Goal: Task Accomplishment & Management: Manage account settings

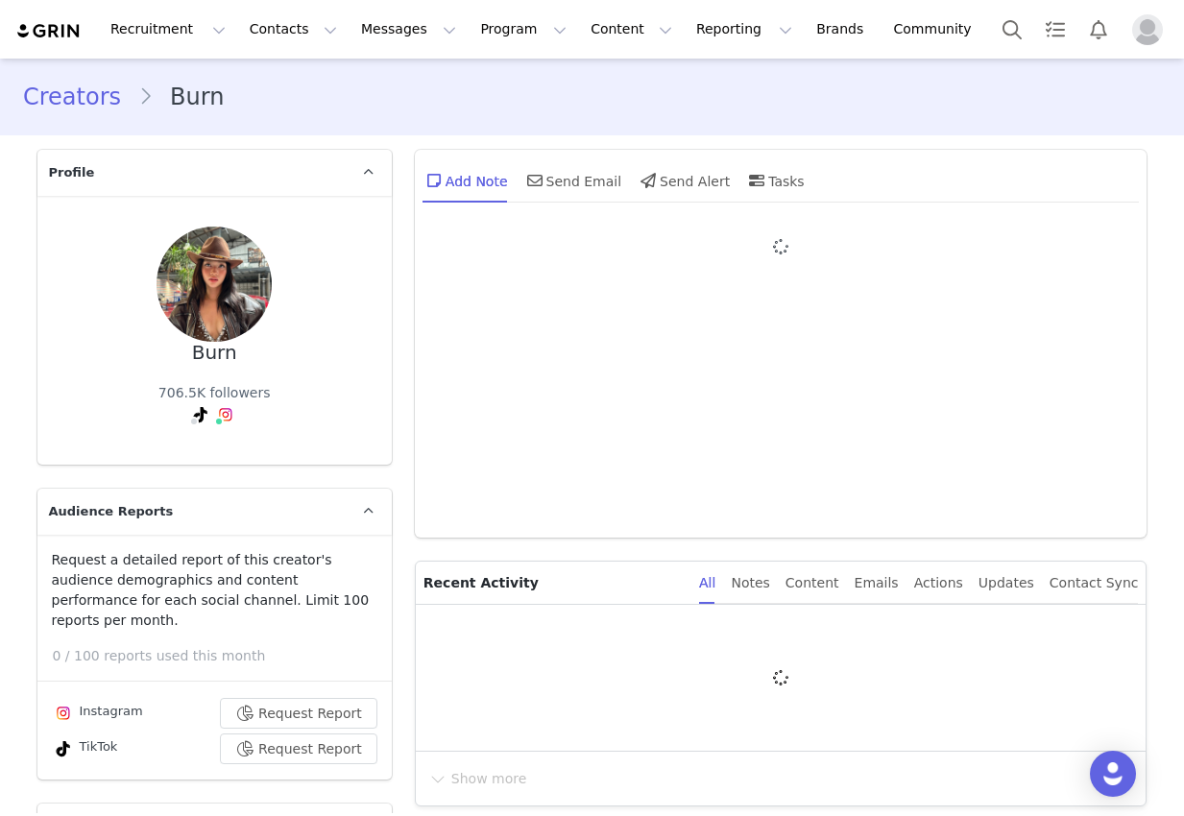
type input "+1 (United States)"
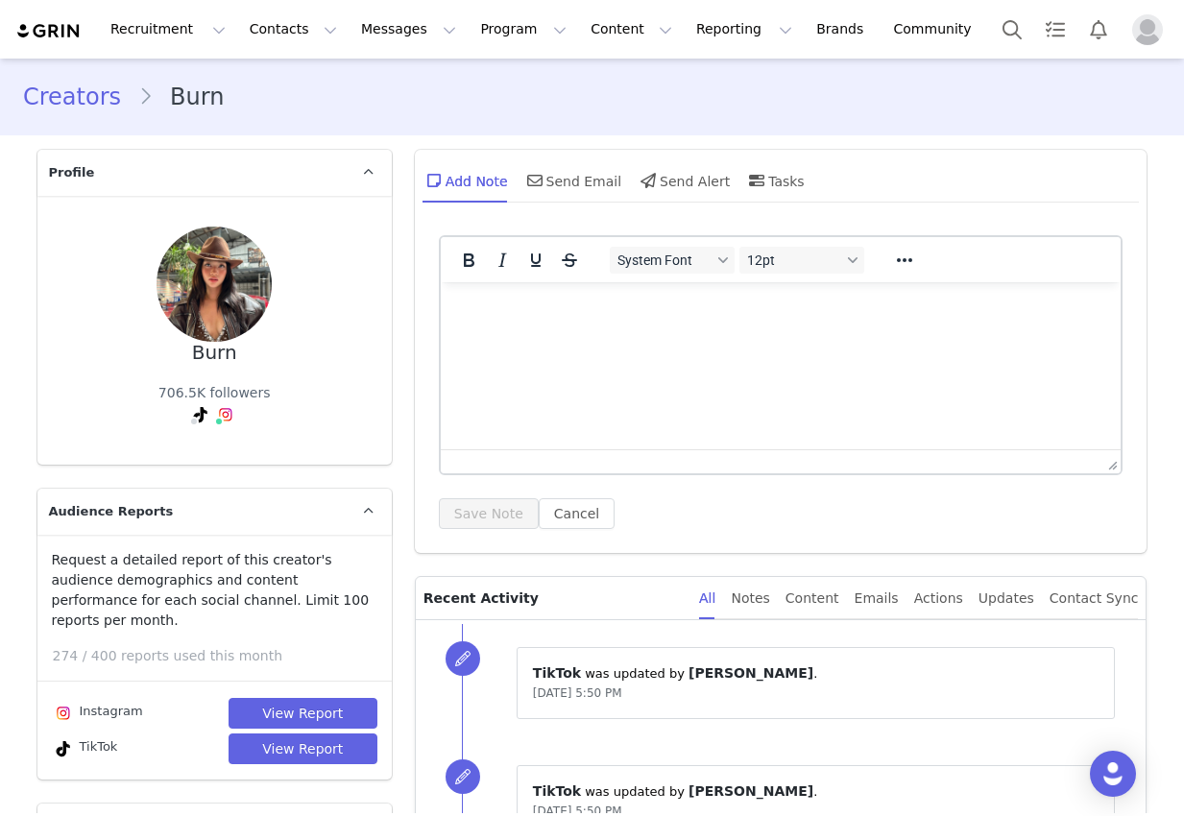
scroll to position [974, 0]
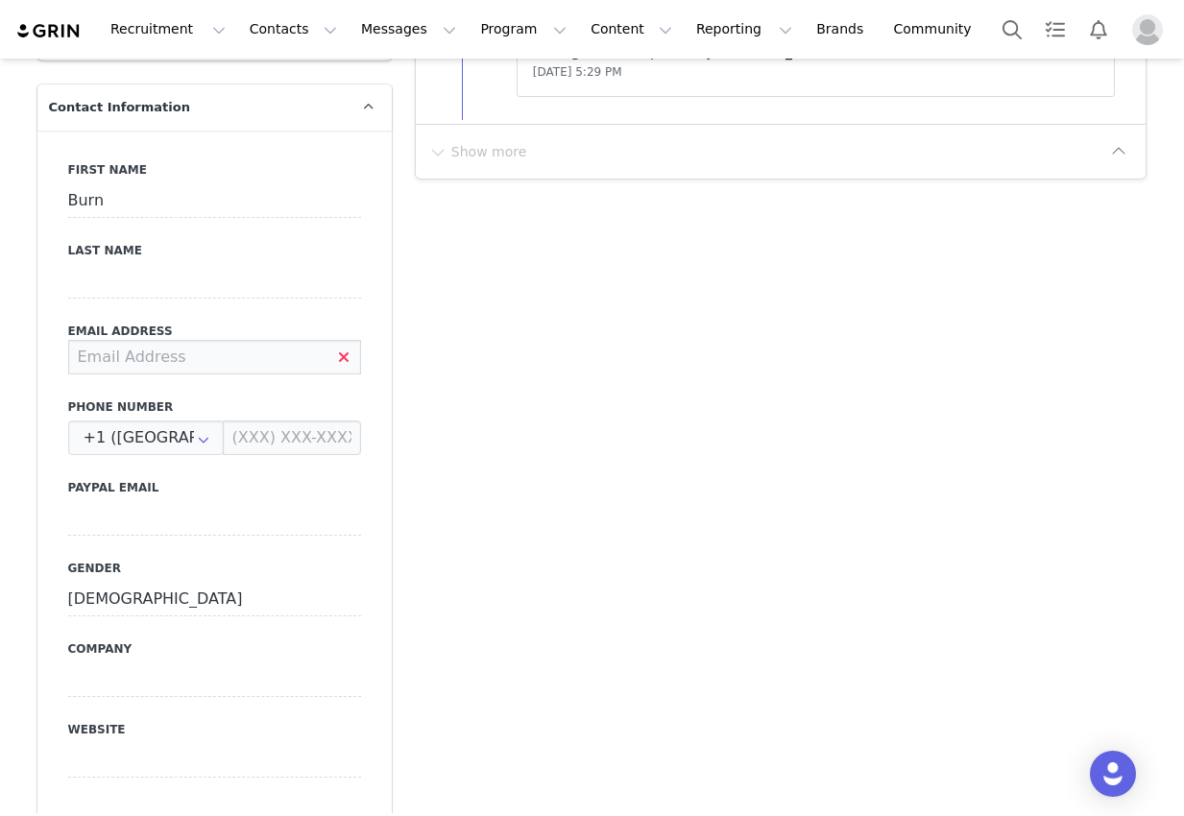
click at [244, 348] on input at bounding box center [214, 357] width 293 height 35
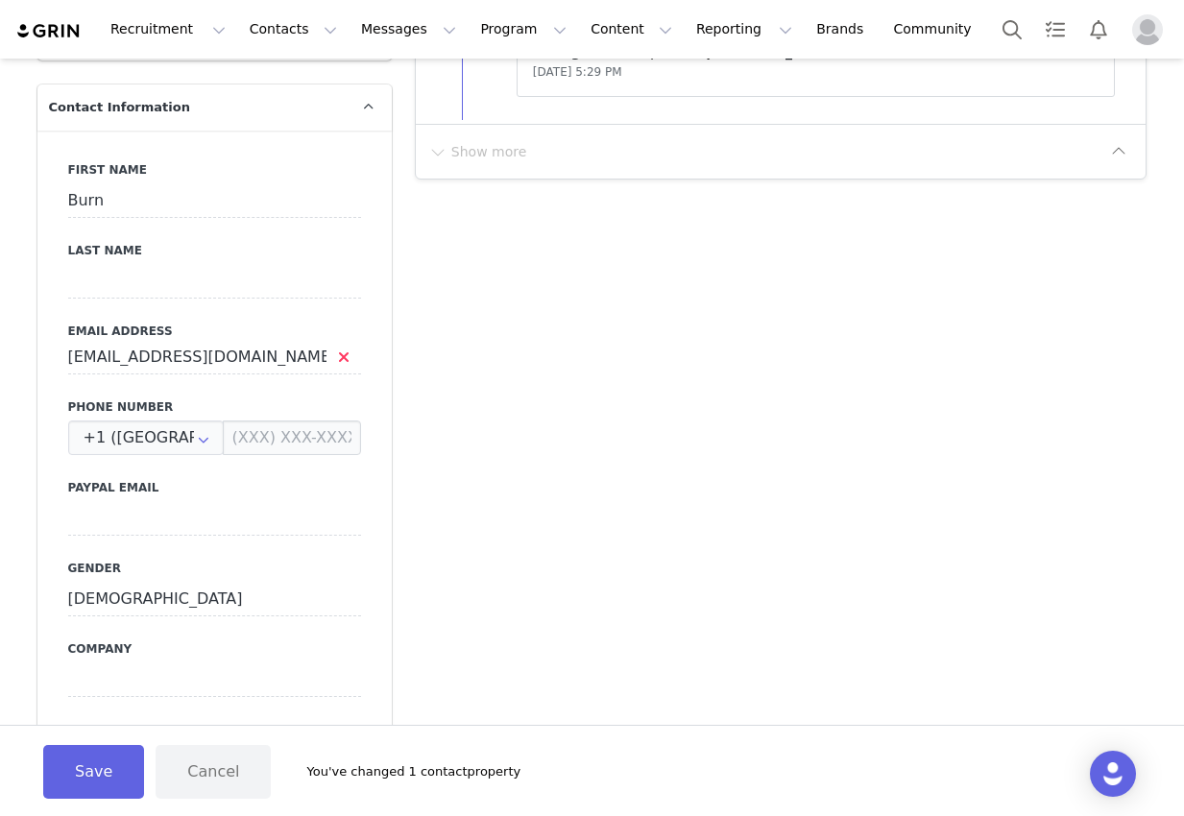
click at [304, 348] on input "nruburn1@gmail.com" at bounding box center [214, 357] width 293 height 35
click at [89, 782] on button "Save" at bounding box center [93, 772] width 101 height 54
type input "nruburn1@gmail.com"
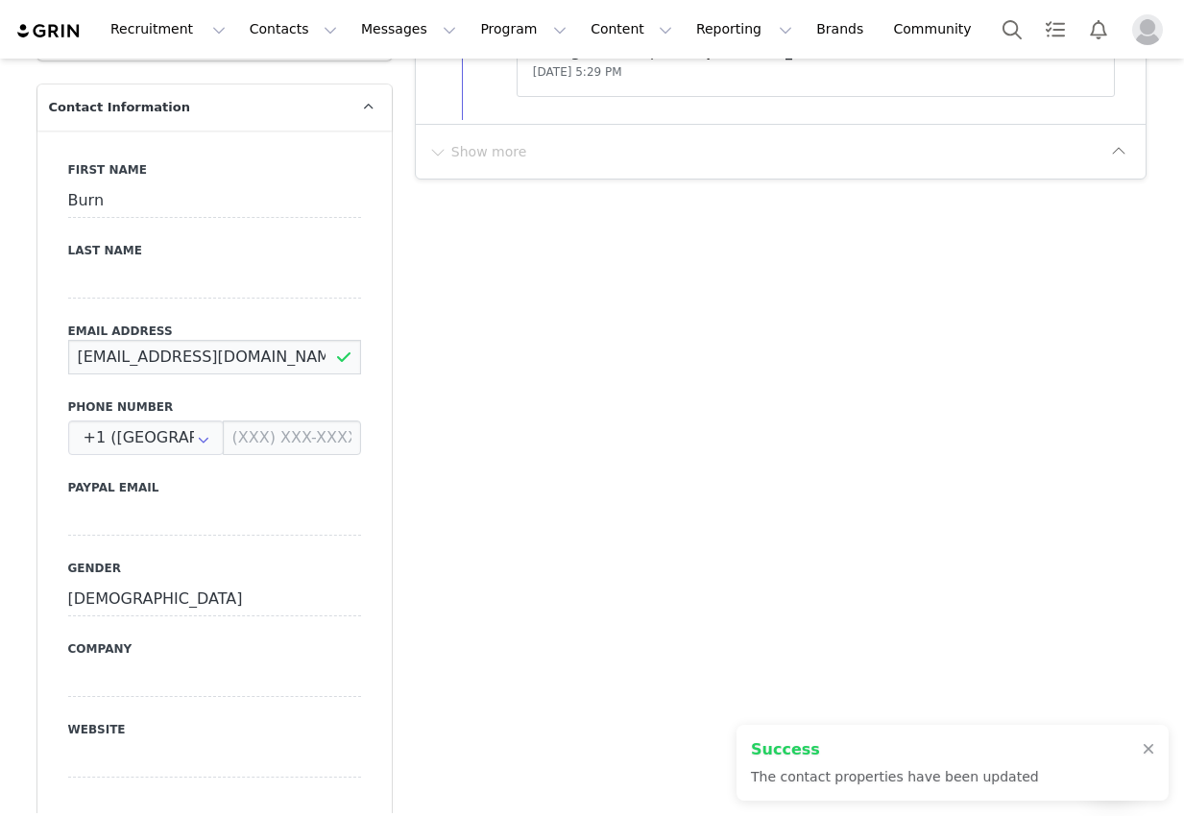
click at [206, 340] on input "nruburn1@gmail.com" at bounding box center [214, 357] width 293 height 35
click at [205, 340] on input "nruburn1@gmail.com" at bounding box center [214, 357] width 293 height 35
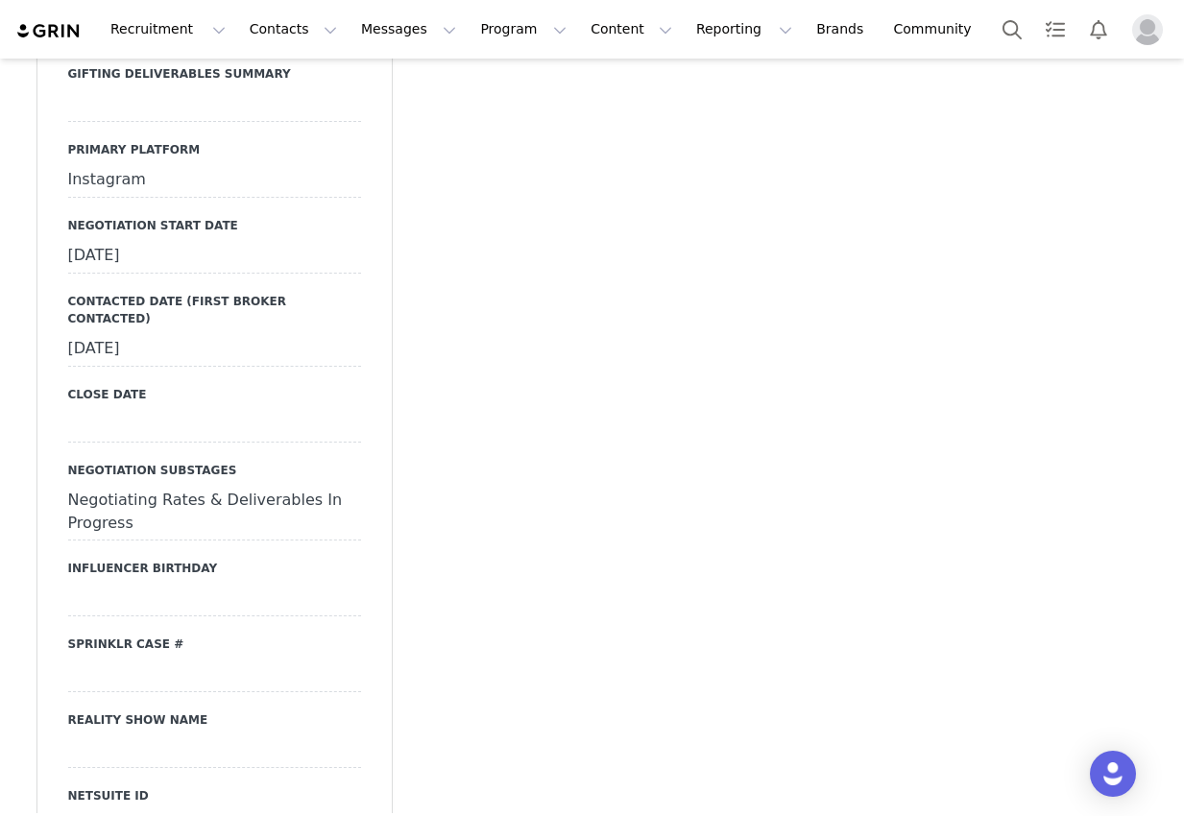
scroll to position [2801, 0]
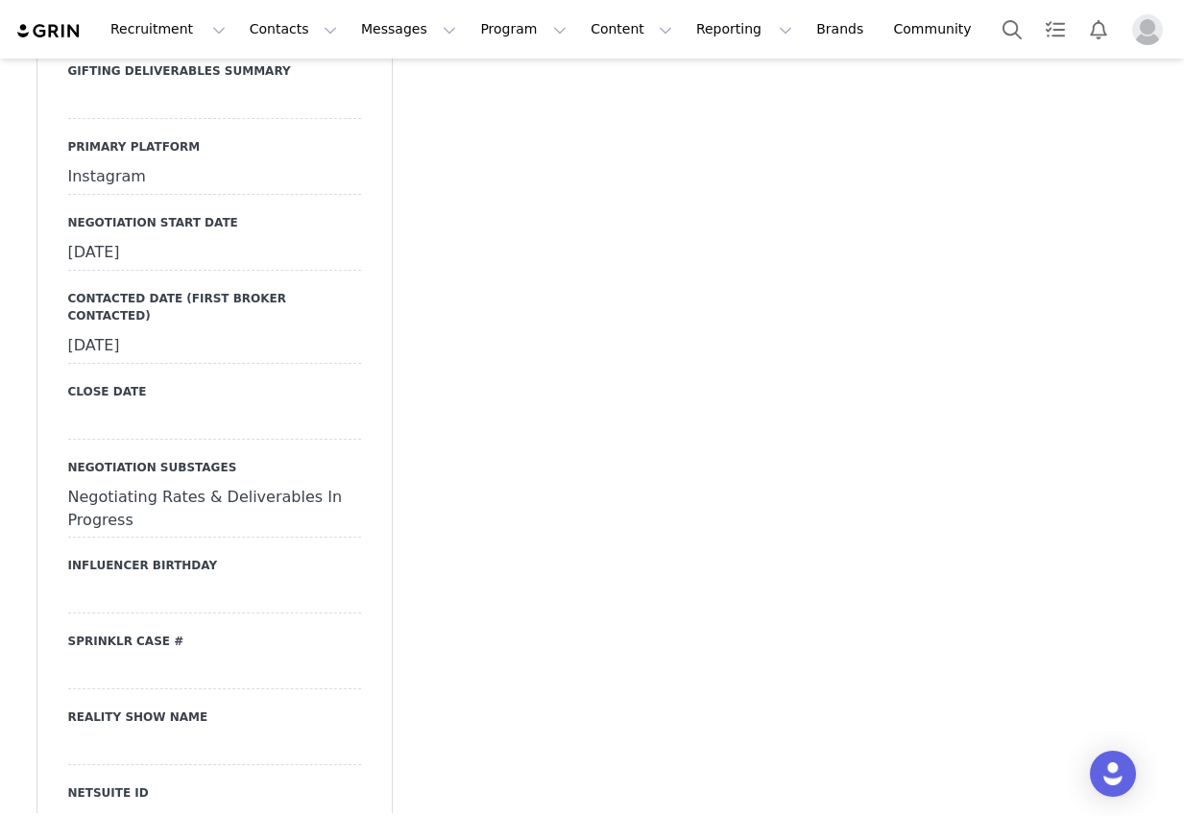
click at [244, 236] on div "September 22nd, 2025" at bounding box center [214, 253] width 293 height 35
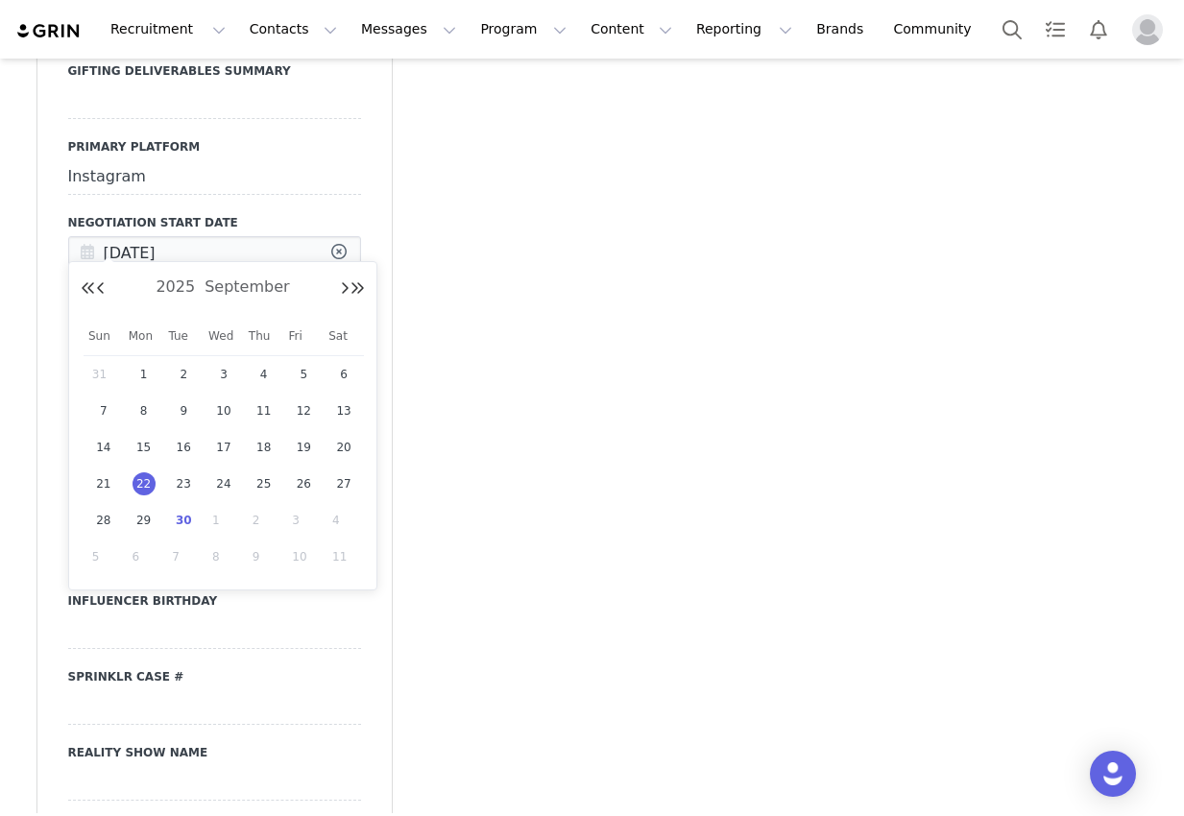
click at [244, 236] on input "Sep 22 2025" at bounding box center [214, 253] width 293 height 35
click at [193, 513] on div "30" at bounding box center [183, 520] width 40 height 29
type input "[DATE]"
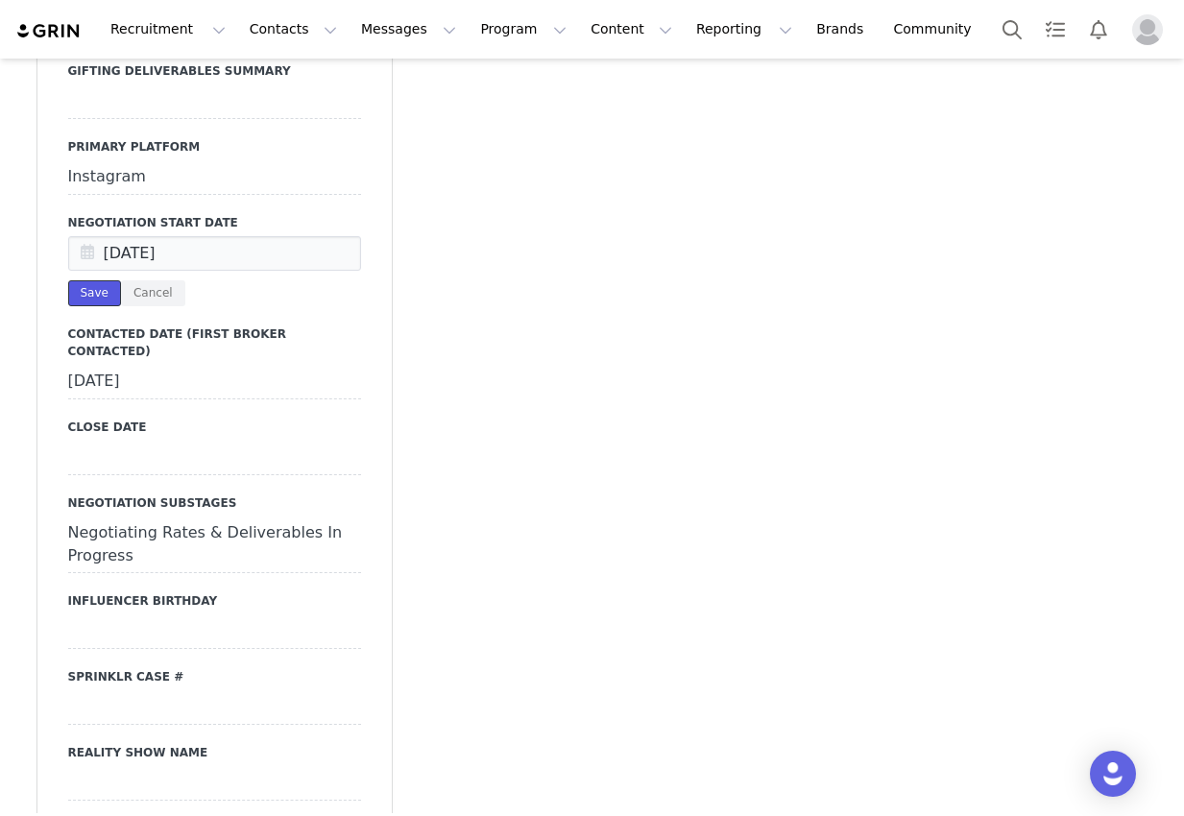
click at [102, 280] on button "Save" at bounding box center [94, 293] width 53 height 26
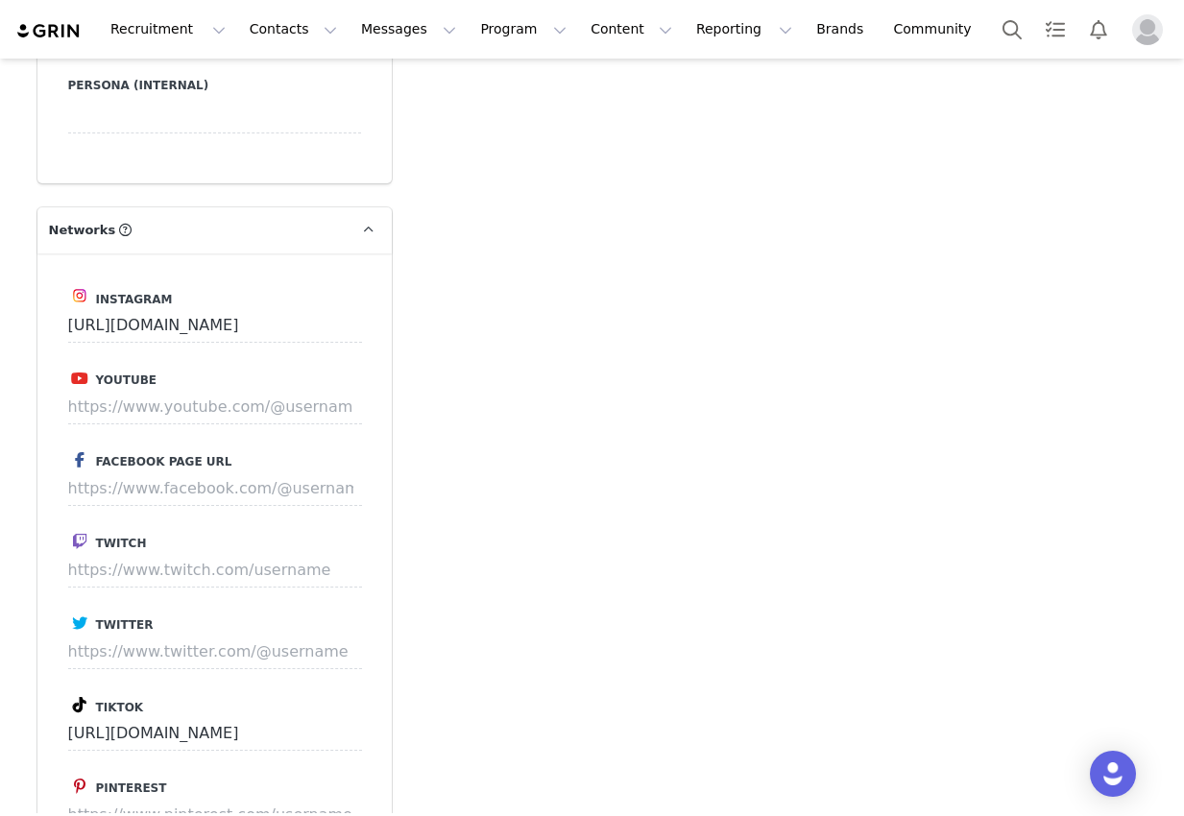
scroll to position [4864, 0]
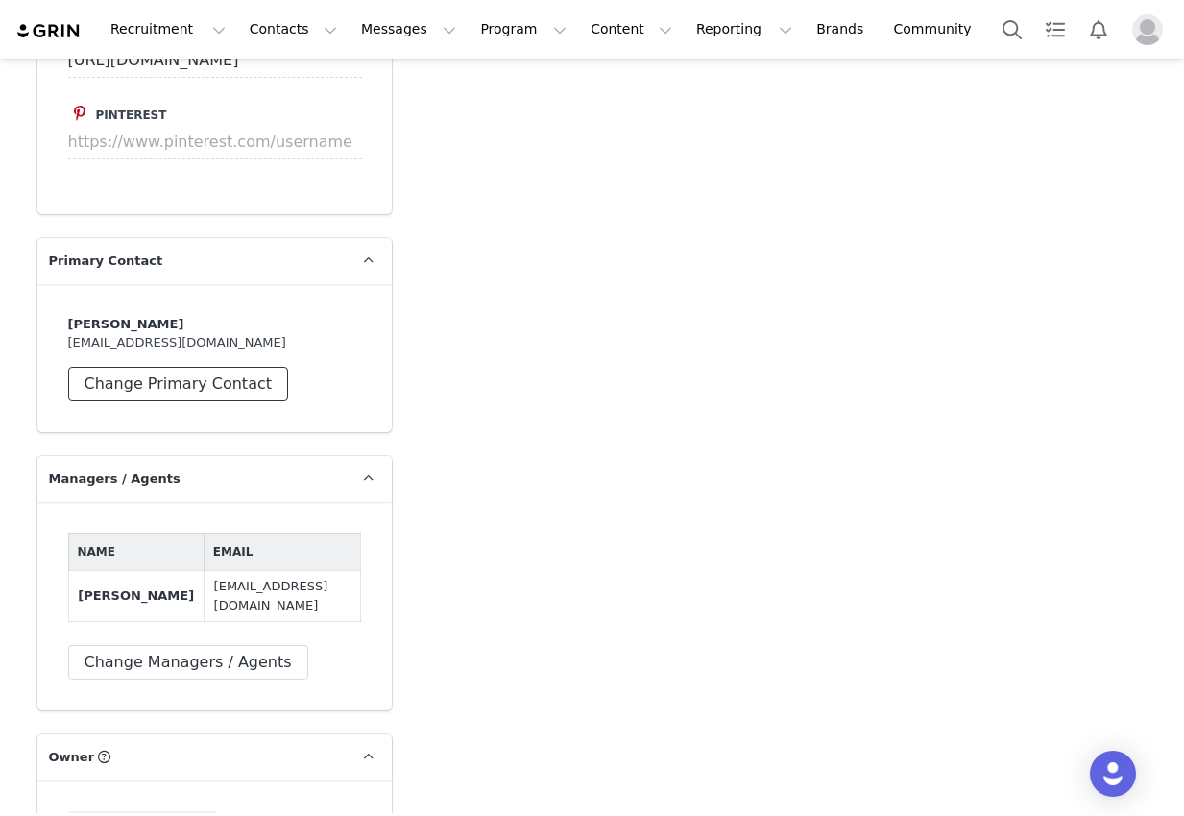
click at [113, 367] on button "Change Primary Contact" at bounding box center [178, 384] width 221 height 35
select select "b1472972-1dc4-4638-8c9e-91b108a24591"
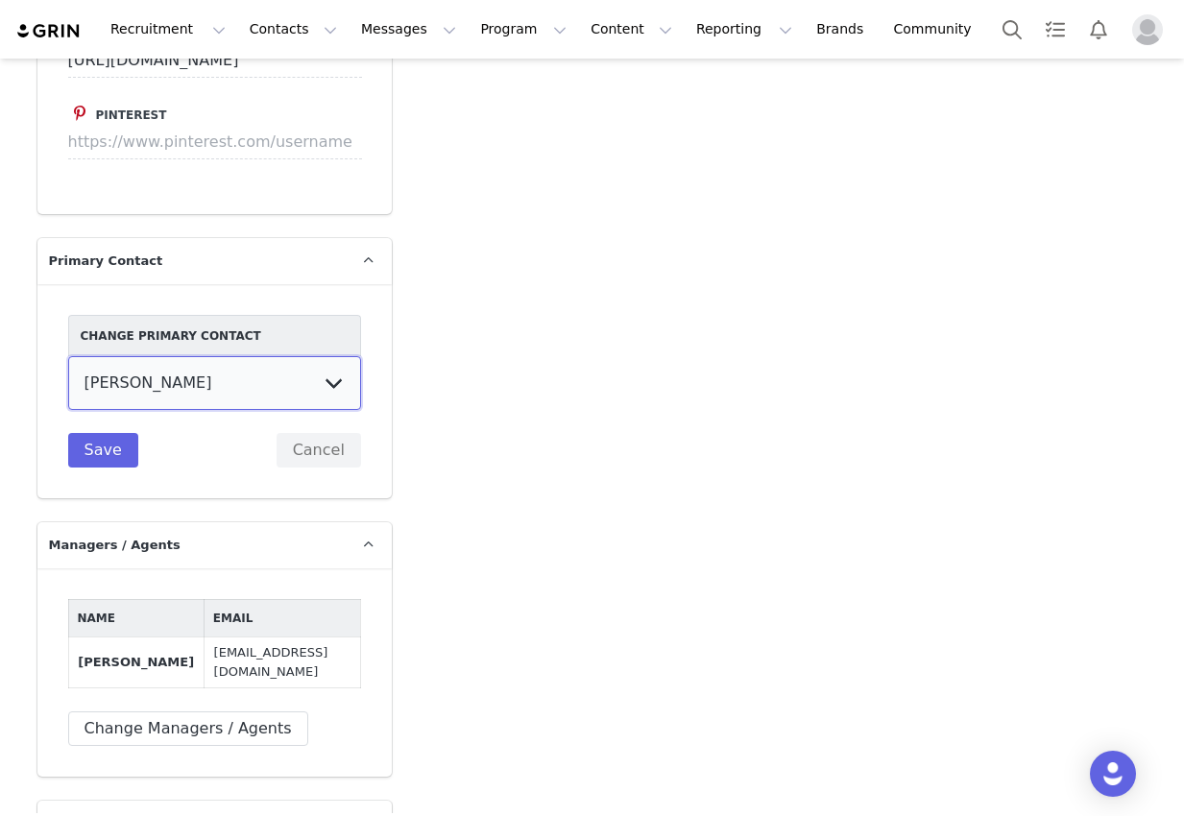
click at [122, 359] on select "Burn Chad Tynley" at bounding box center [214, 383] width 293 height 54
select select
click at [68, 356] on select "Burn Chad Tynley" at bounding box center [214, 383] width 293 height 54
click at [115, 433] on button "Save" at bounding box center [103, 450] width 70 height 35
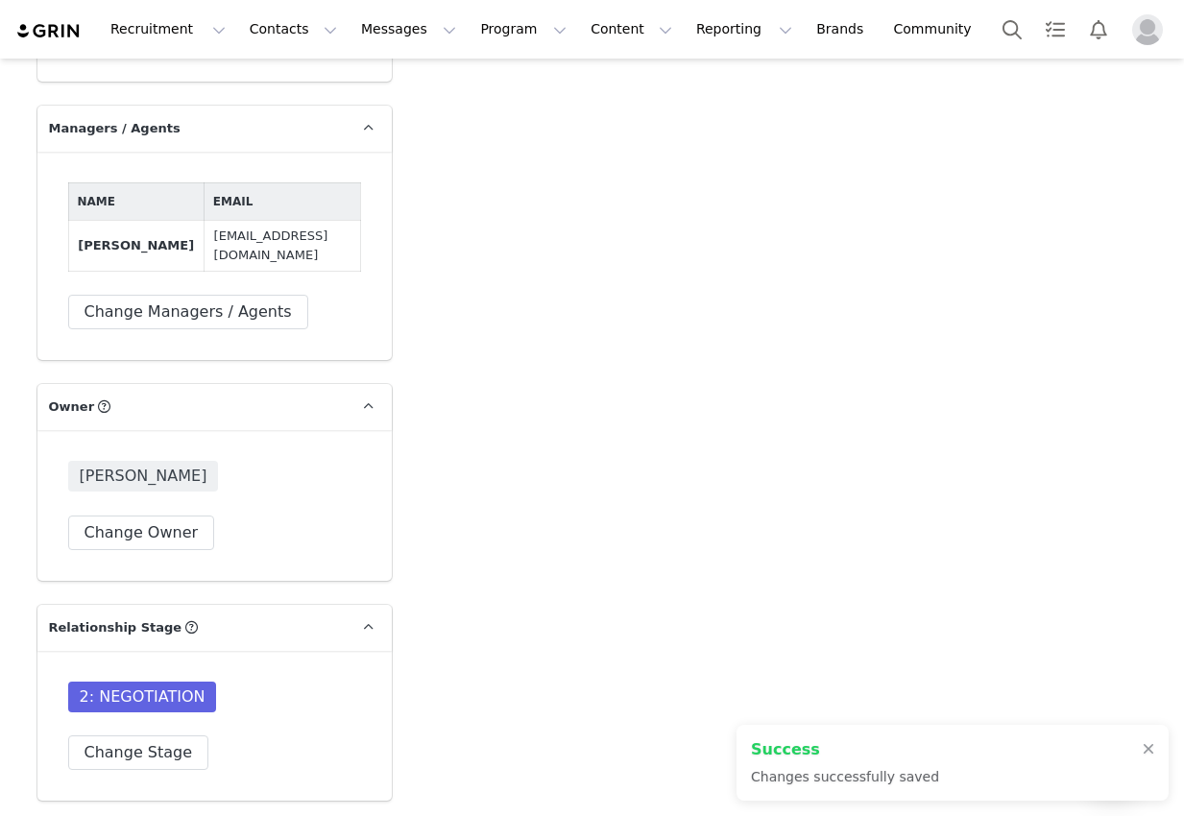
scroll to position [5234, 0]
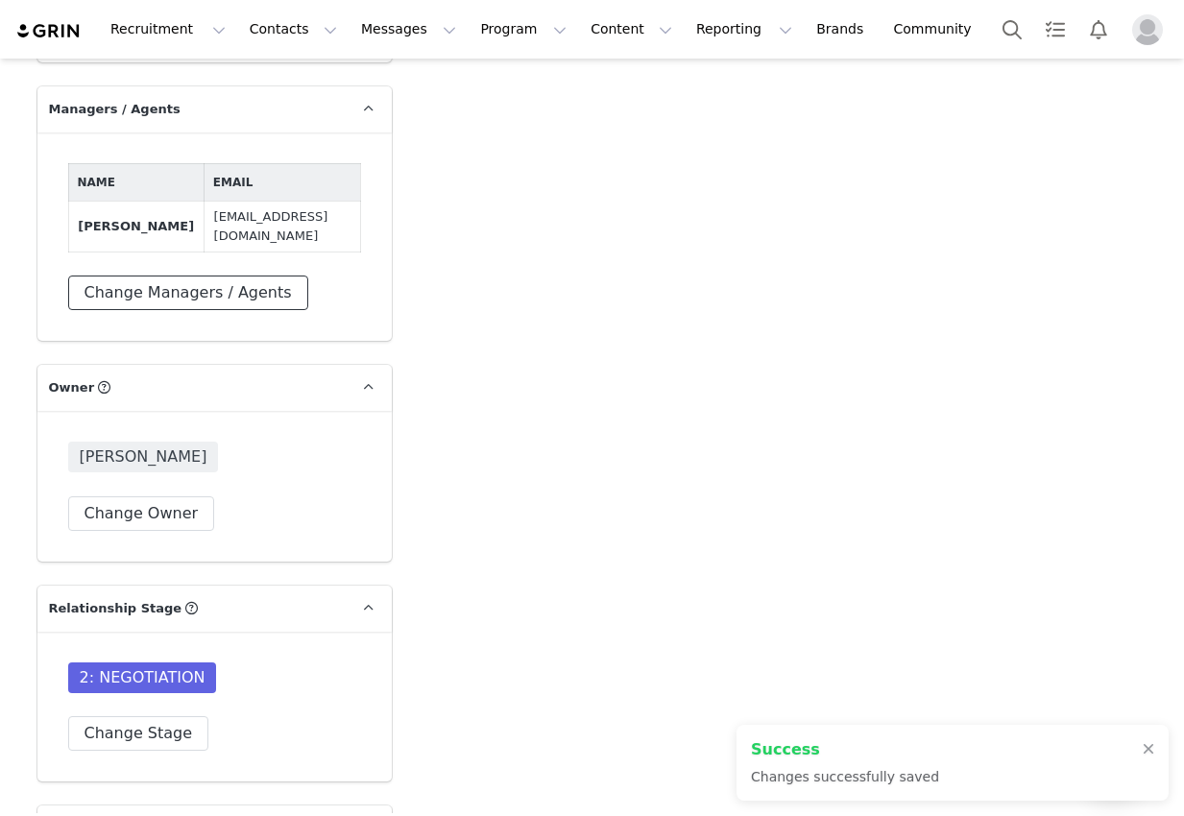
click at [237, 276] on button "Change Managers / Agents" at bounding box center [188, 293] width 240 height 35
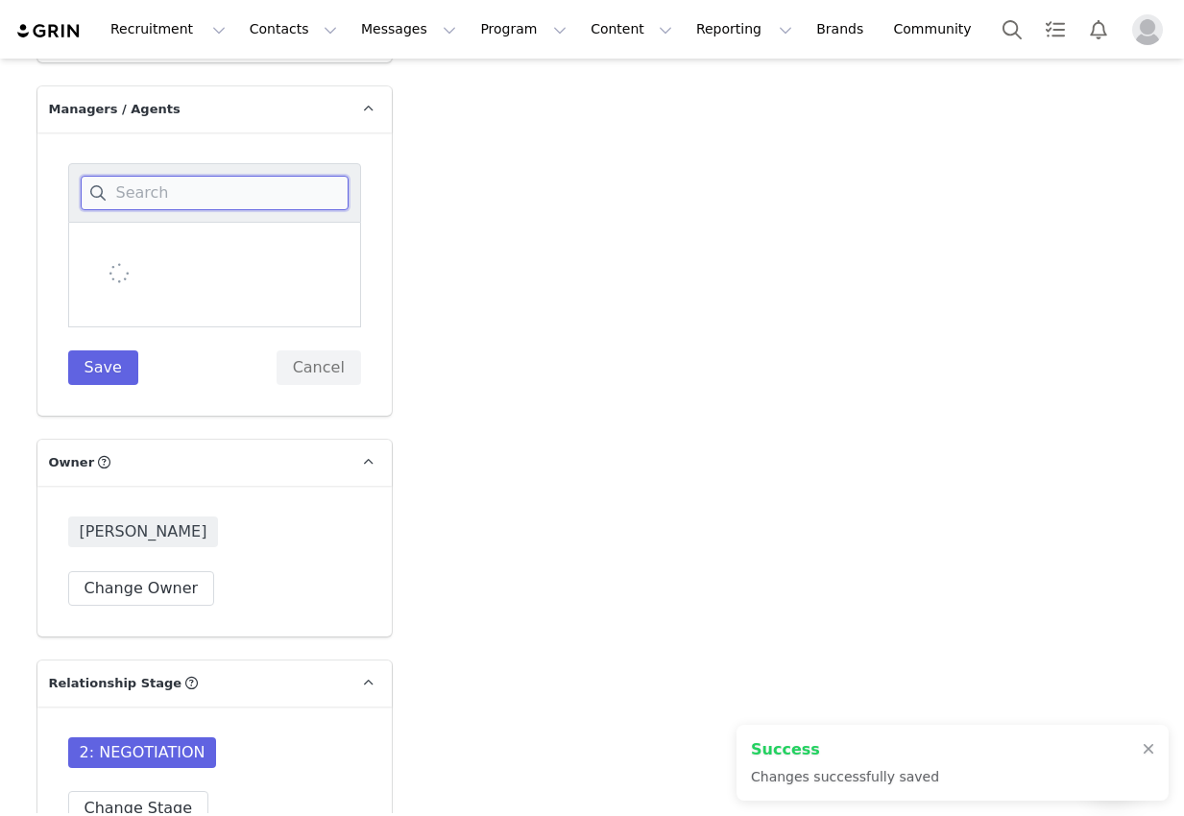
click at [232, 176] on input at bounding box center [215, 193] width 268 height 35
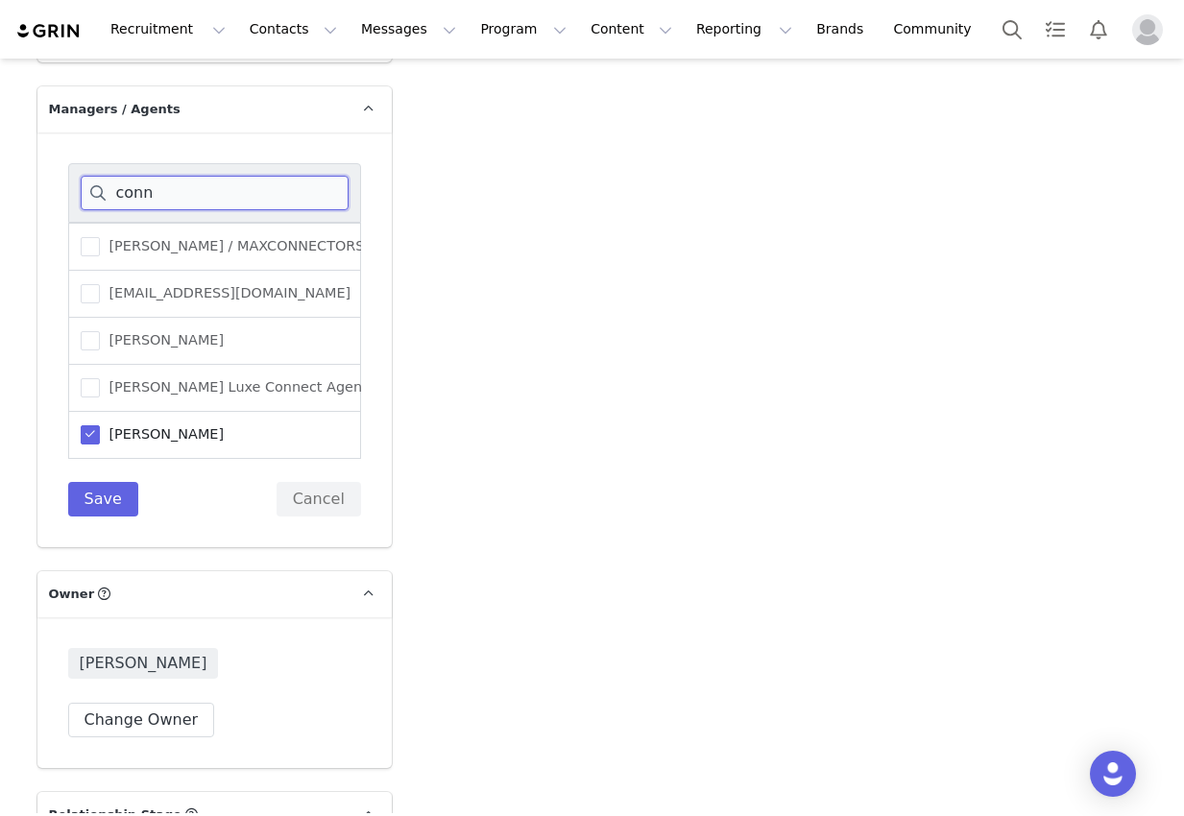
type input "conn"
click at [108, 425] on span "Chad Tynley" at bounding box center [162, 434] width 125 height 18
click at [100, 425] on input "Chad Tynley" at bounding box center [100, 425] width 0 height 0
click at [108, 482] on button "Save" at bounding box center [103, 499] width 70 height 35
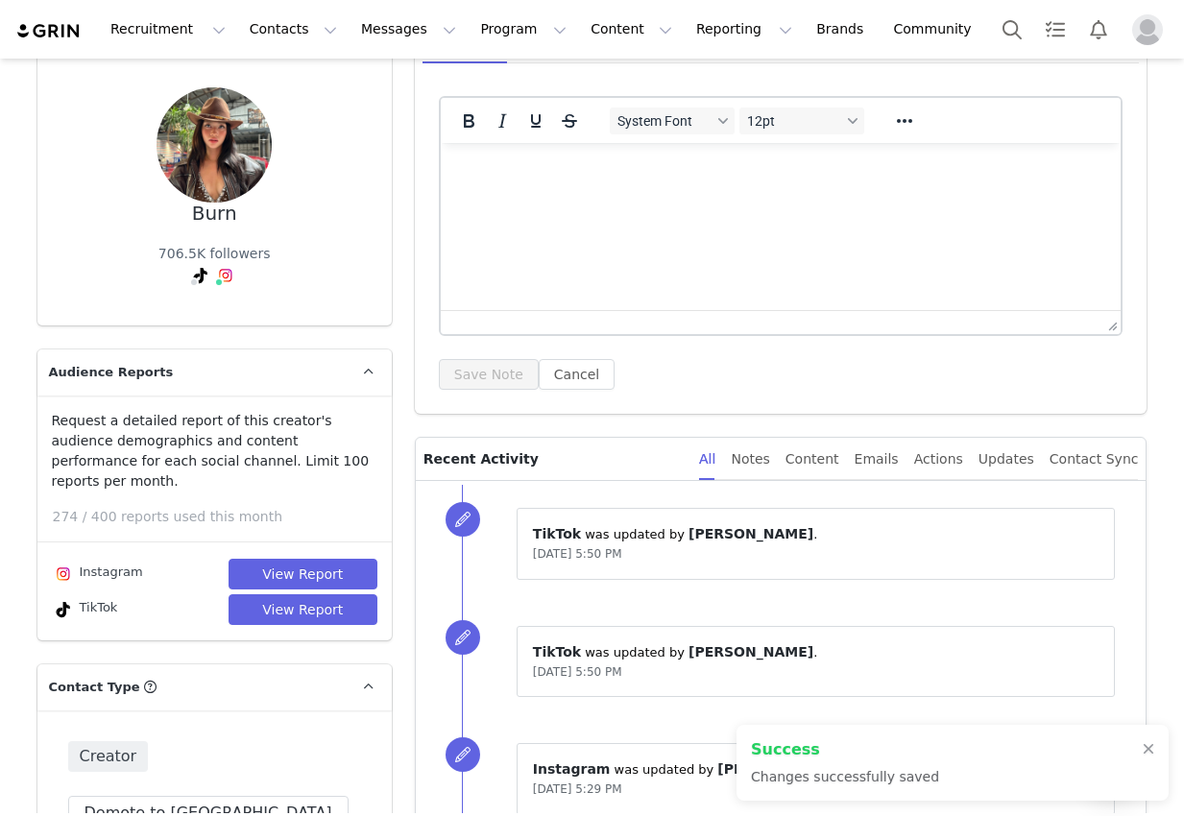
scroll to position [0, 0]
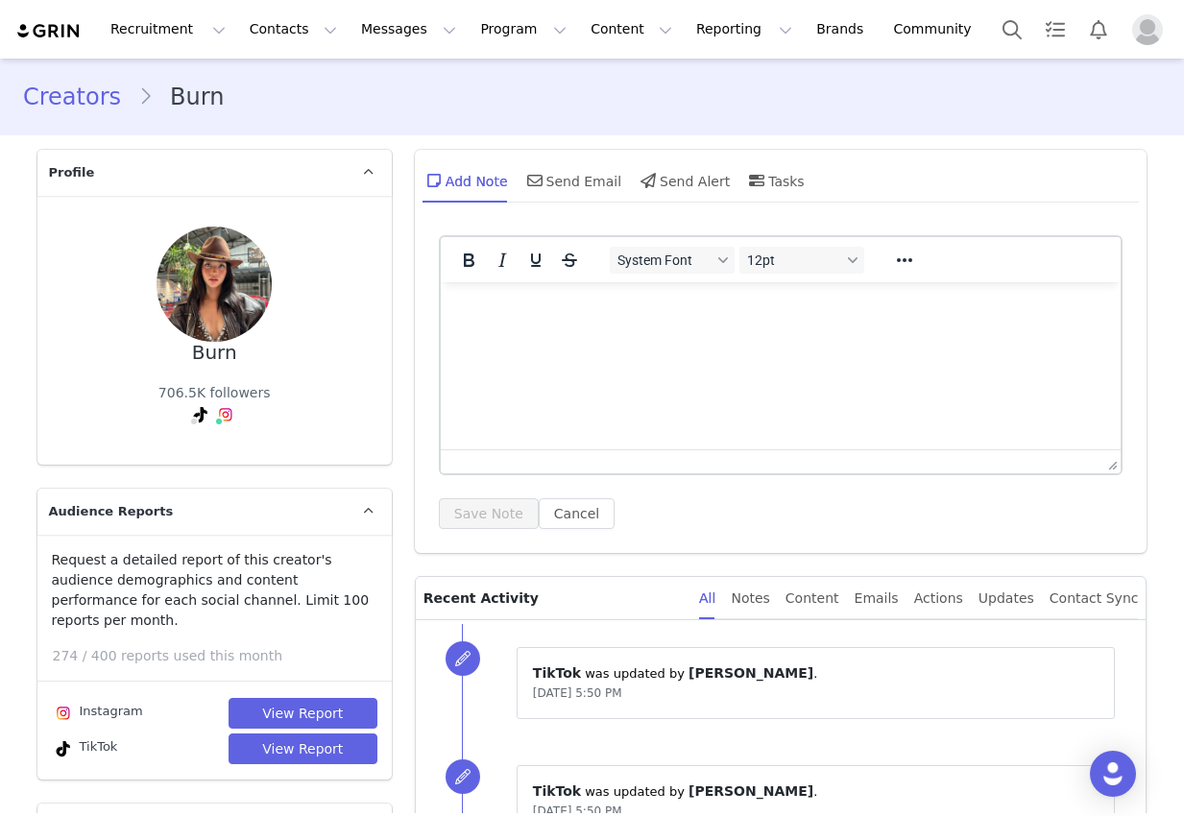
click at [552, 334] on html at bounding box center [780, 308] width 681 height 52
click at [513, 526] on button "Save Note" at bounding box center [489, 513] width 100 height 31
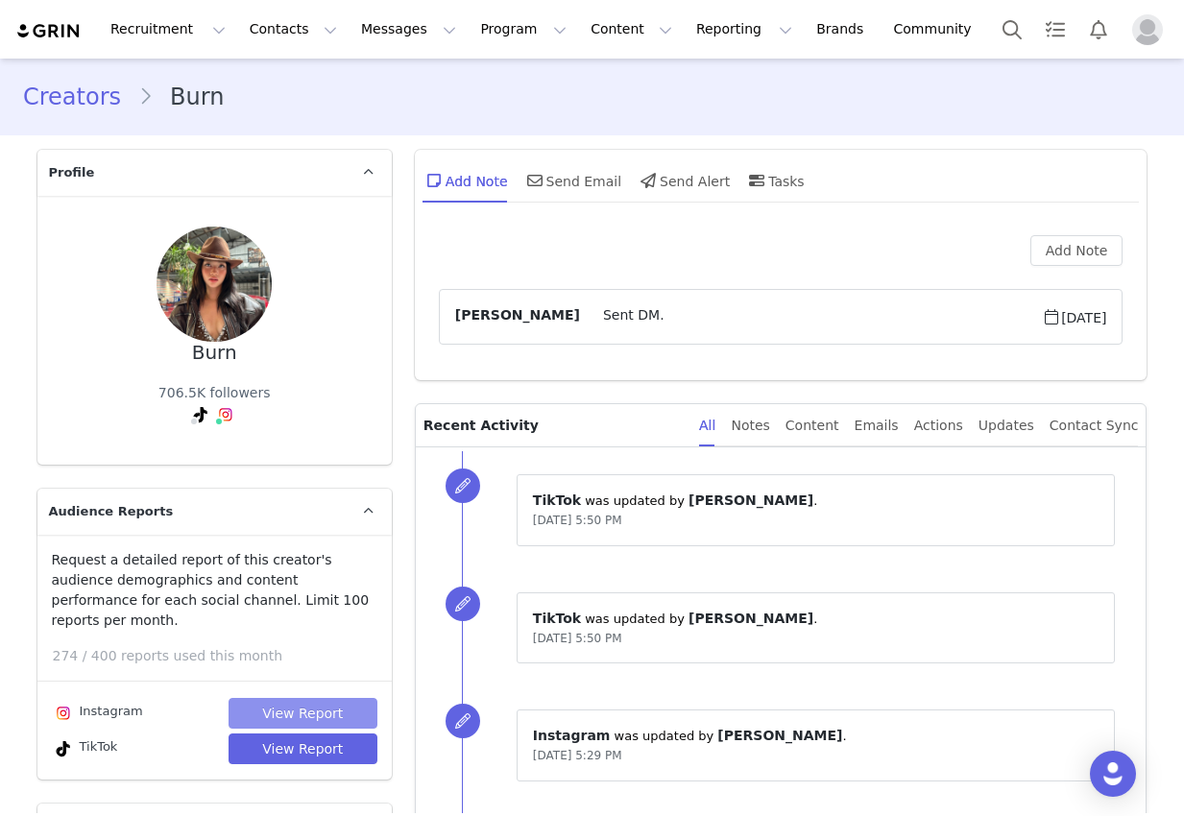
click at [269, 701] on button "View Report" at bounding box center [302, 713] width 149 height 31
click at [269, 733] on button "View Report" at bounding box center [302, 748] width 149 height 31
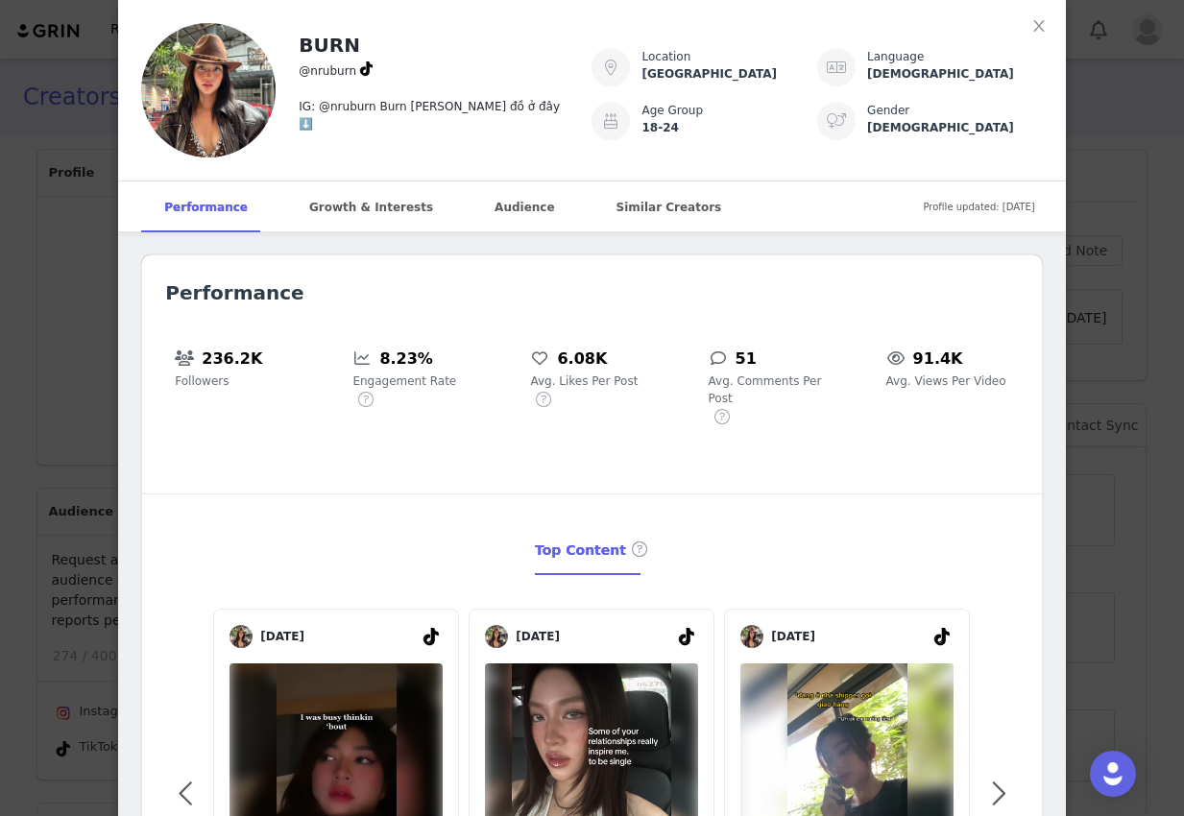
scroll to position [1670, 0]
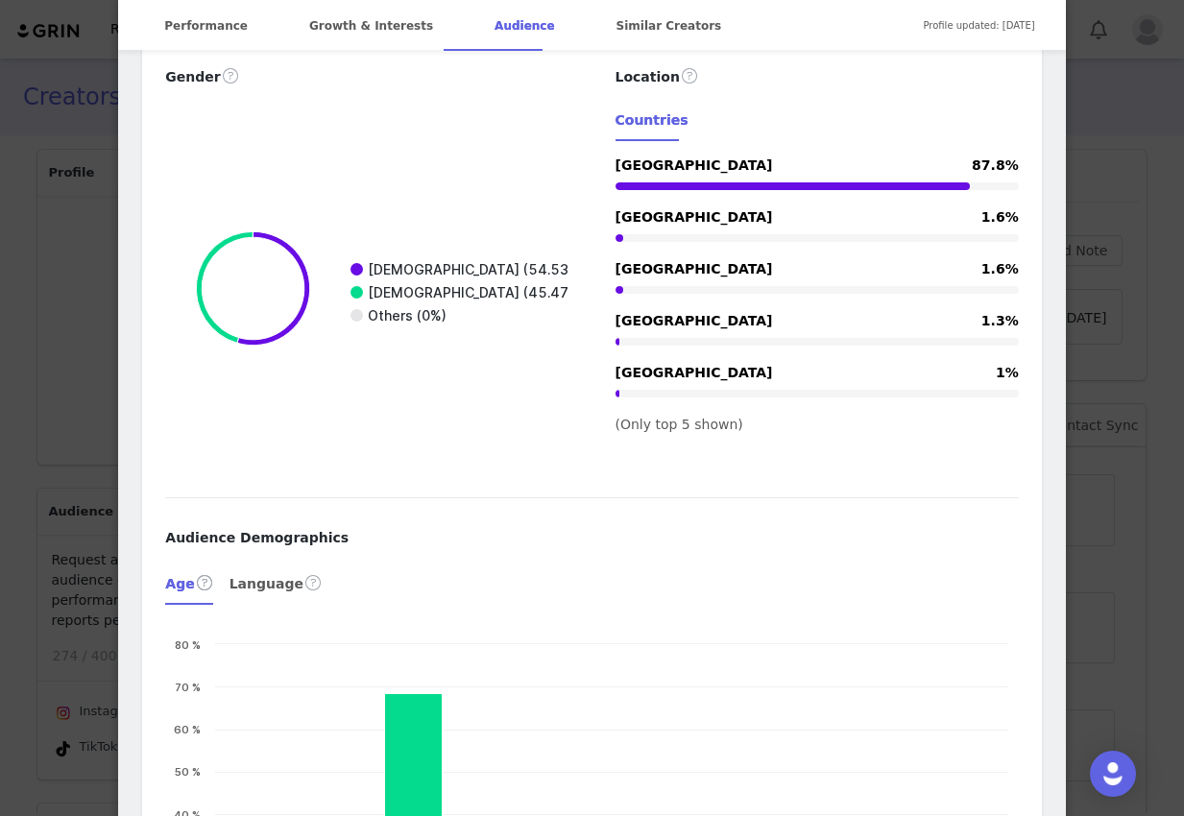
click at [45, 474] on div "BURN @nruburn IG: @nruburn Burn dùng đồ ở đây ⬇️ Location Vietnam Language Viet…" at bounding box center [592, 408] width 1184 height 816
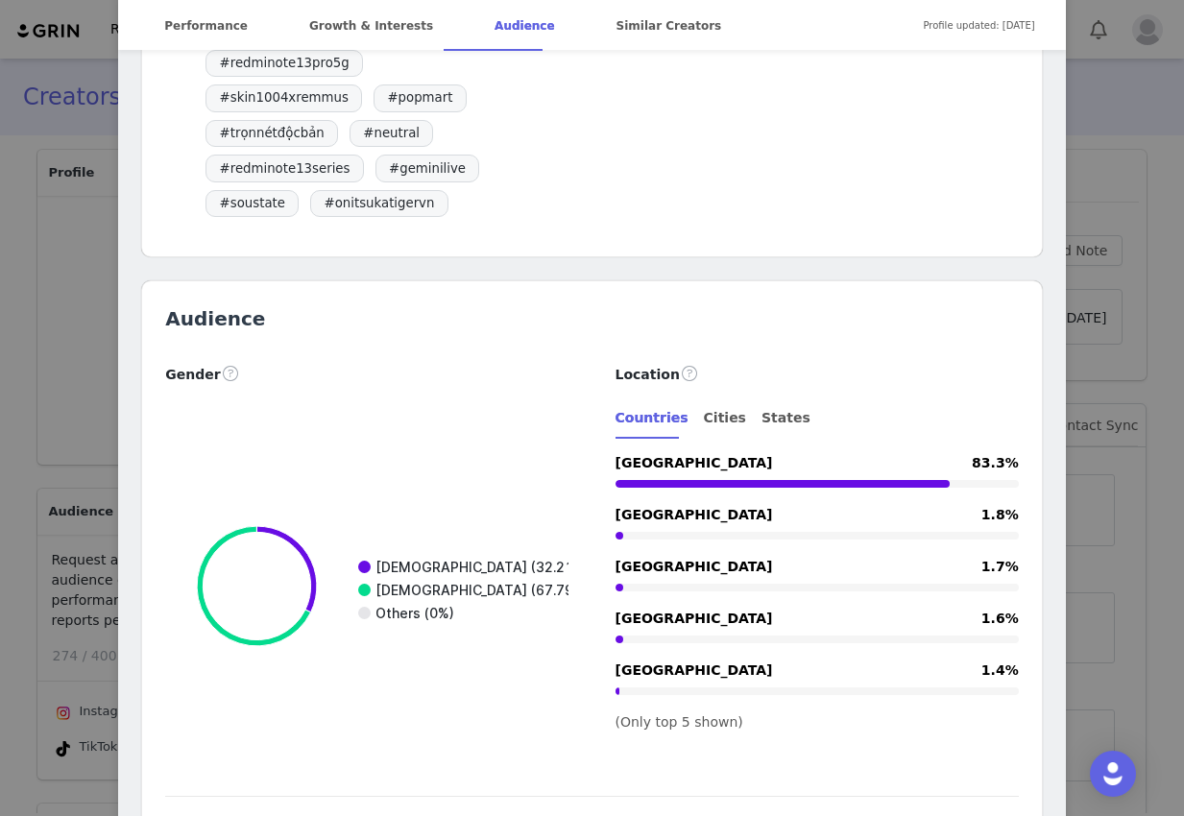
scroll to position [2595, 0]
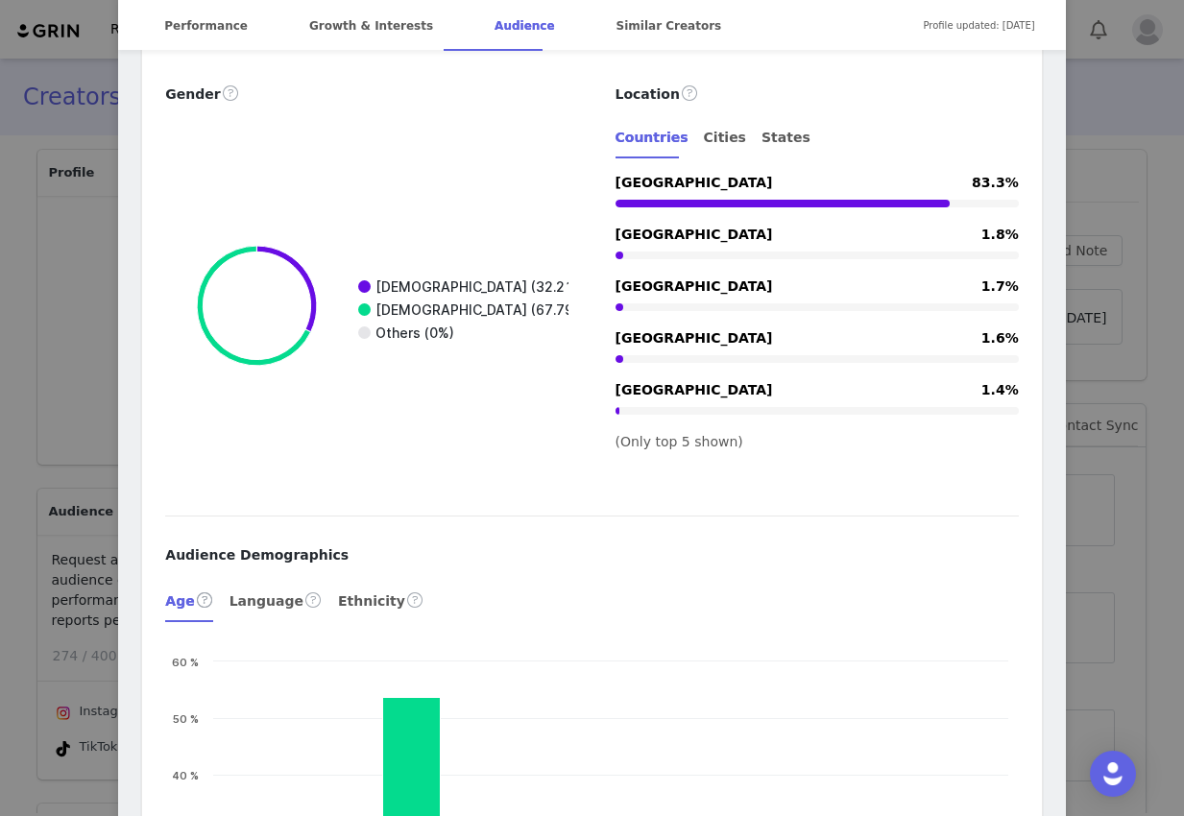
click at [48, 466] on div "Burn ‿✶ Verified @nruburn *･ﾟ☆ ur dopamine ☆ *･ﾟ Location - Language Vietnamese…" at bounding box center [592, 408] width 1184 height 816
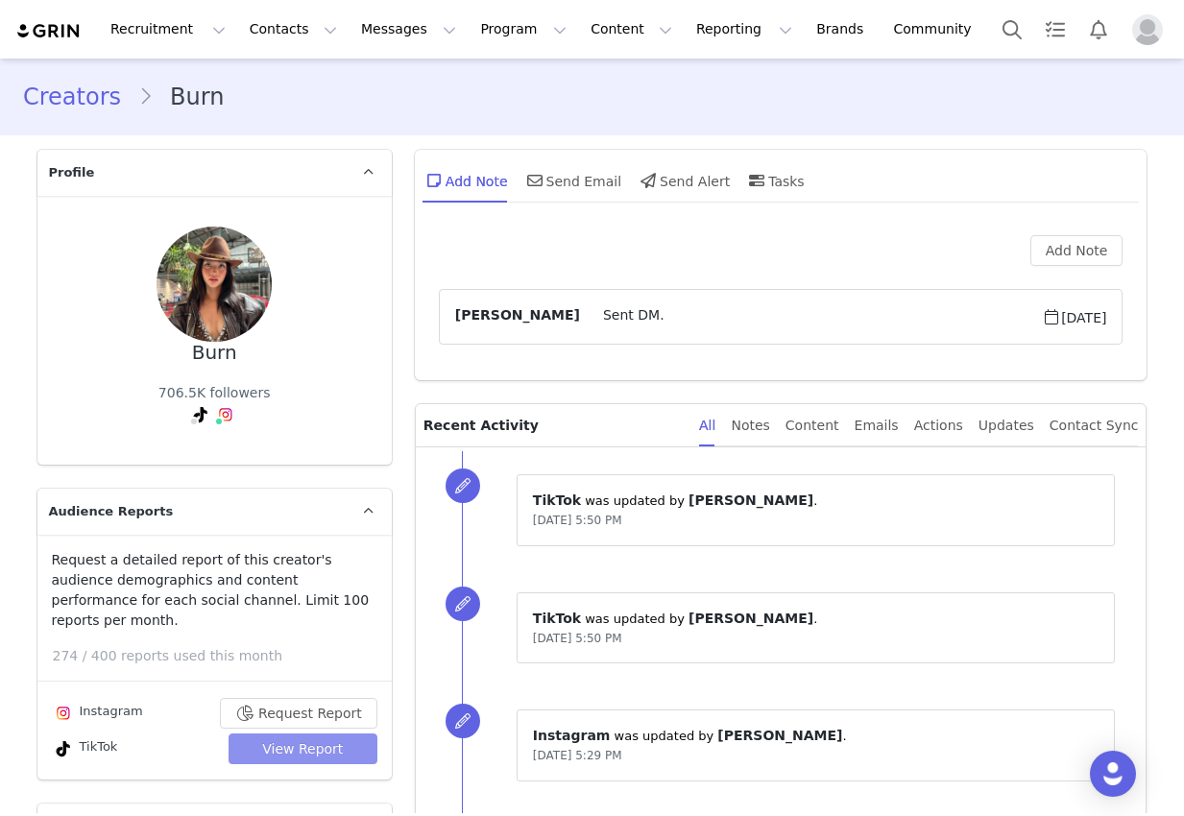
scroll to position [0, 0]
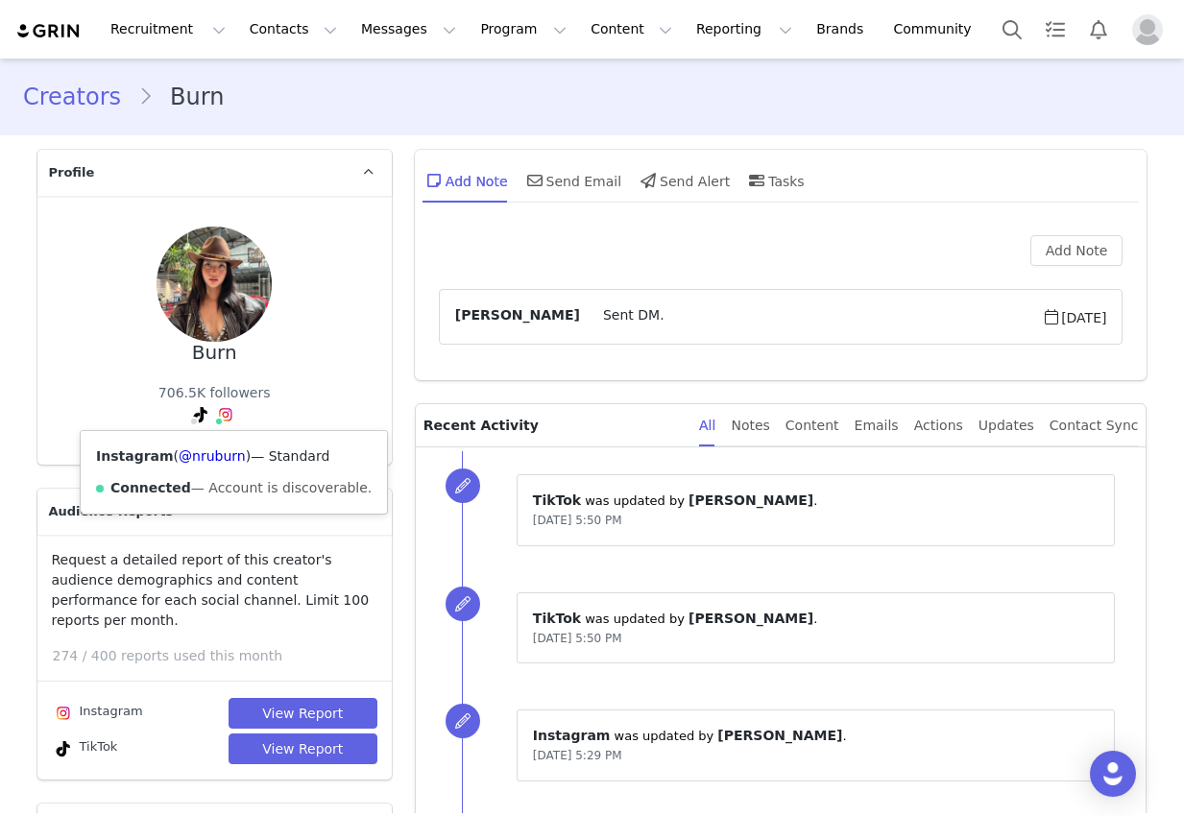
click at [229, 411] on img at bounding box center [225, 414] width 15 height 15
click at [231, 452] on link "@nruburn" at bounding box center [212, 455] width 67 height 15
click at [192, 424] on span at bounding box center [194, 422] width 10 height 10
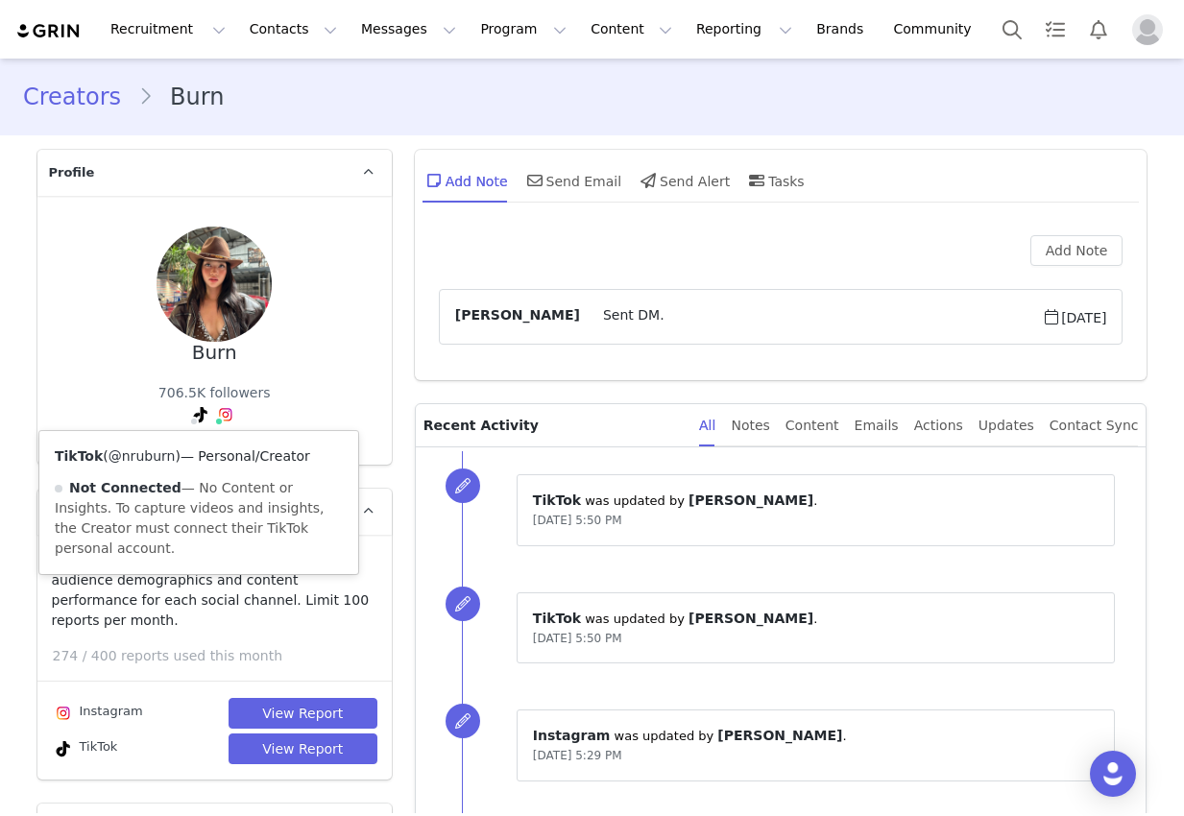
click at [157, 458] on link "@nruburn" at bounding box center [141, 455] width 67 height 15
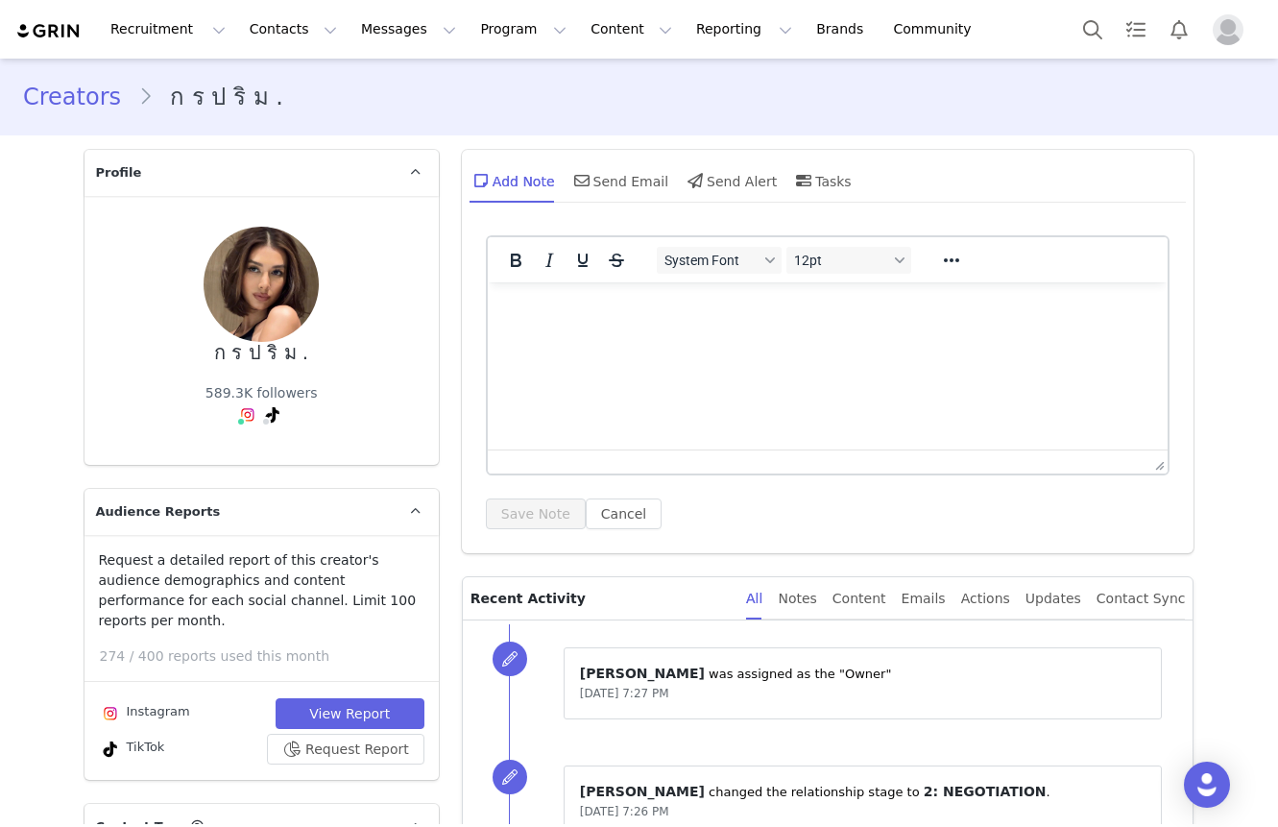
click at [809, 334] on html at bounding box center [827, 308] width 681 height 52
drag, startPoint x: 804, startPoint y: 420, endPoint x: 529, endPoint y: 219, distance: 340.6
click at [529, 282] on html "Texted via cell" at bounding box center [827, 308] width 681 height 52
click at [543, 334] on html "Texted via cell" at bounding box center [827, 308] width 681 height 52
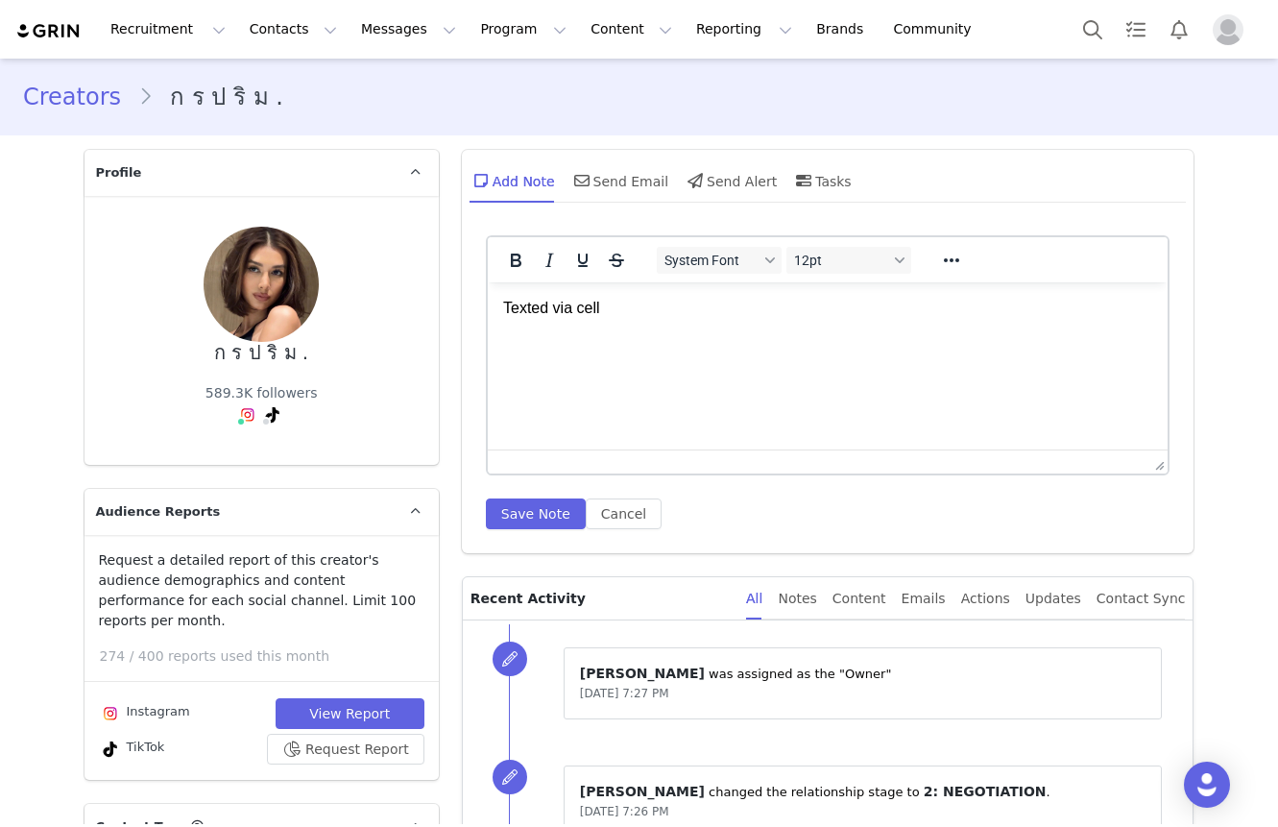
click at [543, 334] on html "Texted via cell" at bounding box center [827, 308] width 681 height 52
click at [530, 318] on p "Texted via cell" at bounding box center [827, 308] width 650 height 21
copy p "Texted via cell"
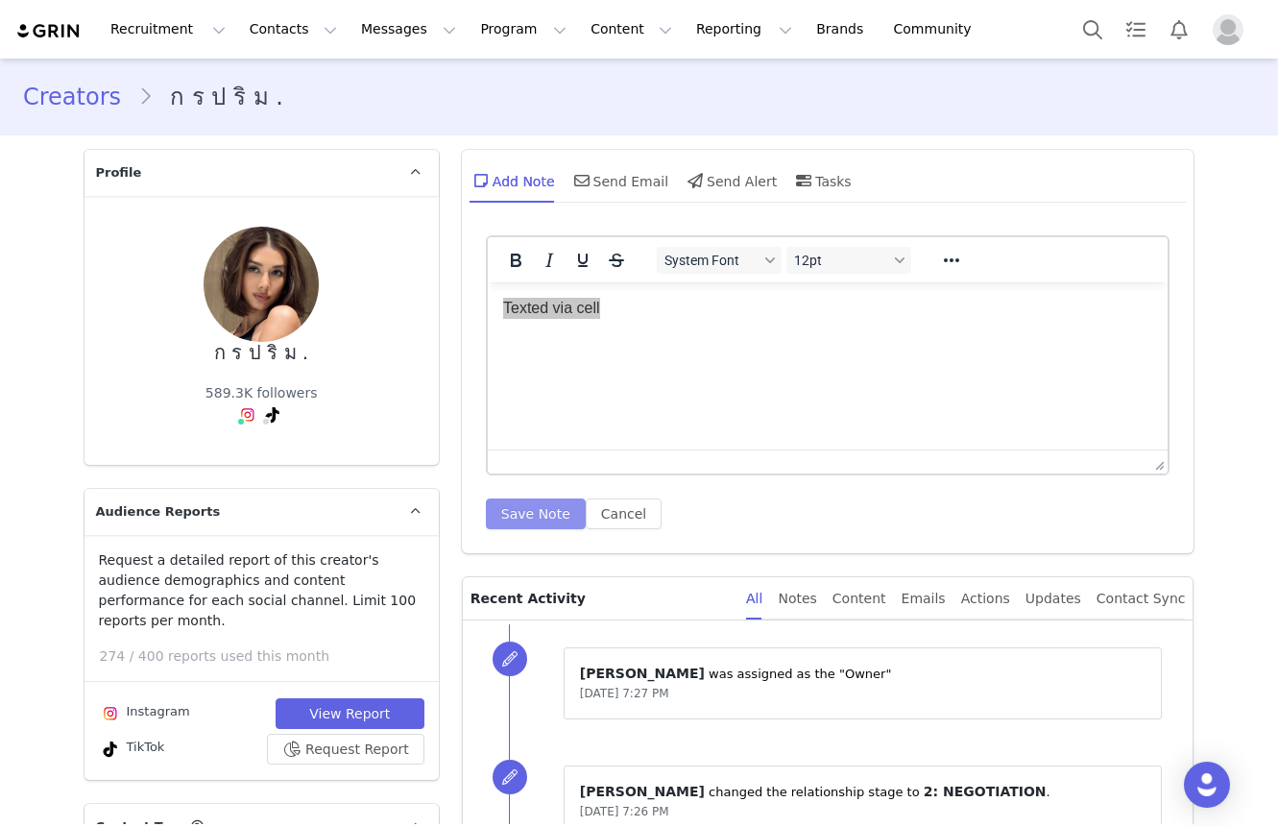
click at [557, 515] on button "Save Note" at bounding box center [536, 513] width 100 height 31
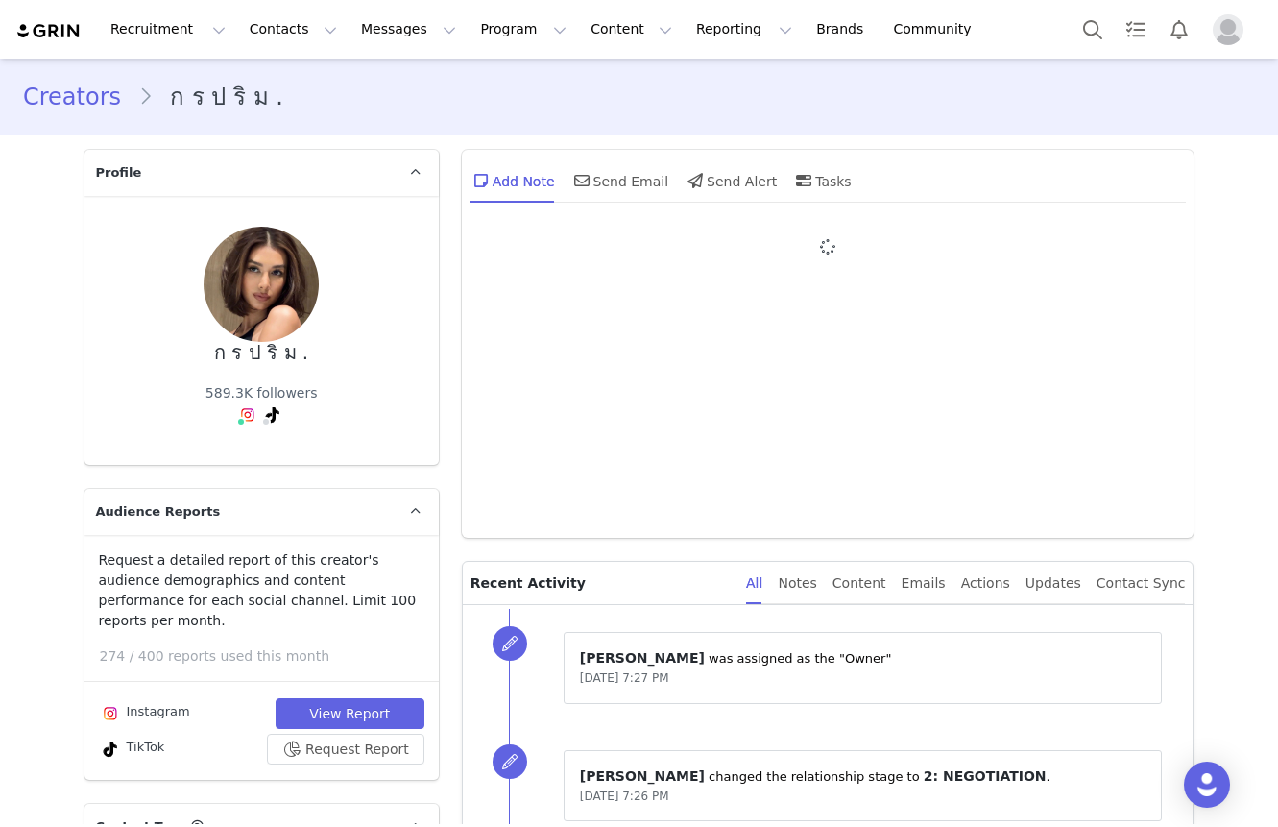
click at [557, 515] on div at bounding box center [828, 382] width 732 height 312
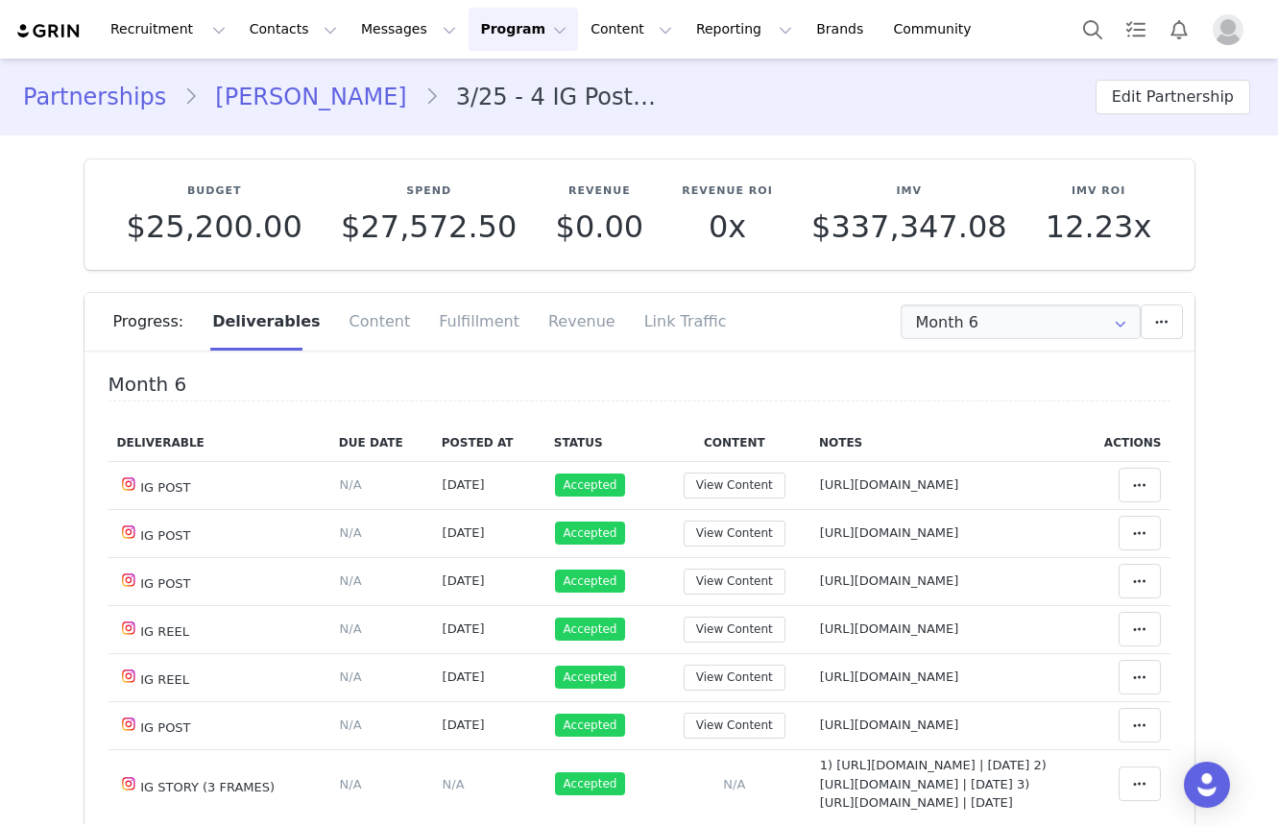
scroll to position [300, 0]
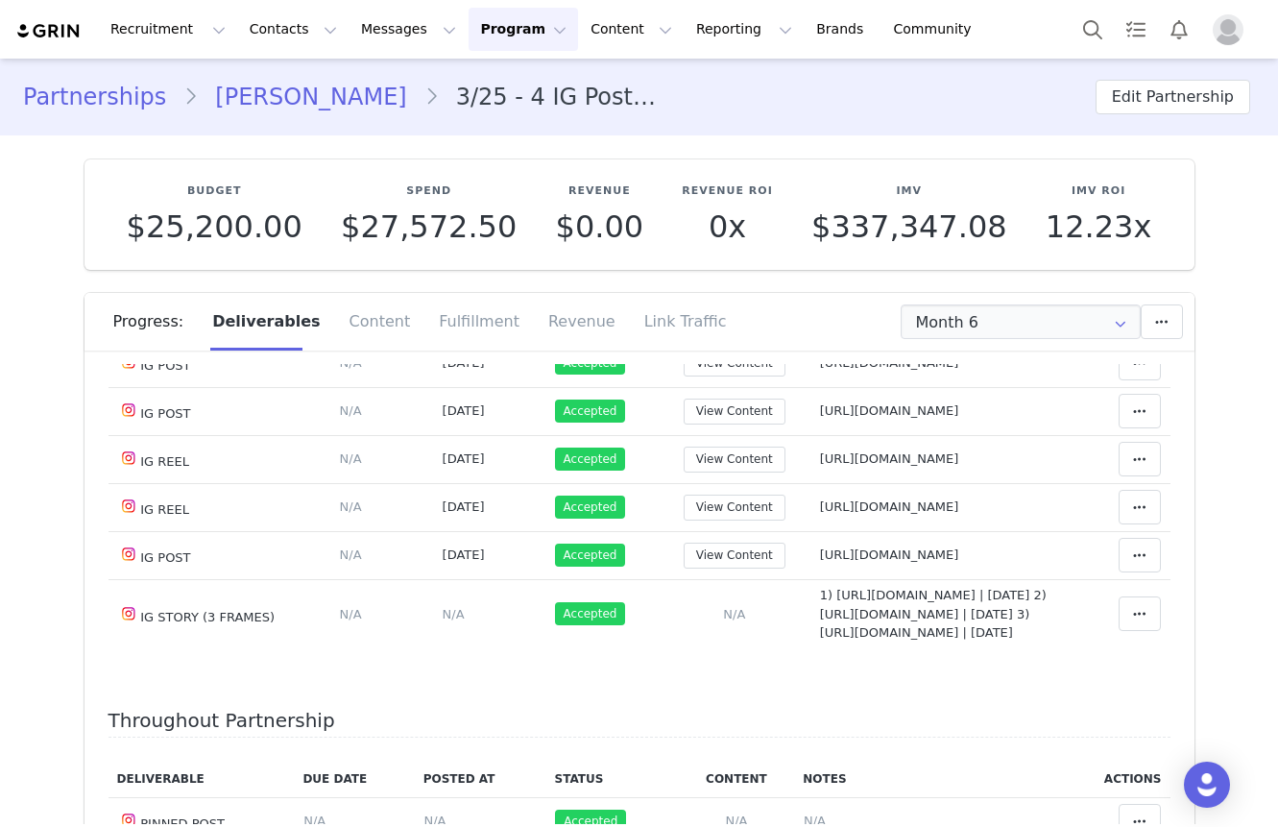
click at [331, 93] on link "[PERSON_NAME]" at bounding box center [311, 97] width 226 height 35
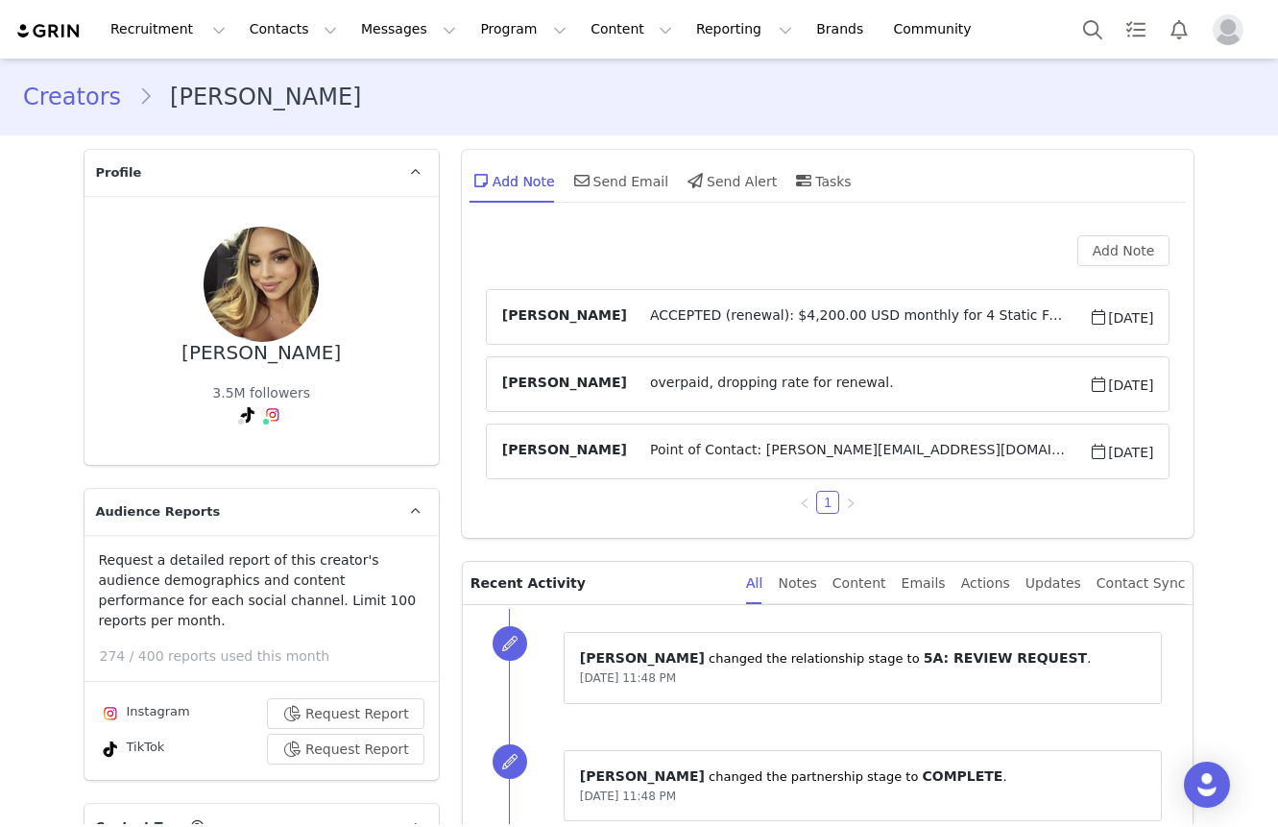
click at [252, 359] on link "@veronicabielik" at bounding box center [279, 355] width 107 height 15
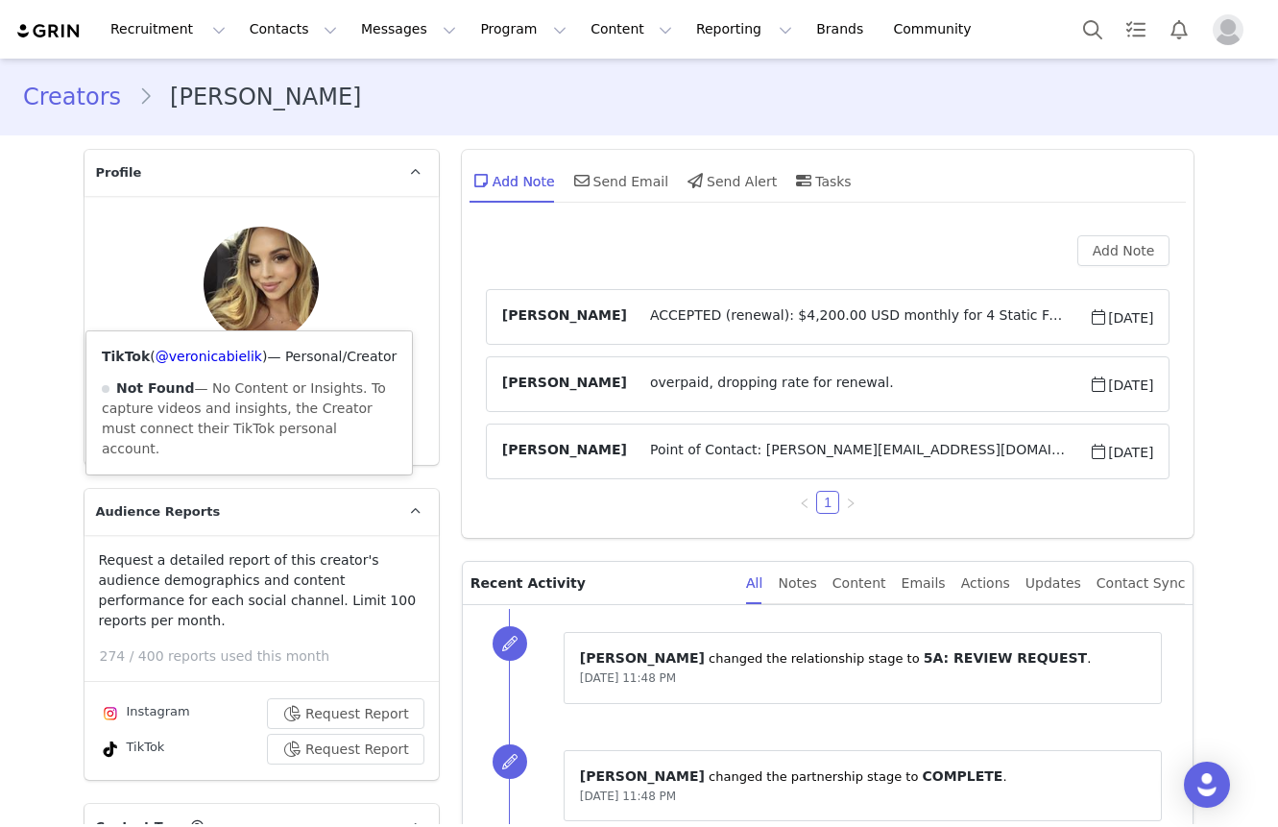
click at [248, 407] on icon at bounding box center [247, 414] width 13 height 15
click at [250, 358] on link "@veronicabielik" at bounding box center [209, 355] width 107 height 15
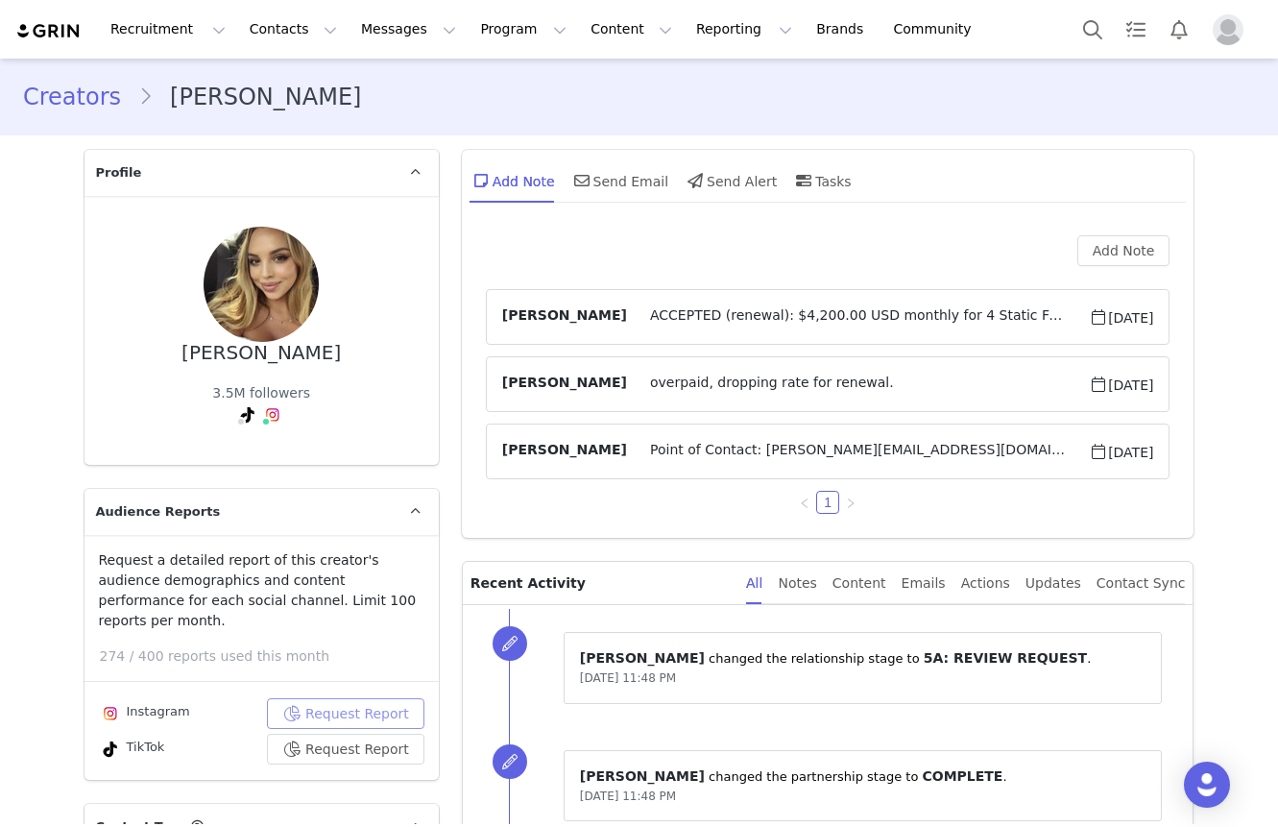
click at [348, 698] on button "Request Report" at bounding box center [345, 713] width 157 height 31
click at [349, 733] on button "Request Report" at bounding box center [345, 748] width 157 height 31
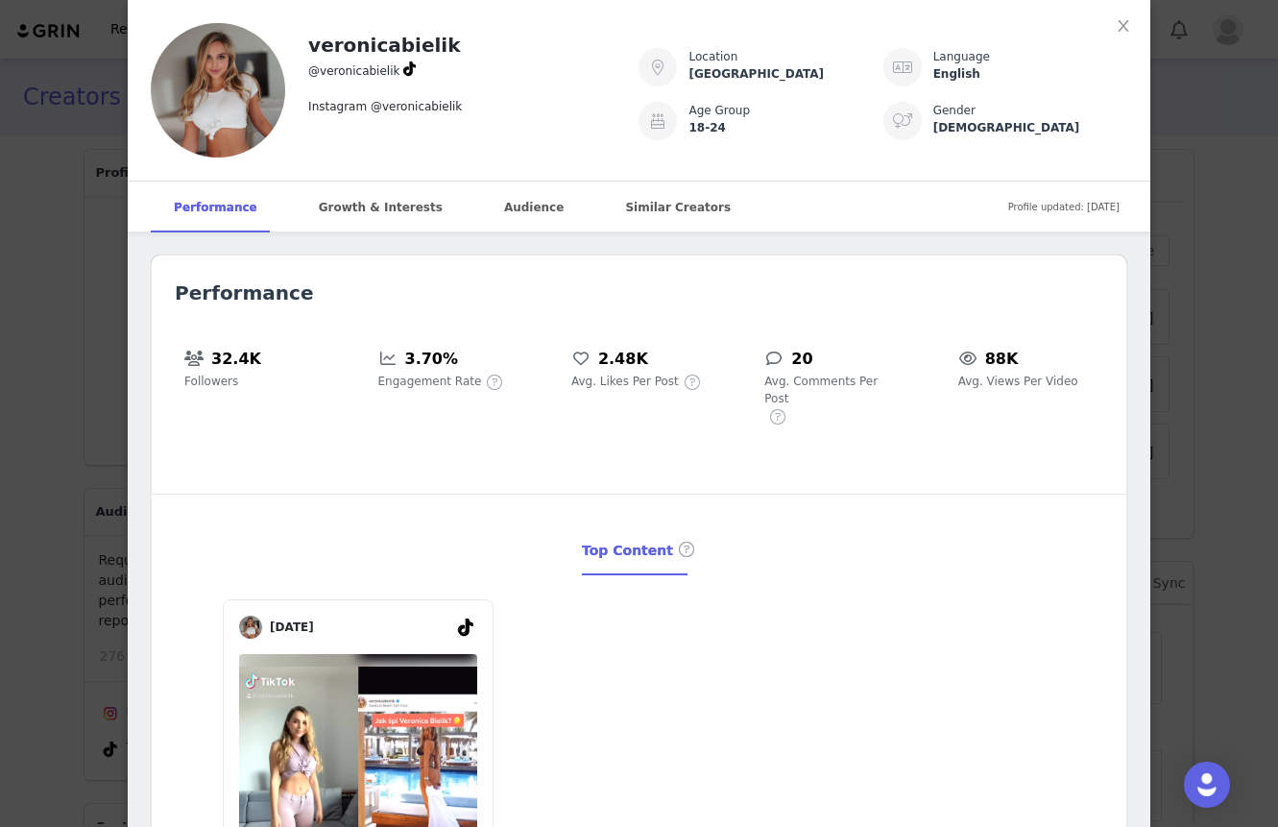
click at [105, 362] on div "veronicabielik @veronicabielik Instagram @veronicabielik Location Singapore Lan…" at bounding box center [639, 413] width 1278 height 827
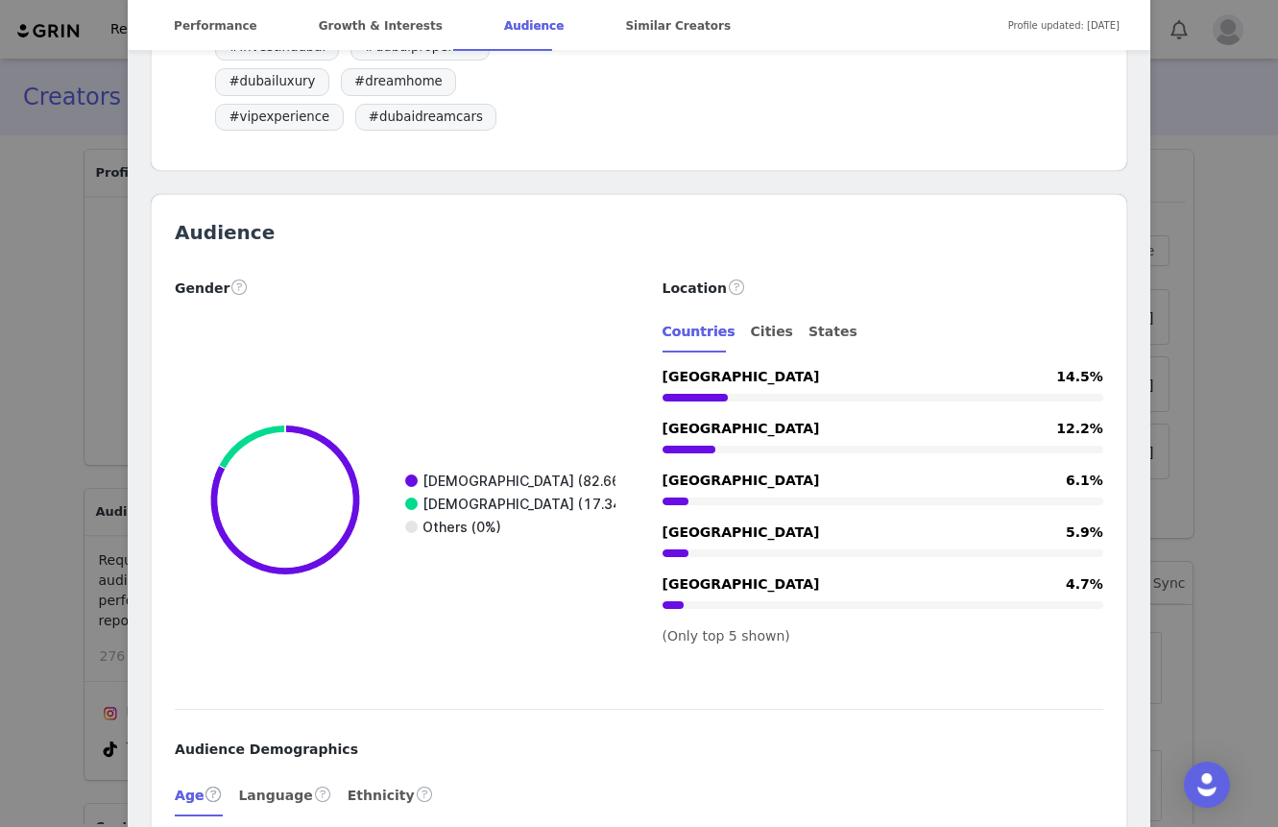
scroll to position [2409, 0]
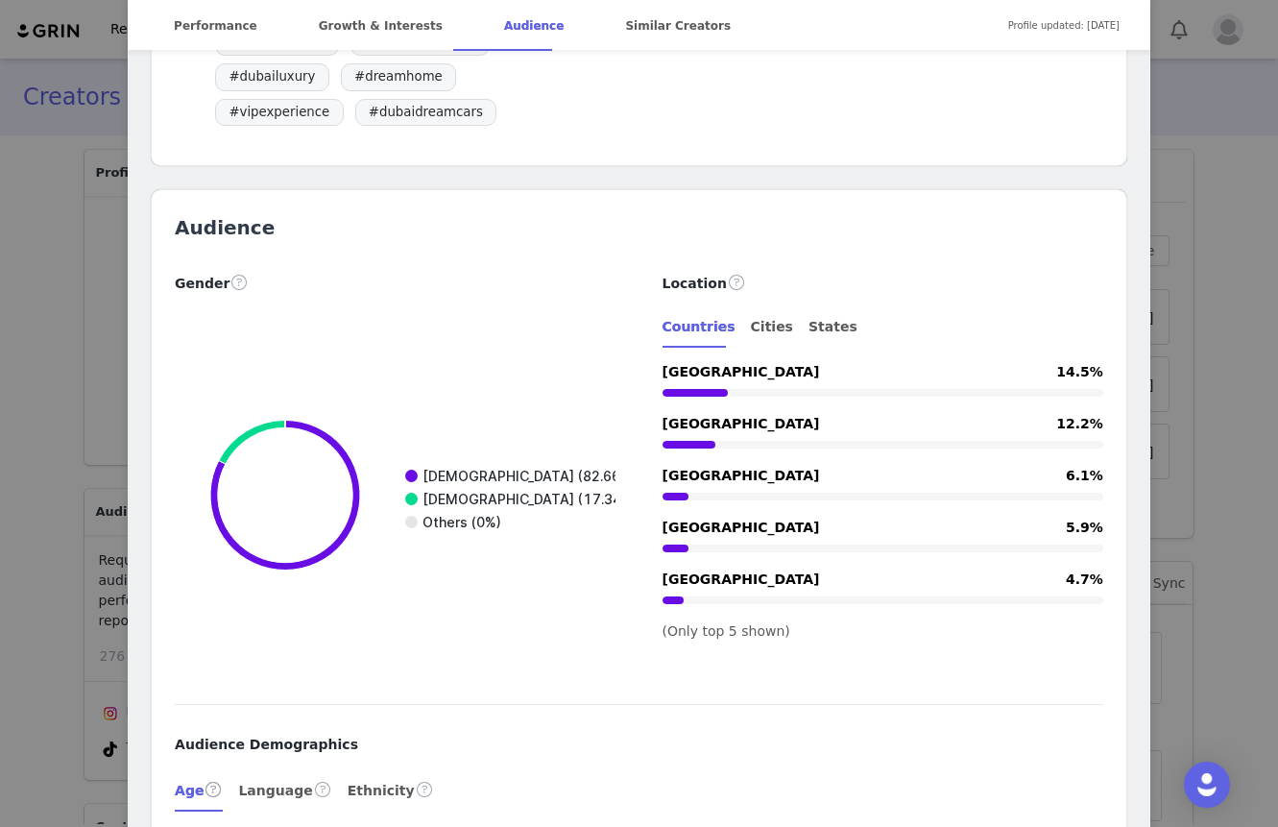
click at [99, 254] on div "Veronica Bielik Verified @veronicabielik Wellness girl with a law degree Travel…" at bounding box center [639, 413] width 1278 height 827
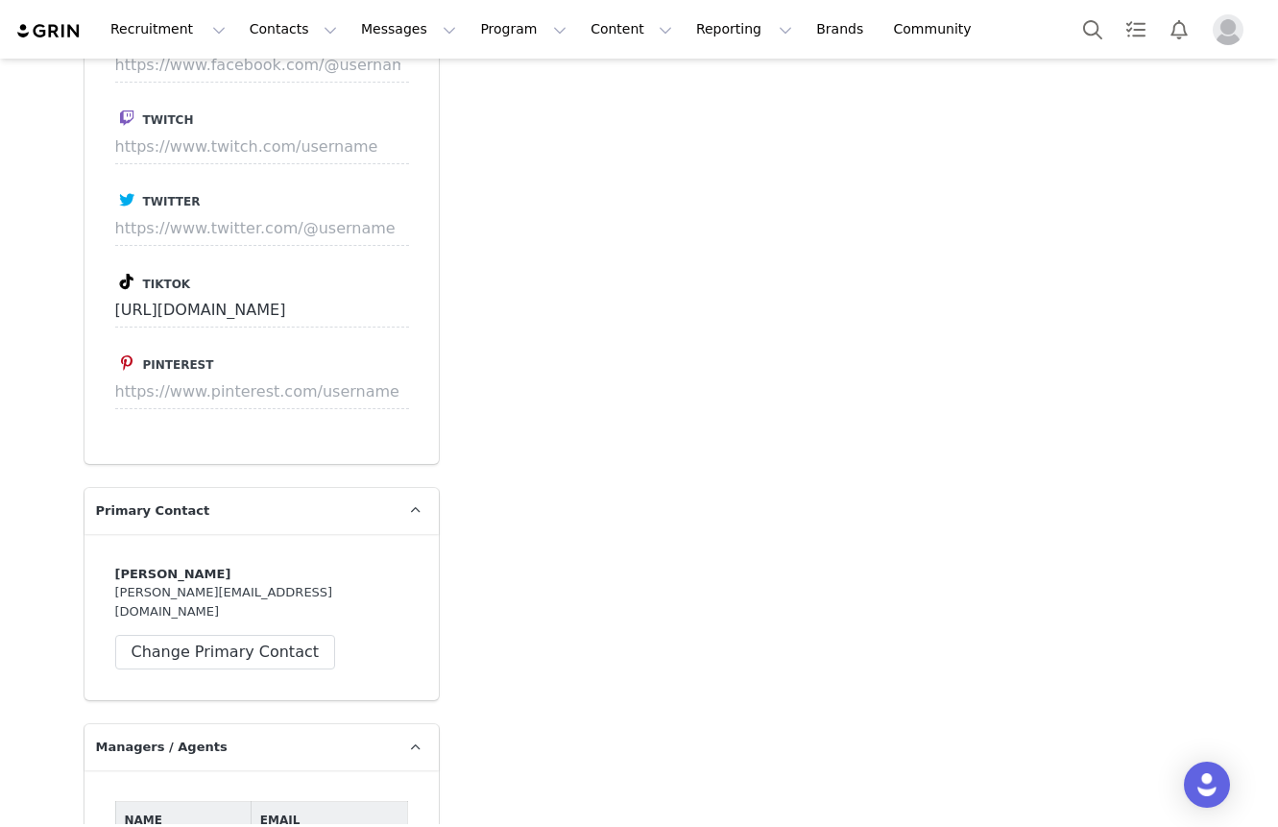
scroll to position [4764, 0]
drag, startPoint x: 243, startPoint y: 597, endPoint x: 407, endPoint y: 597, distance: 164.2
copy table "Name Email Keisha Pokrywa"
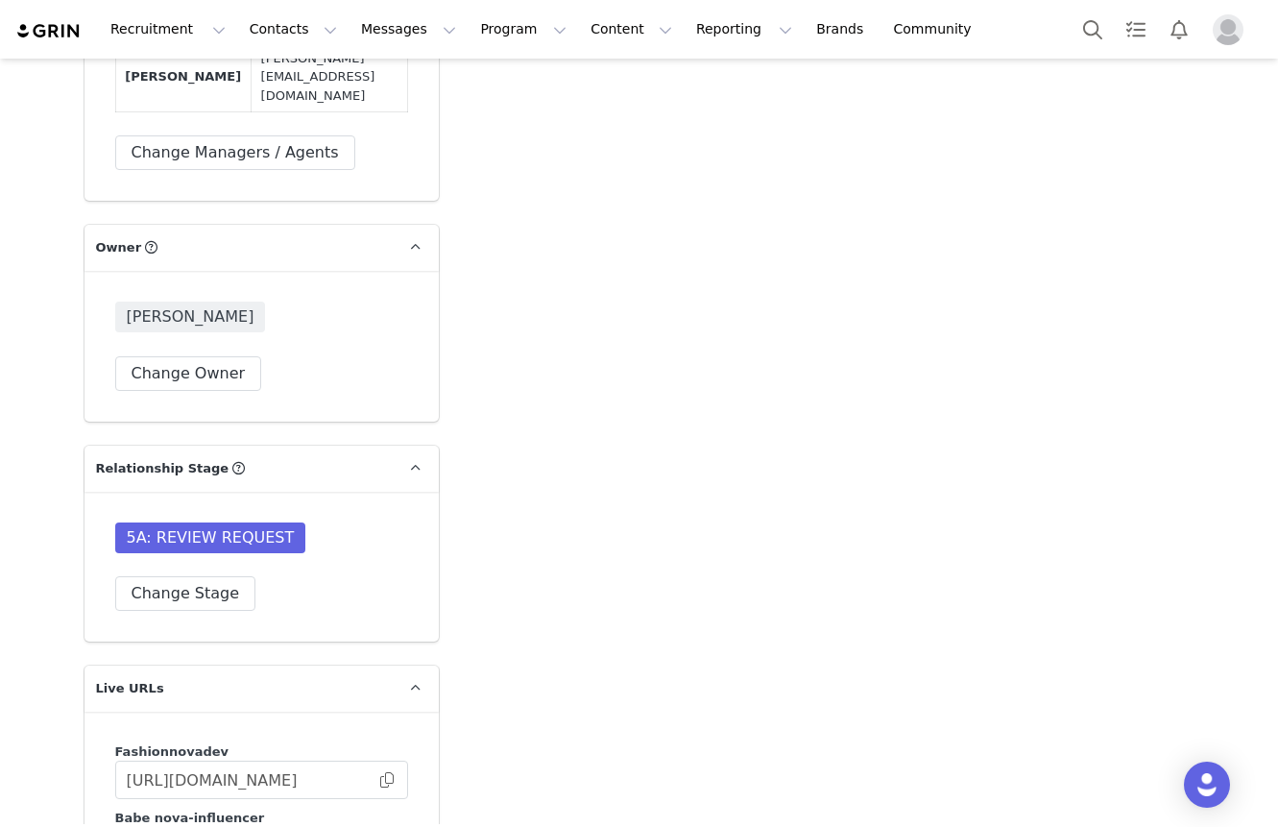
scroll to position [6693, 0]
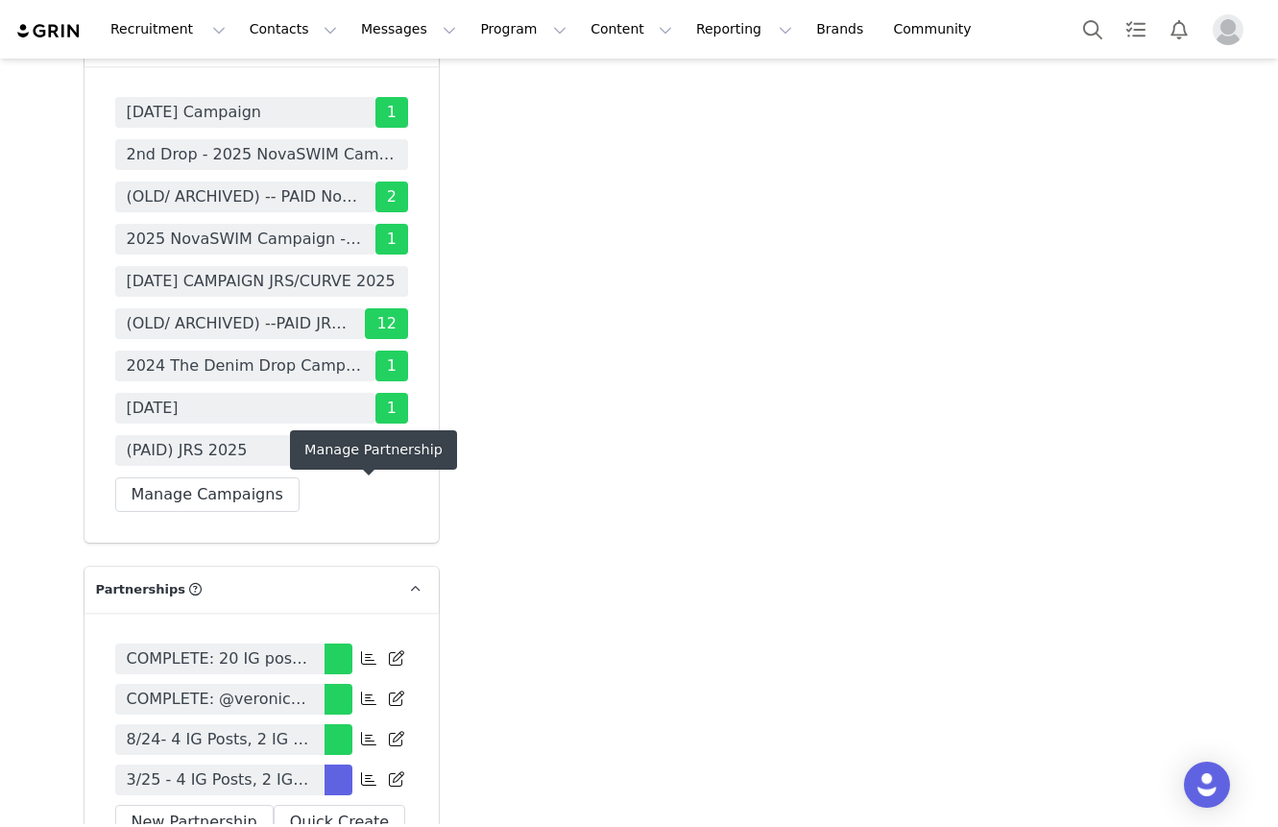
click at [366, 767] on span at bounding box center [368, 778] width 23 height 23
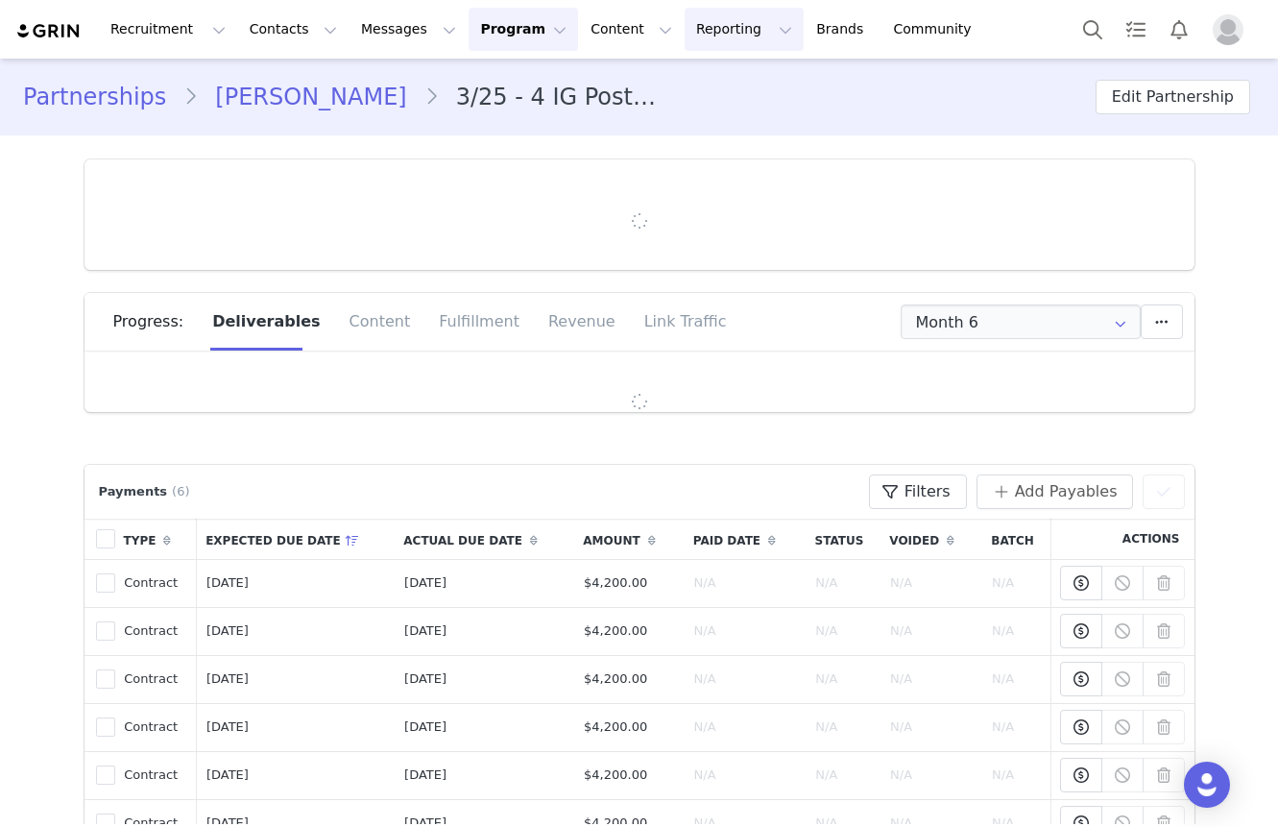
type input "+1 ([GEOGRAPHIC_DATA])"
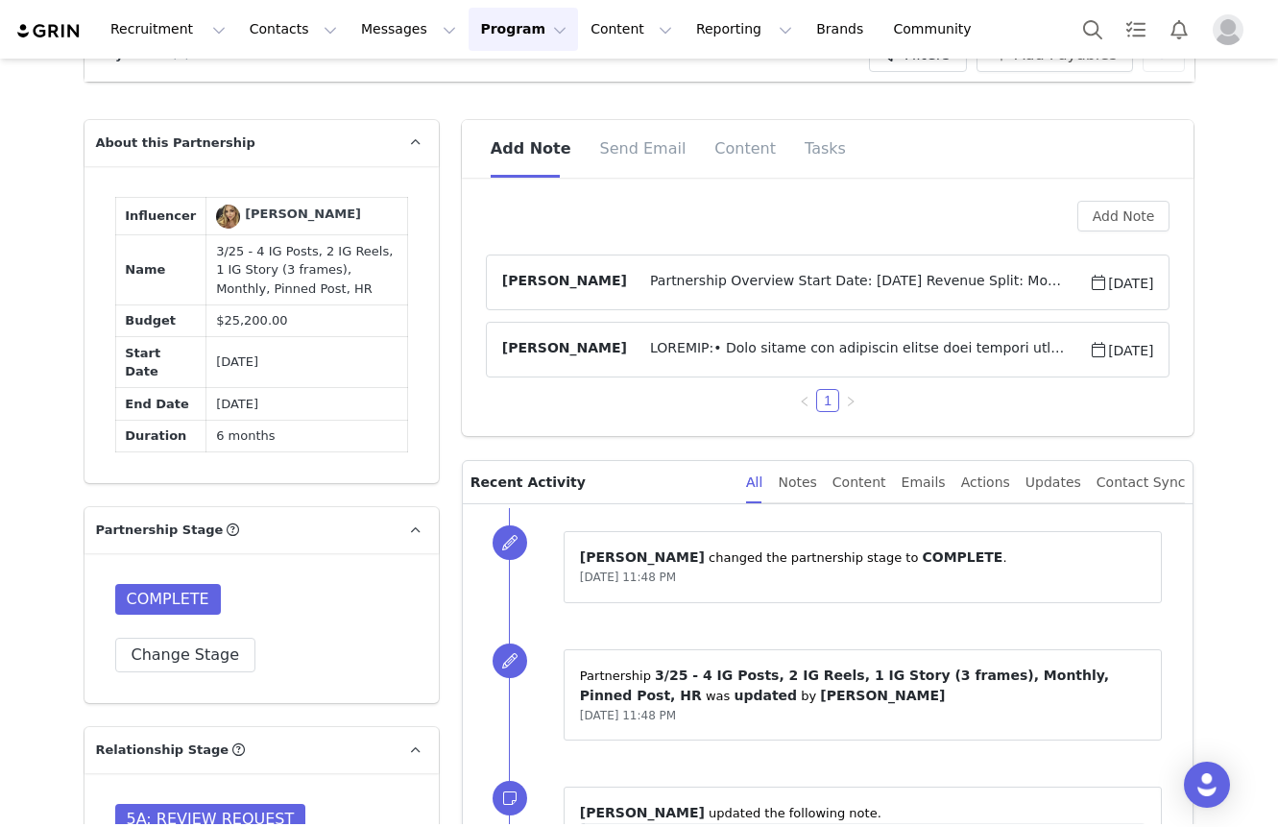
scroll to position [1311, 0]
drag, startPoint x: 378, startPoint y: 504, endPoint x: 118, endPoint y: 321, distance: 318.3
click at [118, 321] on tbody "Influencer Veronica Bielik Name 3/25 - 4 IG Posts, 2 IG Reels, 1 IG Story (3 fr…" at bounding box center [261, 325] width 292 height 254
copy tbody "Name 3/25 - 4 IG Posts, 2 IG Reels, 1 IG Story (3 frames), Monthly, Pinned Post…"
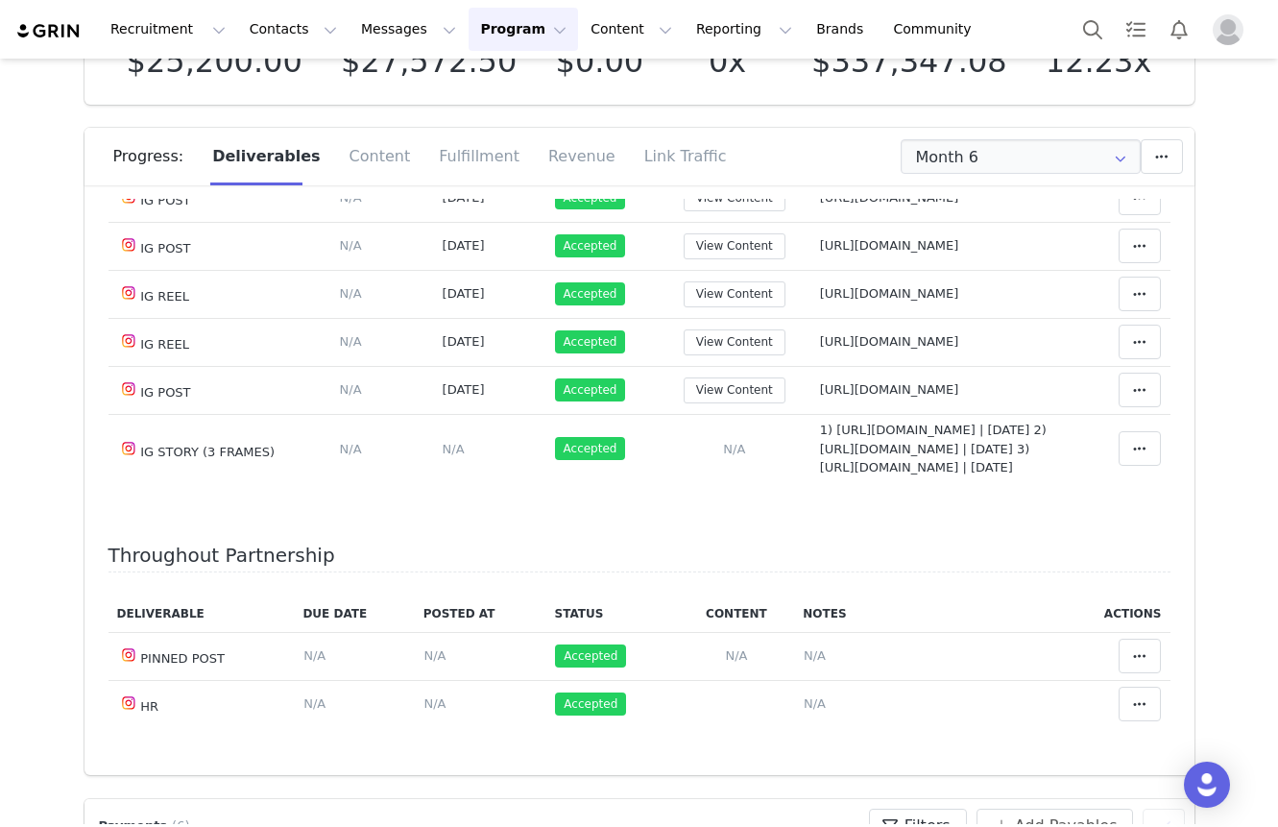
scroll to position [0, 0]
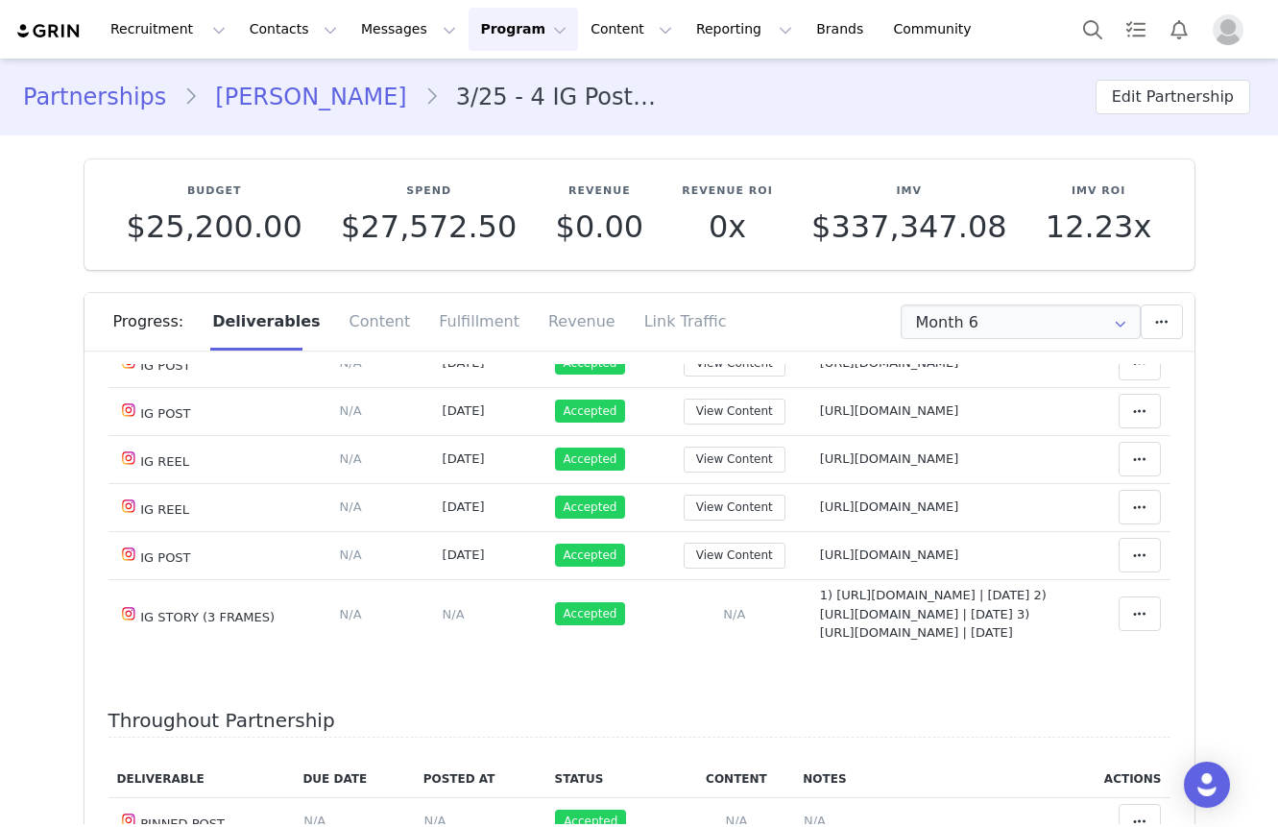
click at [237, 107] on link "Veronica Bielik" at bounding box center [311, 97] width 226 height 35
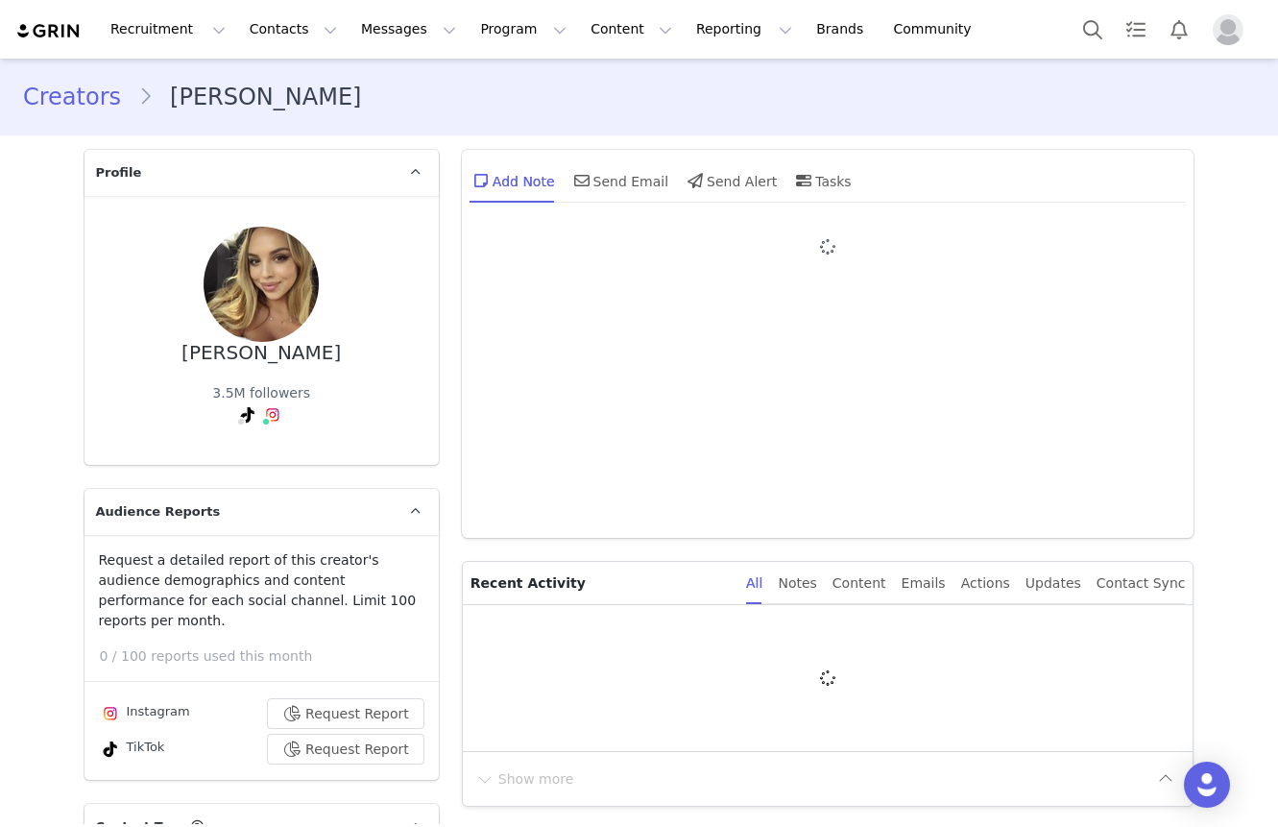
type input "+1 ([GEOGRAPHIC_DATA])"
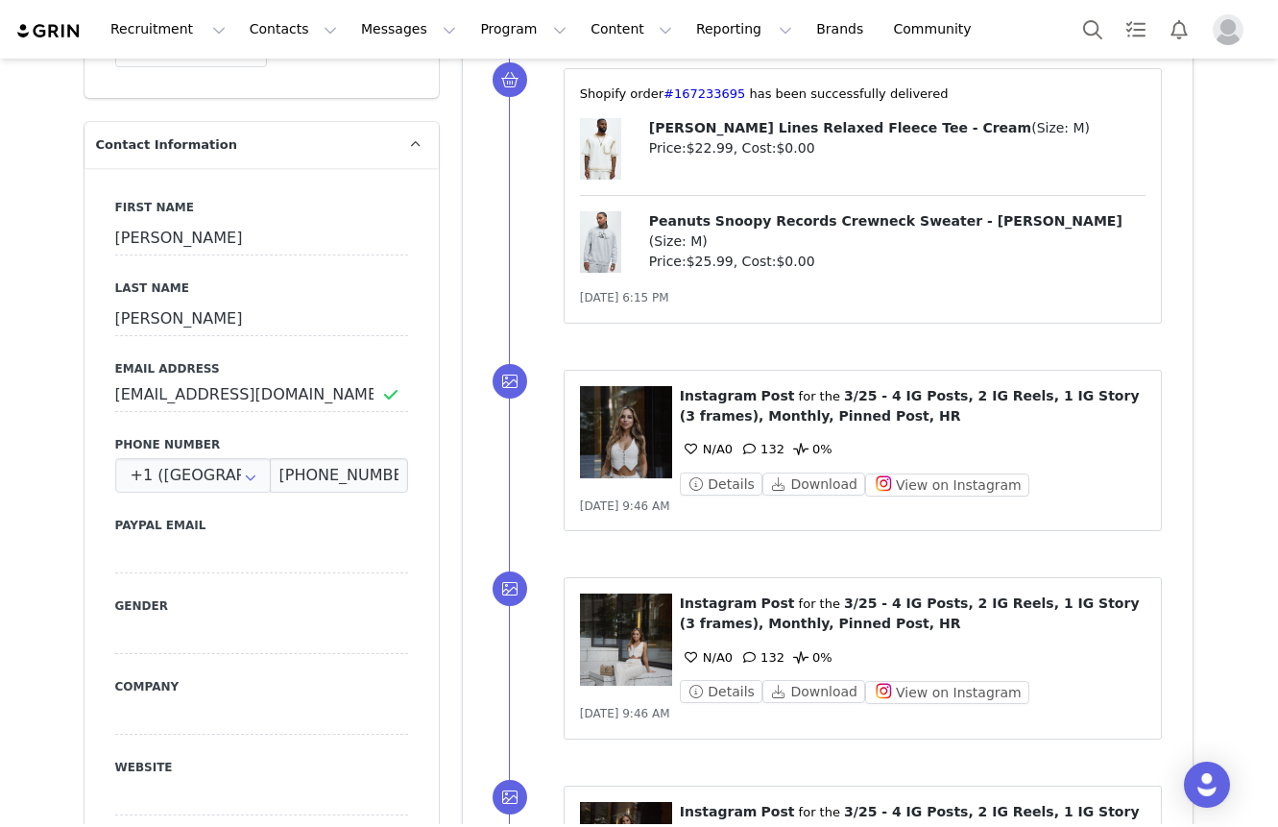
scroll to position [1194, 0]
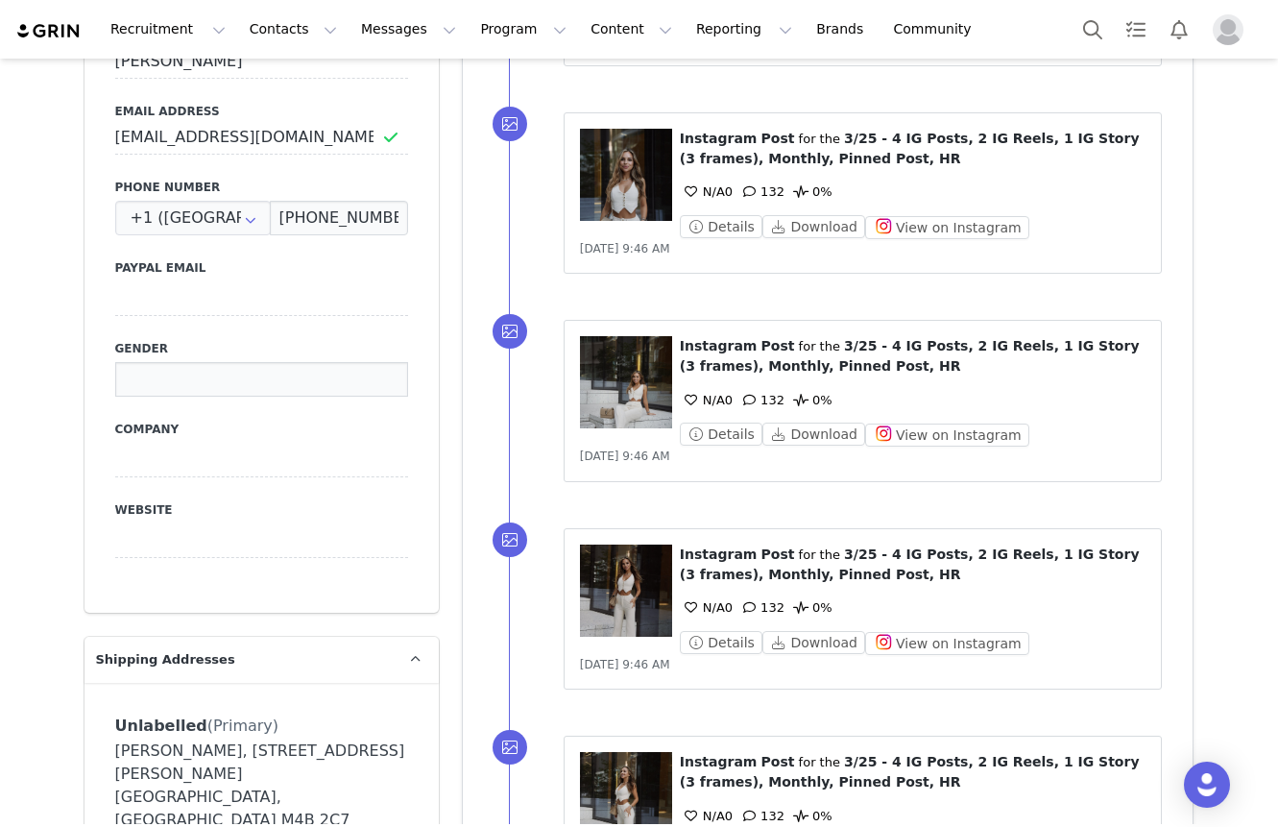
click at [188, 362] on input at bounding box center [261, 379] width 293 height 35
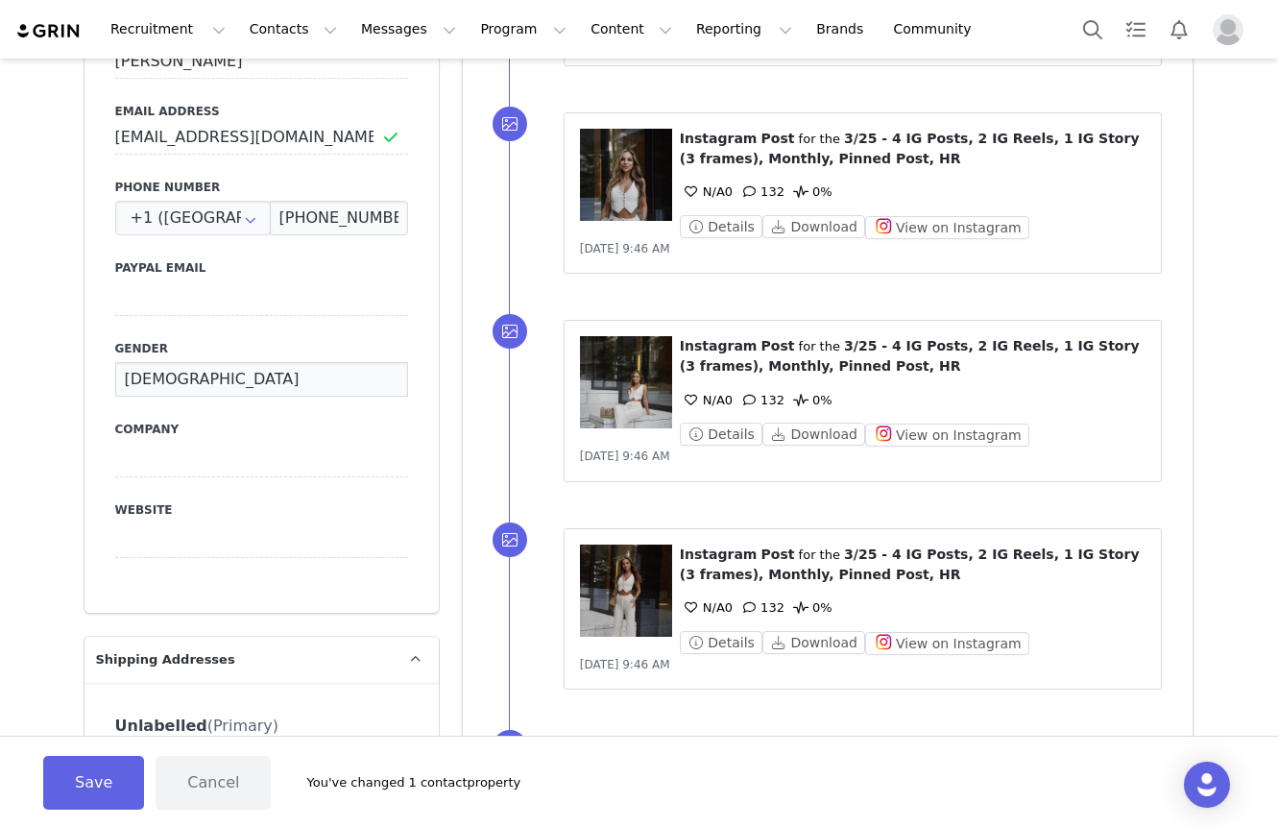
type input "[DEMOGRAPHIC_DATA]"
click at [103, 783] on button "Save" at bounding box center [93, 783] width 101 height 54
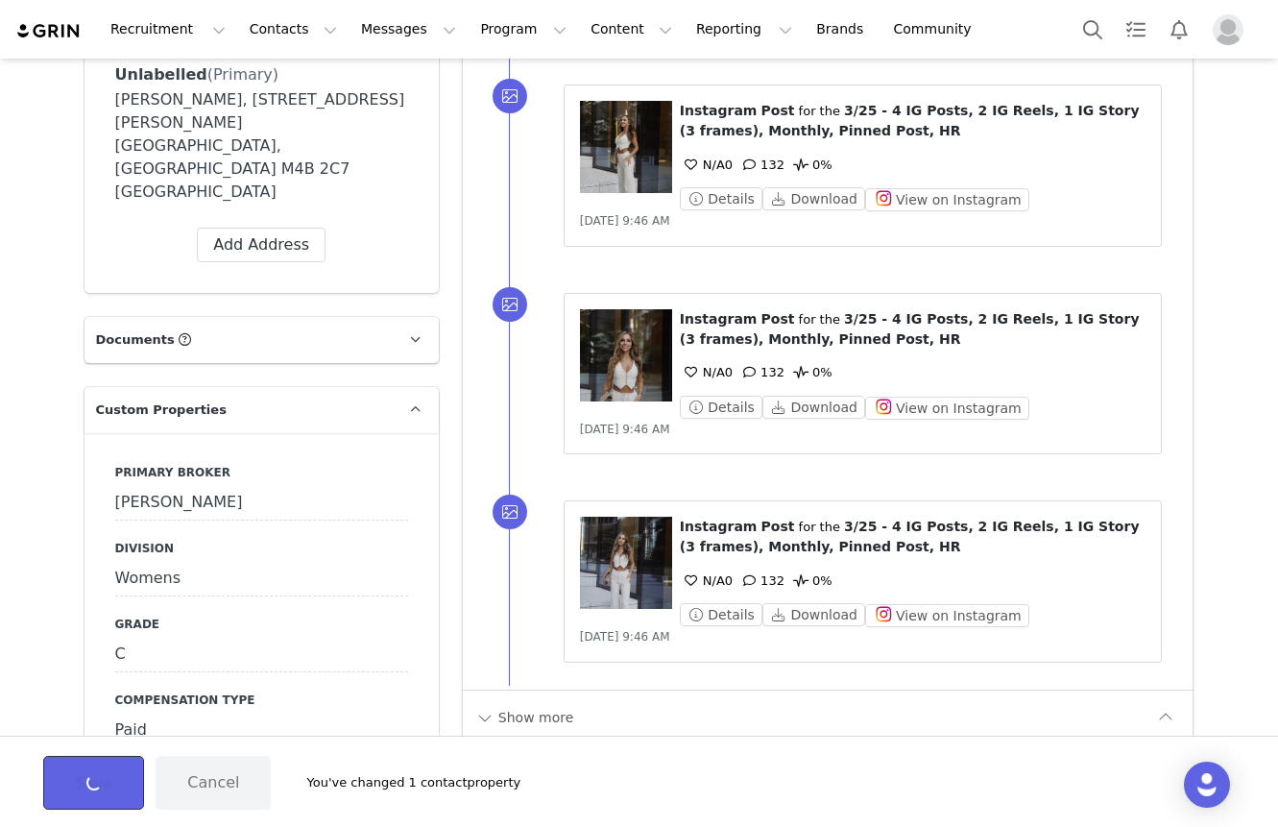
scroll to position [1882, 0]
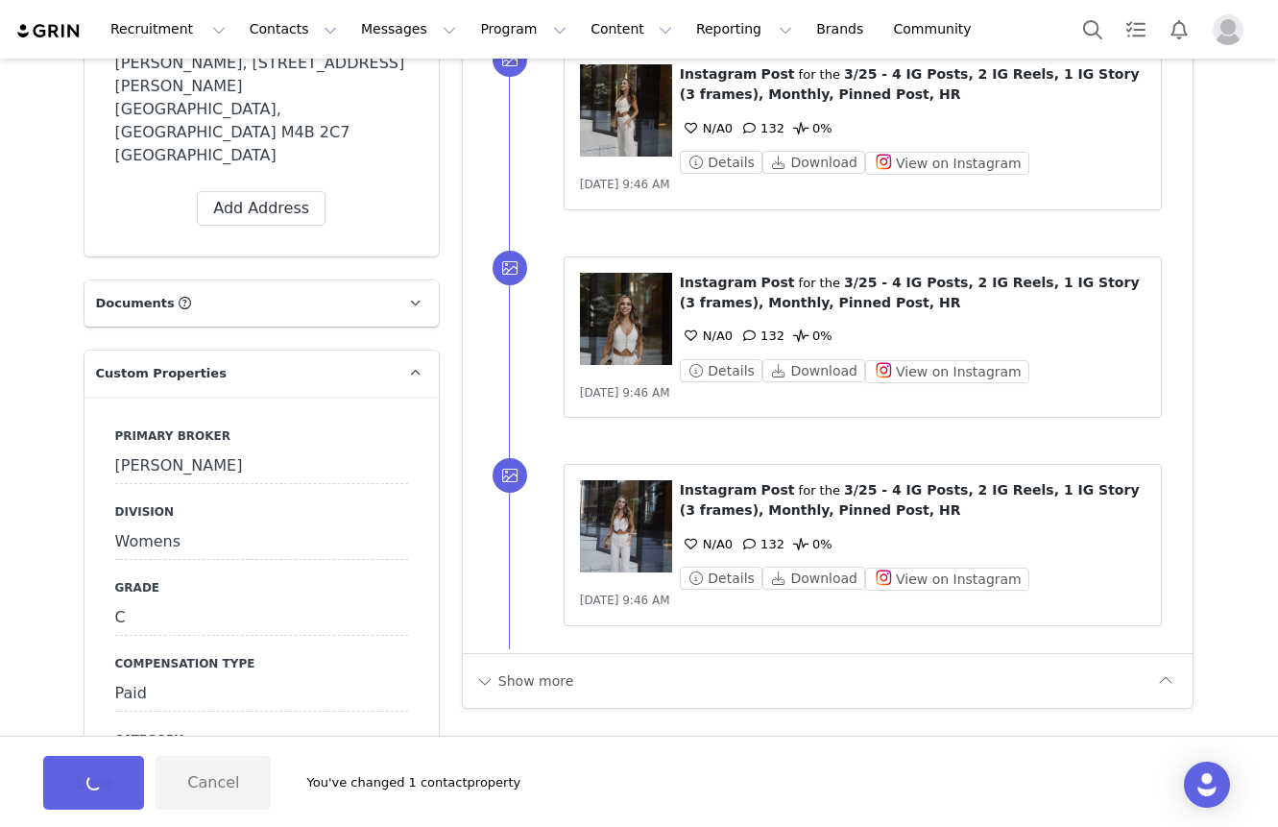
click at [183, 449] on div "Tara" at bounding box center [261, 466] width 293 height 35
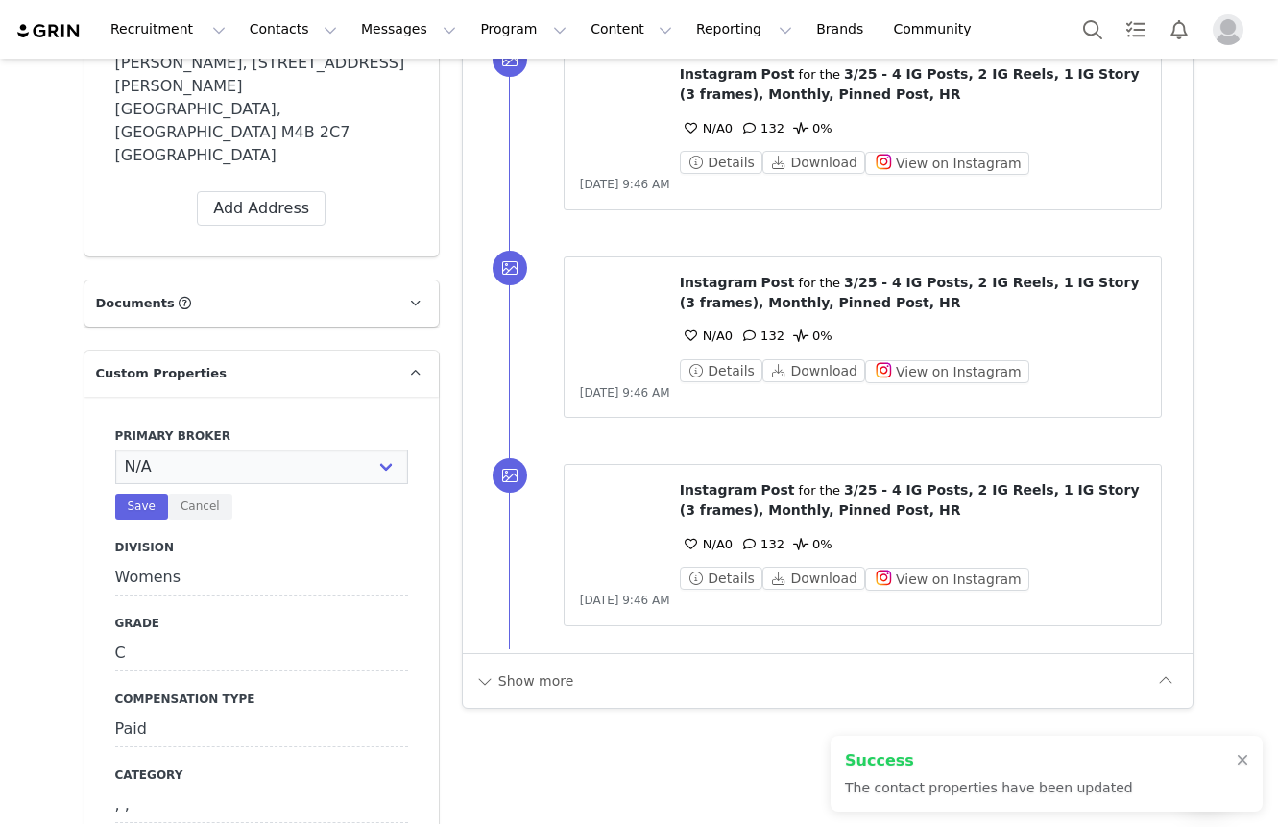
select select "[PERSON_NAME]"
click at [115, 449] on select "N/A Erin Stephanie Jasmine Hedy Bre Evelyn Pacey Jonny Alex Ashley Mike Chabely…" at bounding box center [261, 466] width 293 height 35
click at [131, 493] on button "Save" at bounding box center [141, 506] width 53 height 26
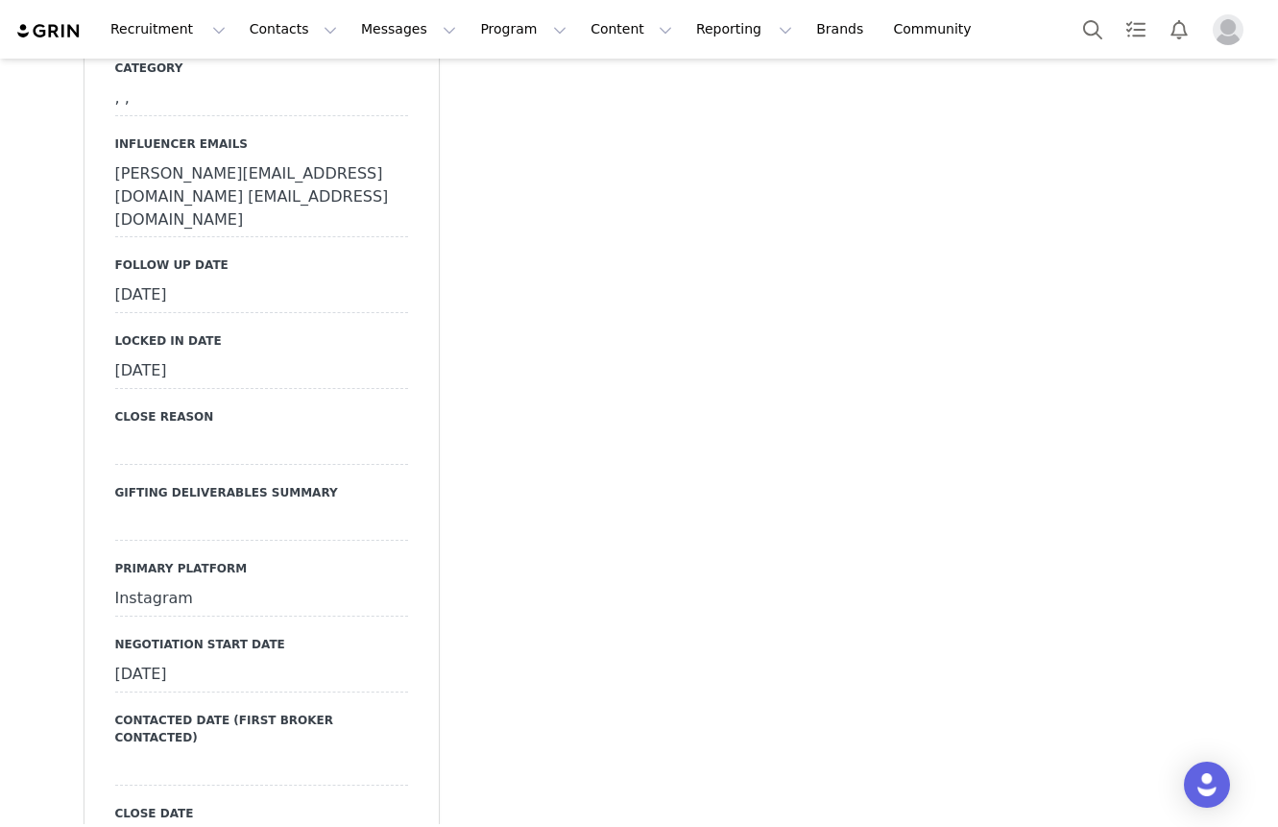
scroll to position [2554, 0]
click at [225, 277] on div "[DATE]" at bounding box center [261, 294] width 293 height 35
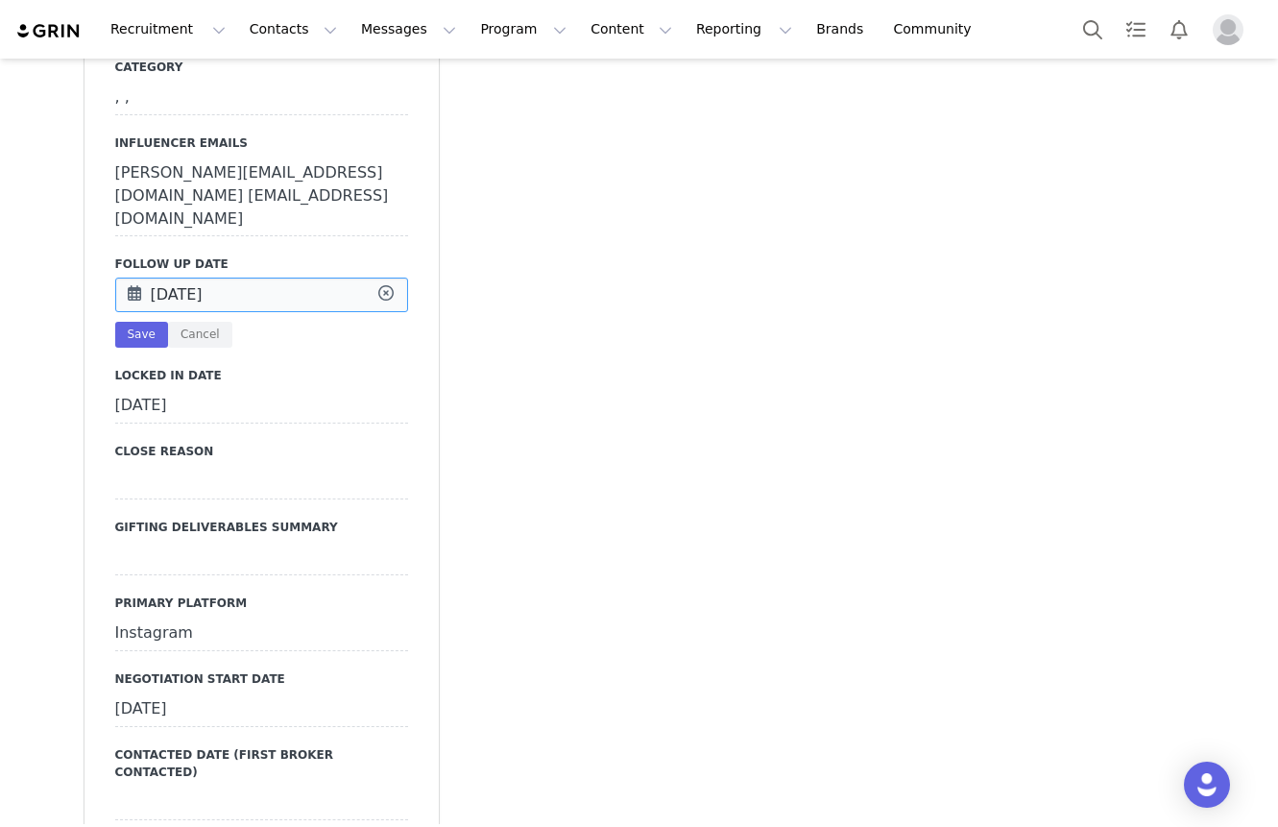
click at [225, 277] on input "[DATE]" at bounding box center [261, 294] width 293 height 35
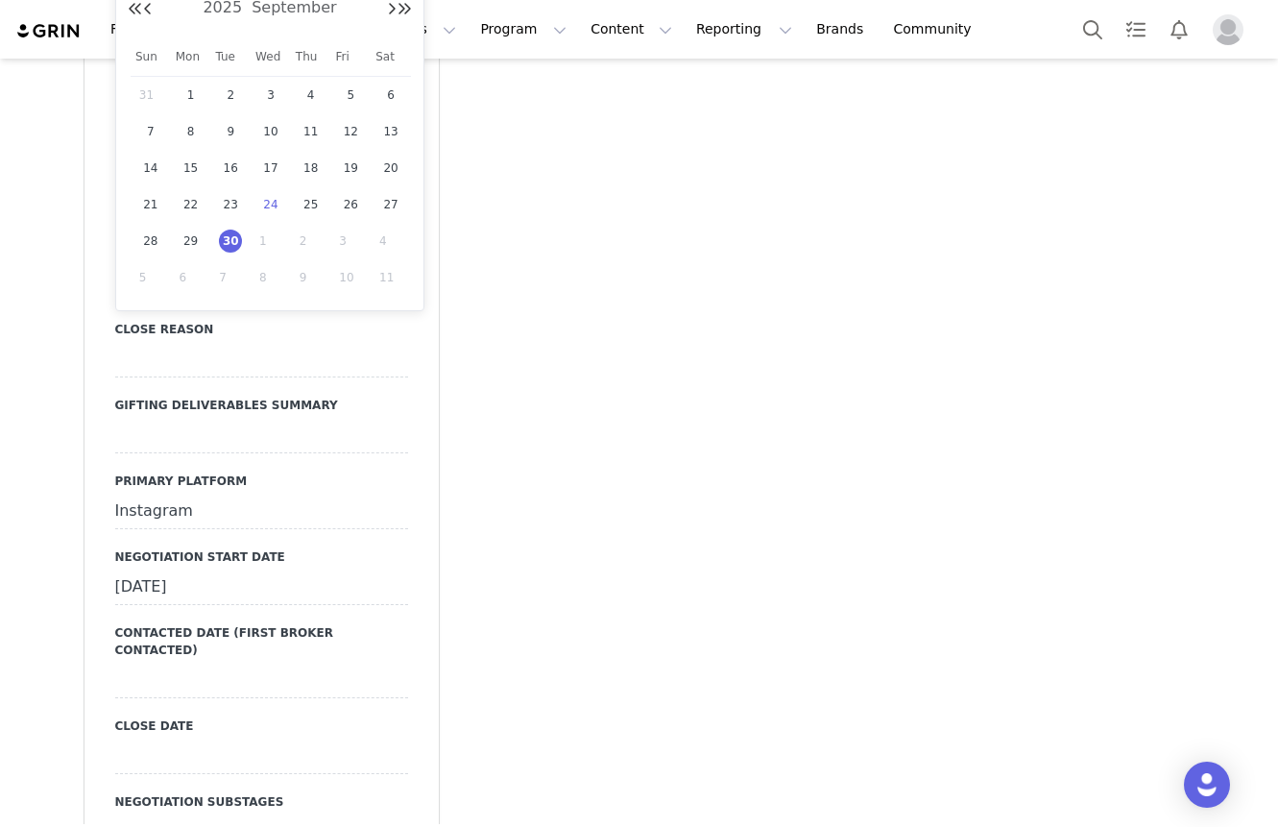
scroll to position [2793, 0]
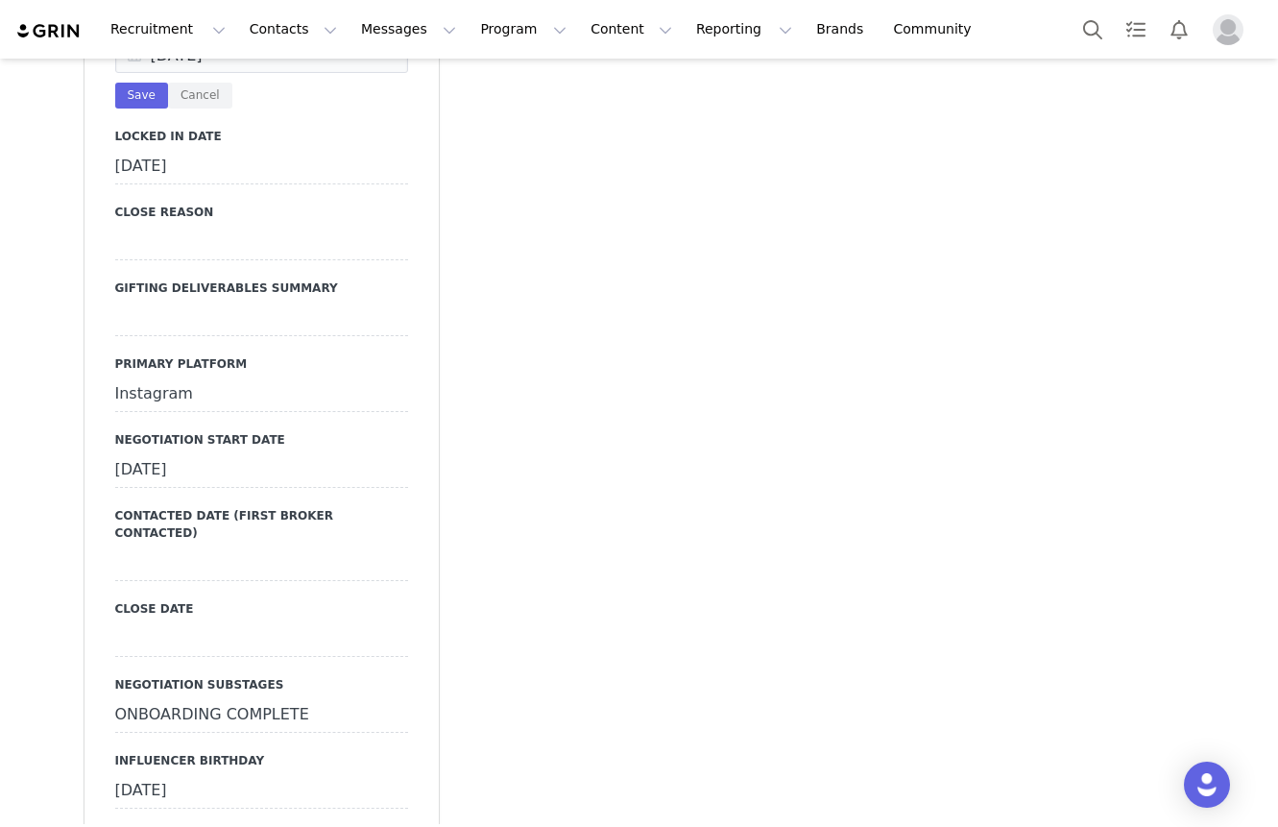
click at [269, 546] on div at bounding box center [261, 563] width 293 height 35
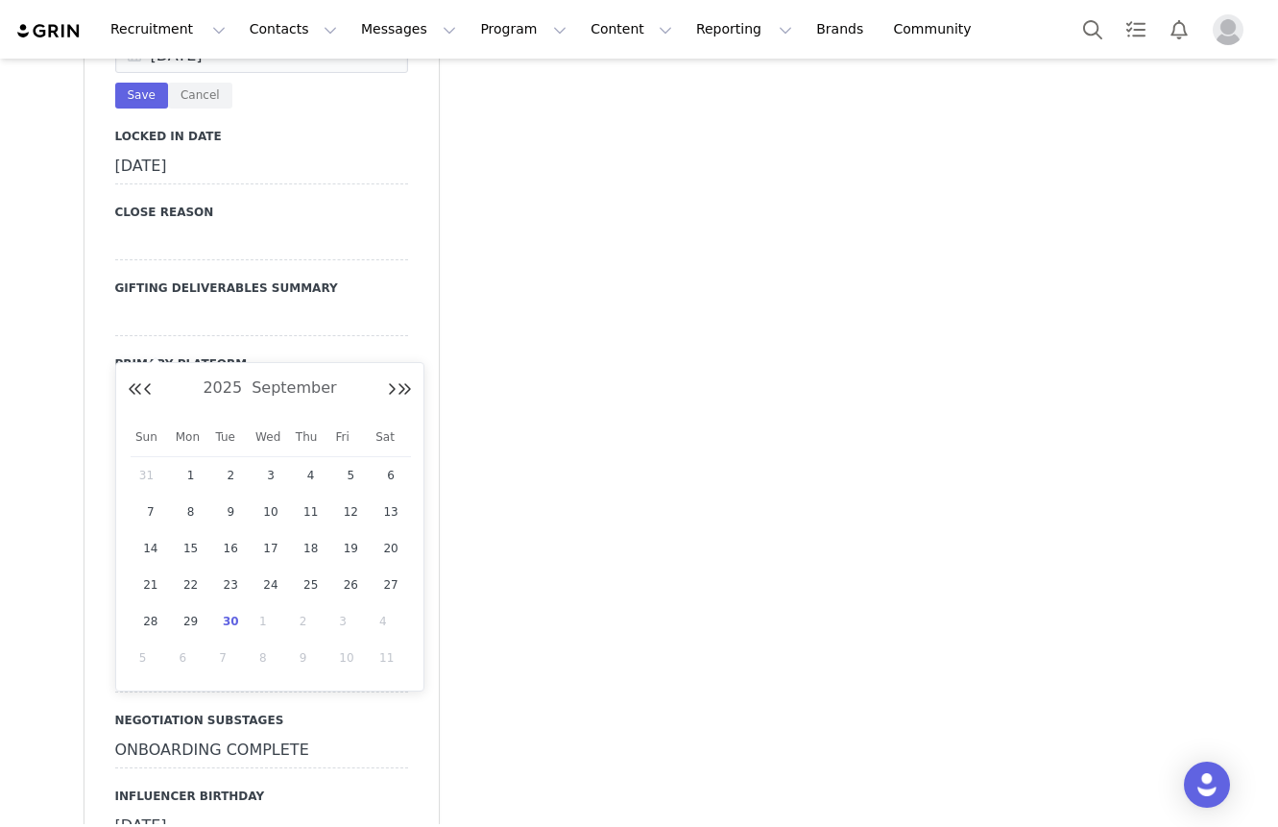
click at [234, 612] on span "30" at bounding box center [230, 621] width 23 height 23
type input "[DATE]"
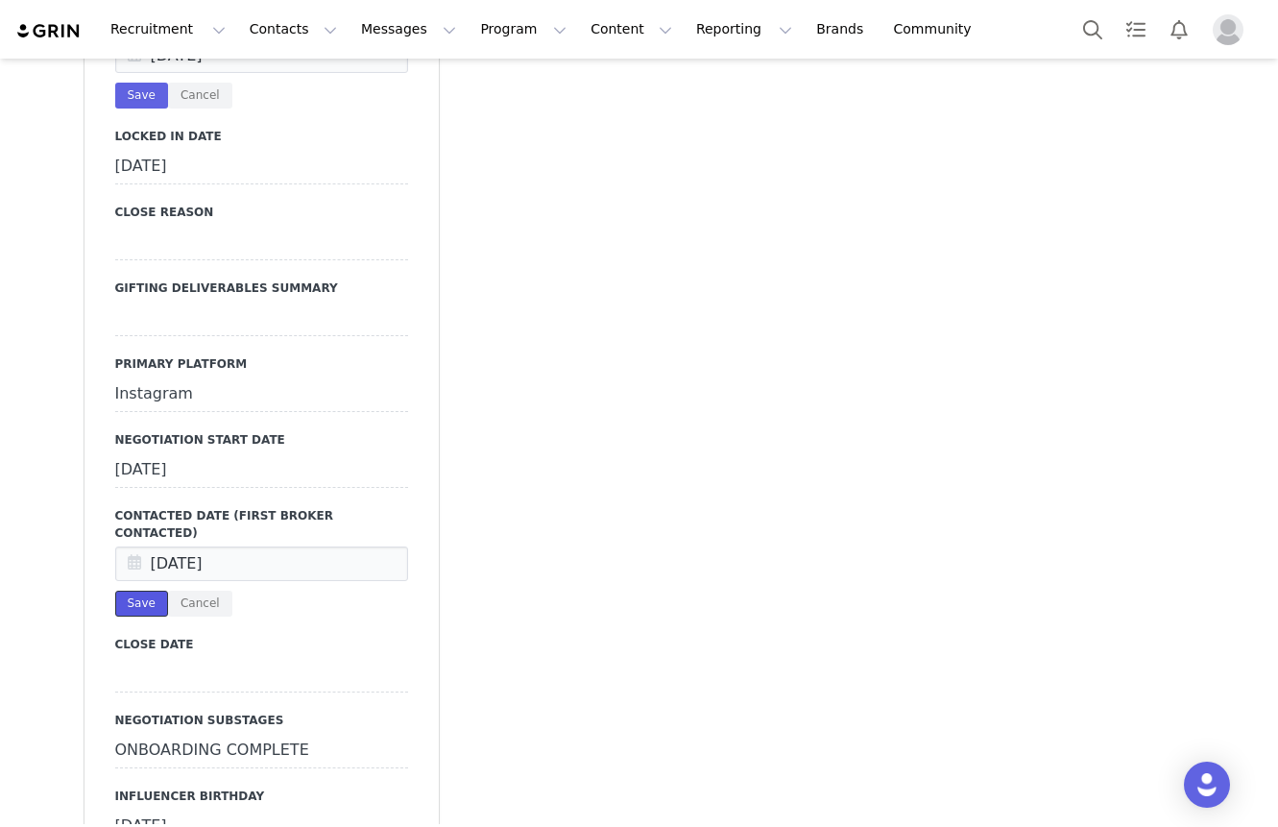
click at [155, 590] on button "Save" at bounding box center [141, 603] width 53 height 26
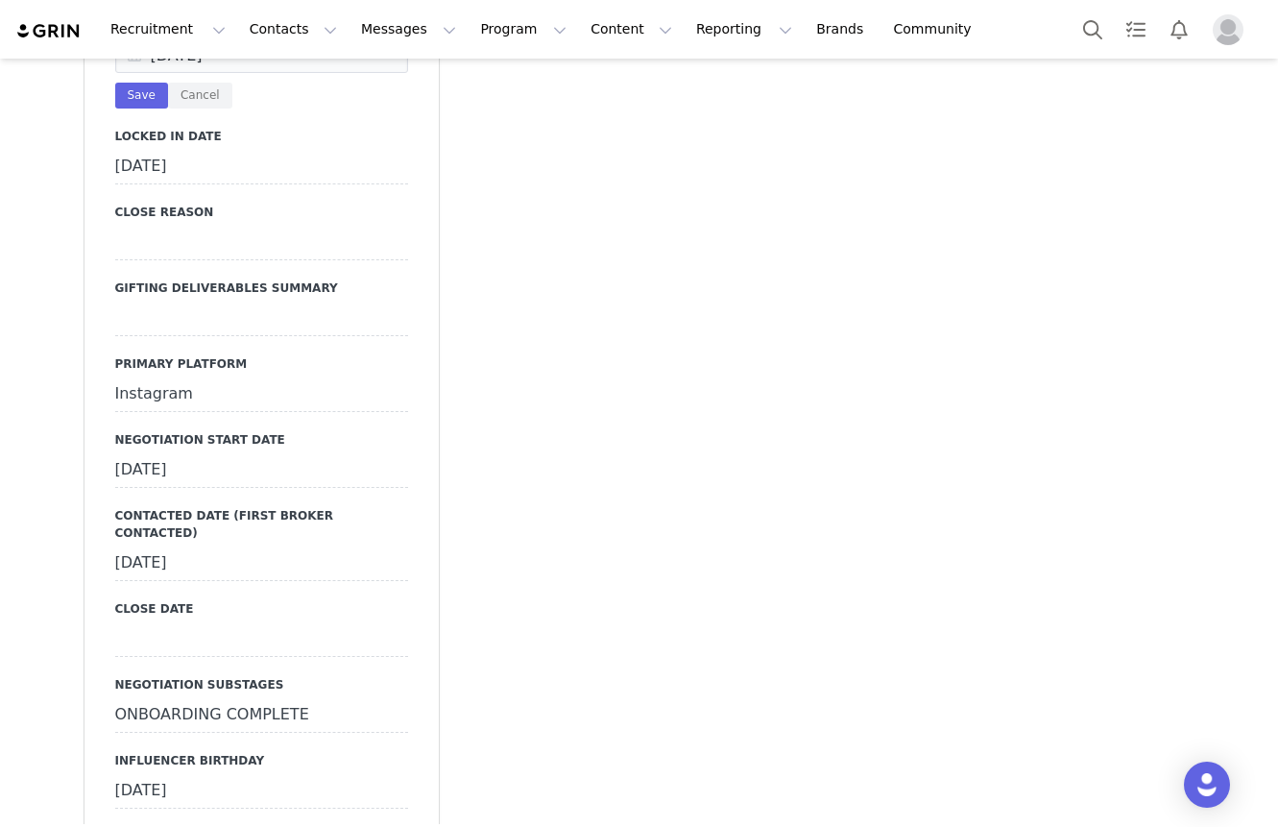
click at [348, 453] on div "July 12th, 2024" at bounding box center [261, 470] width 293 height 35
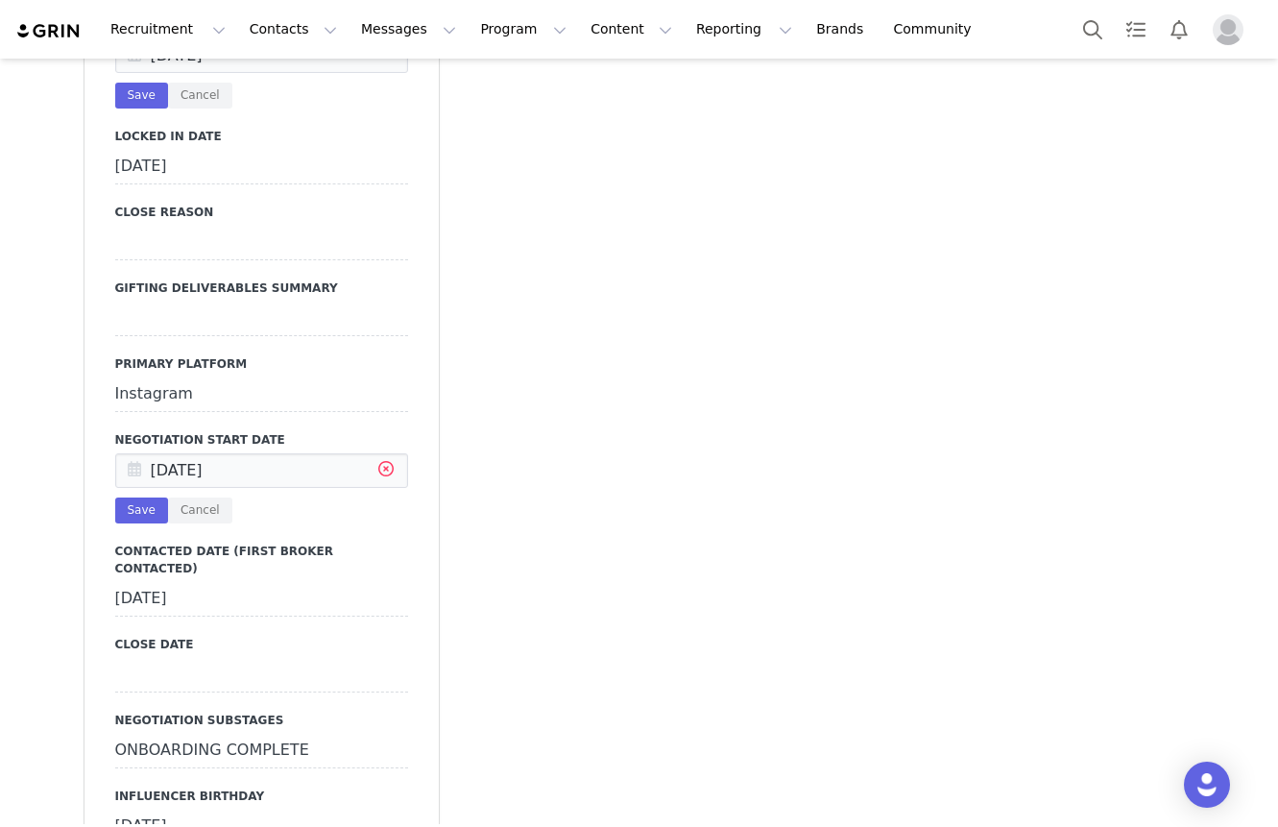
click at [400, 454] on icon at bounding box center [386, 471] width 35 height 35
click at [333, 453] on input "text" at bounding box center [261, 470] width 293 height 35
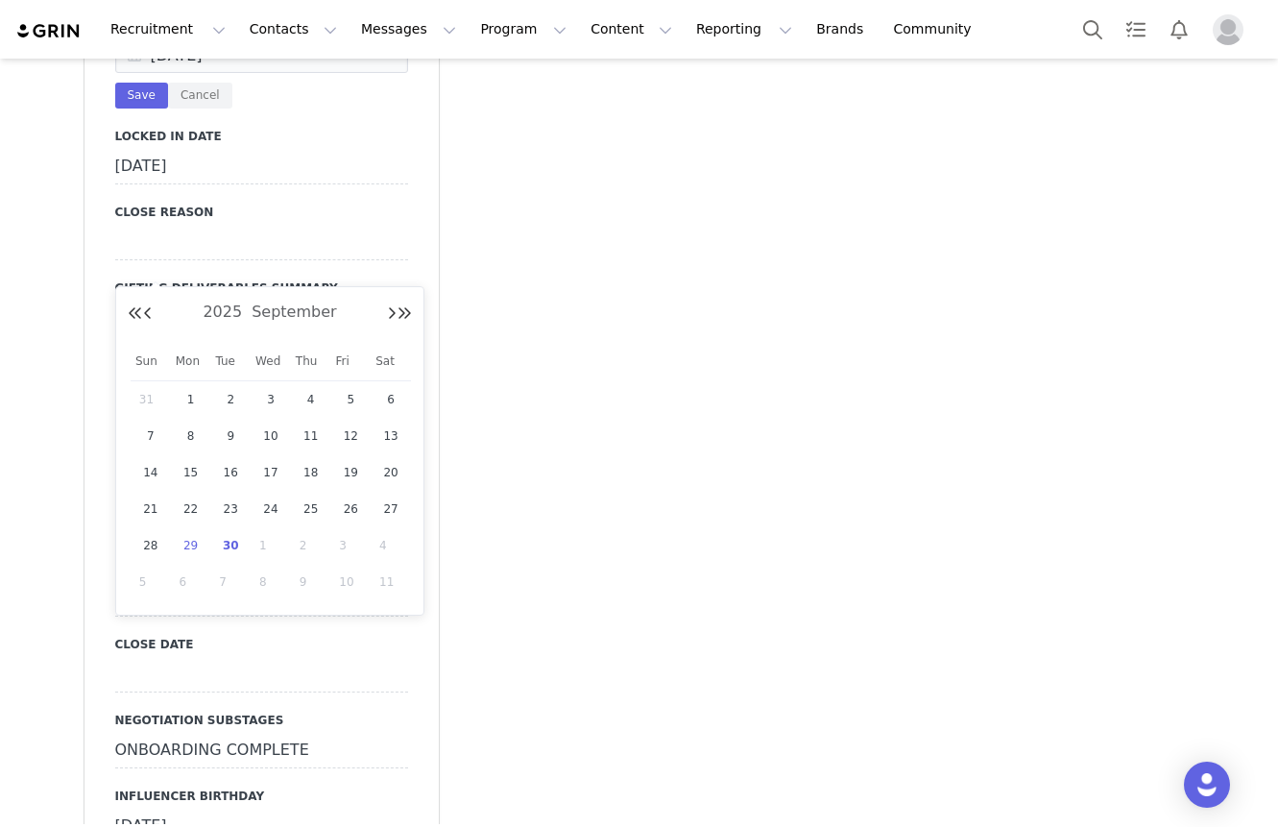
click at [223, 546] on span "30" at bounding box center [230, 545] width 23 height 23
type input "[DATE]"
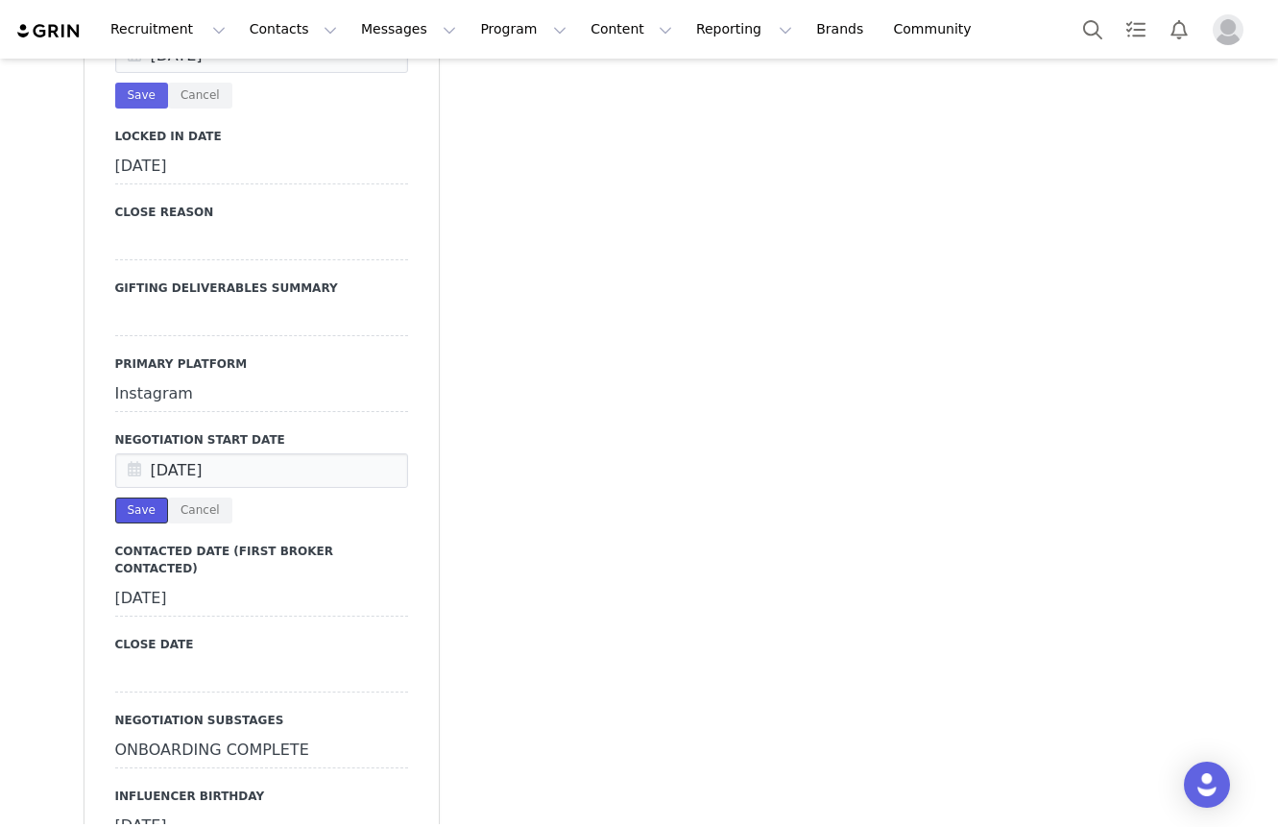
click at [126, 497] on button "Save" at bounding box center [141, 510] width 53 height 26
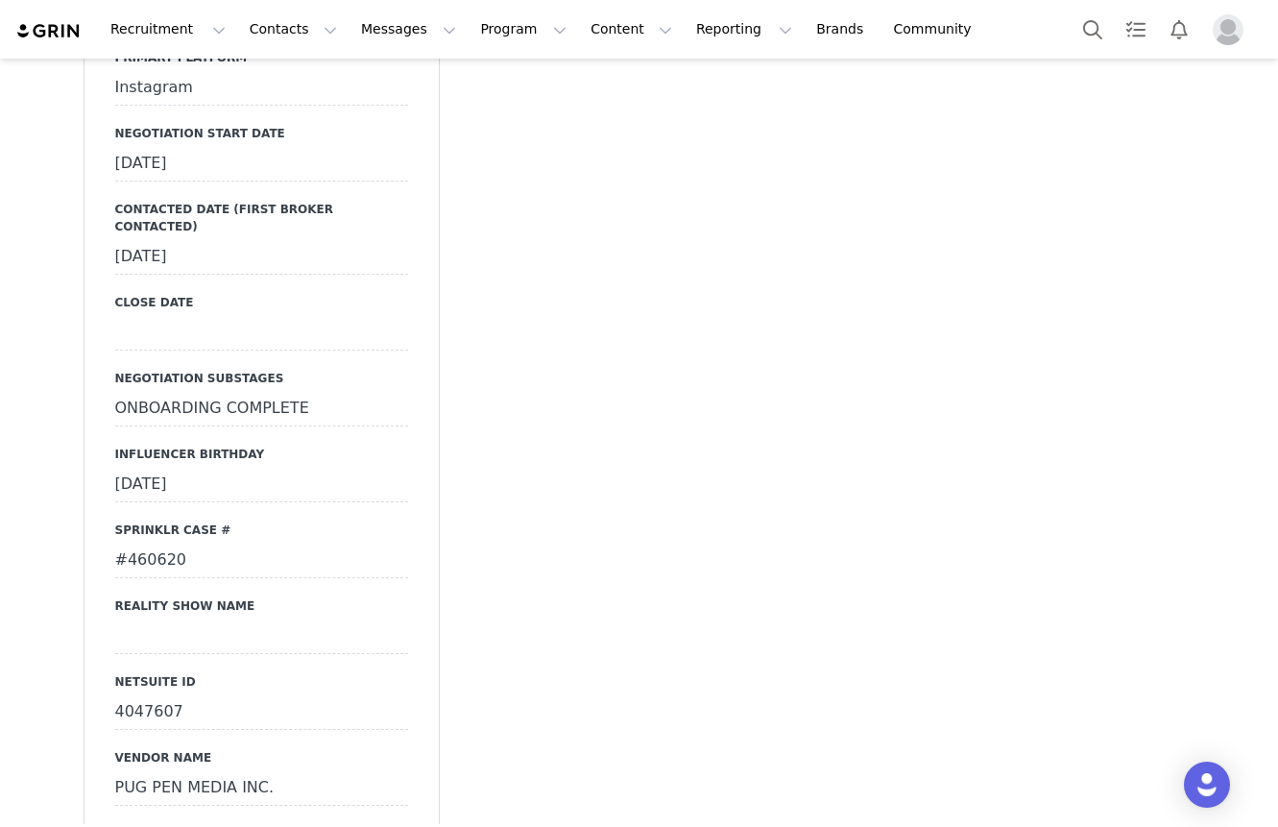
scroll to position [3112, 0]
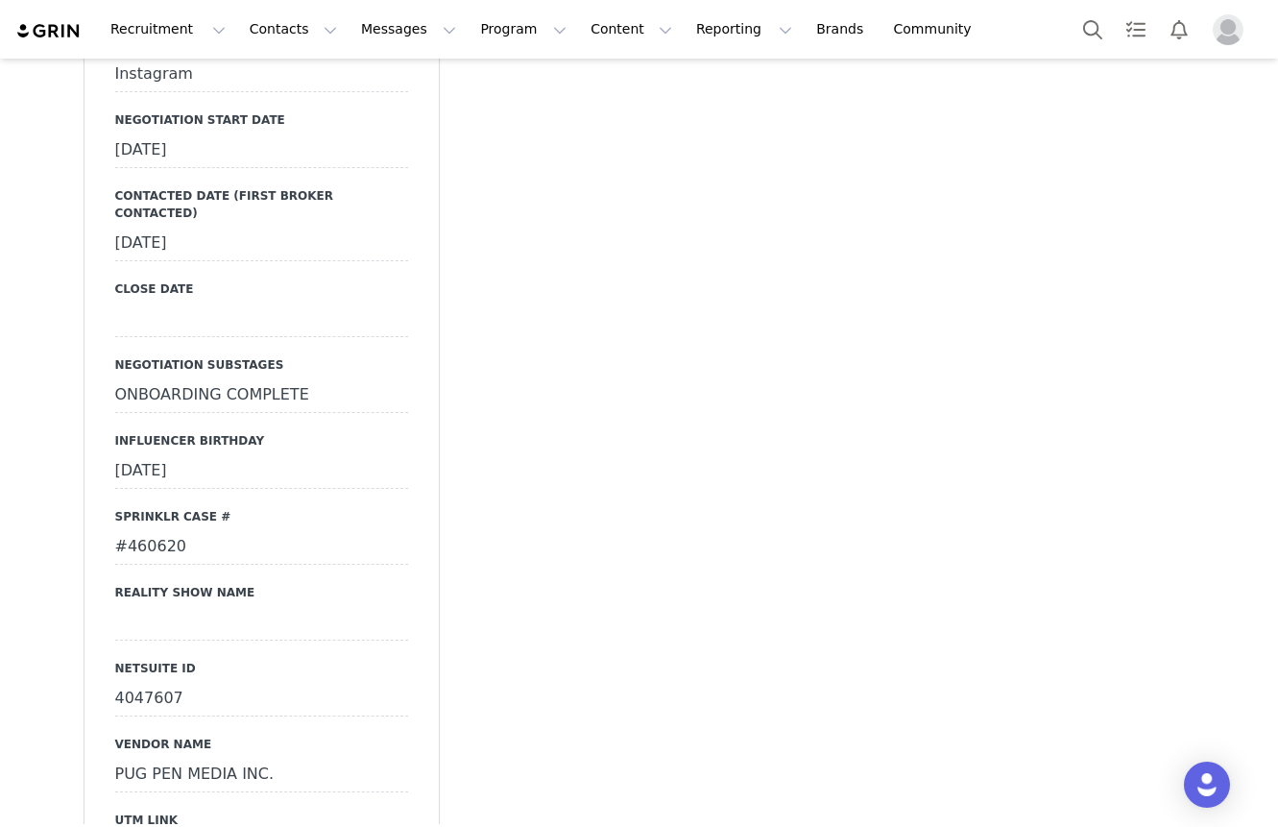
click at [343, 378] on div "ONBOARDING COMPLETE" at bounding box center [261, 395] width 293 height 35
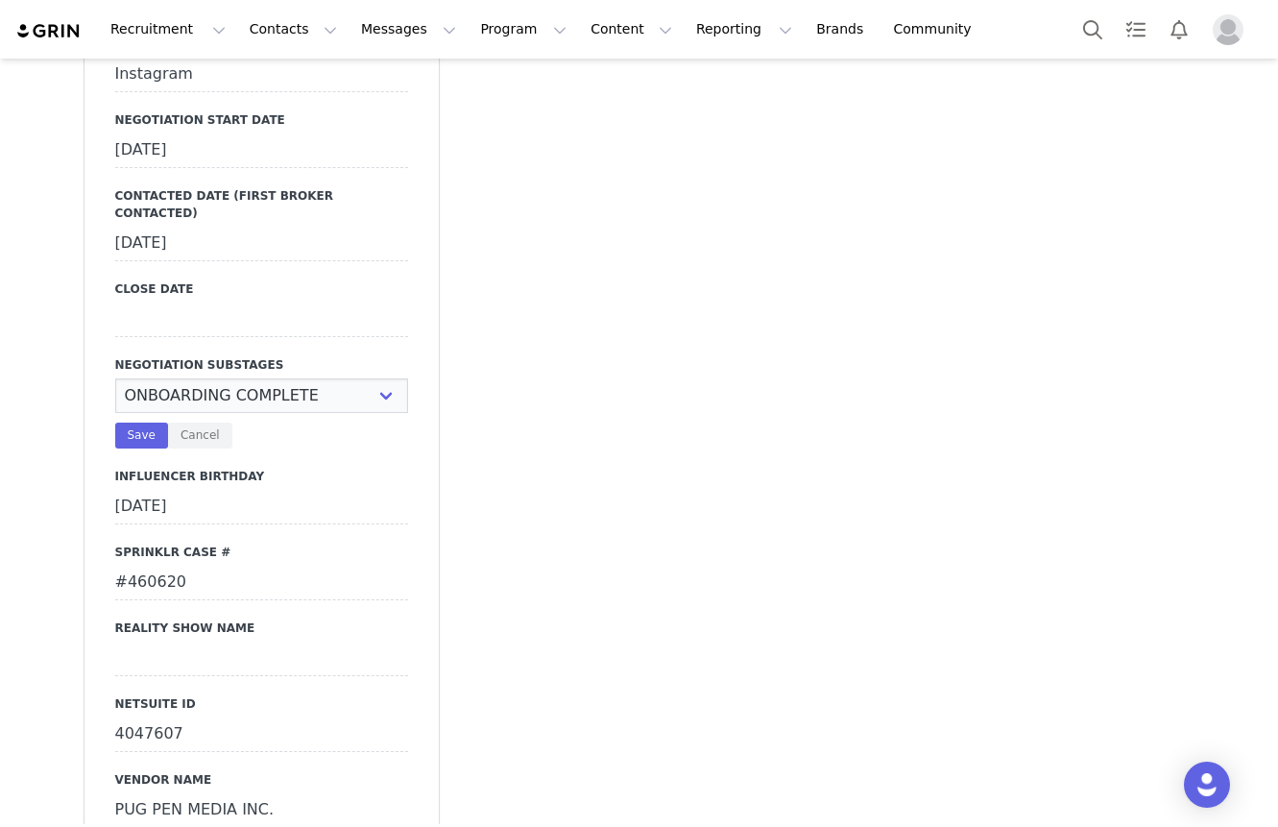
click at [343, 378] on select "N/A Negotiating Rates & Deliverables In Progress Vendor Portal In Progress Cont…" at bounding box center [261, 395] width 293 height 35
select select "Negotiating Rates & Deliverables In Progress"
click at [115, 378] on select "N/A Negotiating Rates & Deliverables In Progress Vendor Portal In Progress Cont…" at bounding box center [261, 395] width 293 height 35
click at [128, 422] on button "Save" at bounding box center [141, 435] width 53 height 26
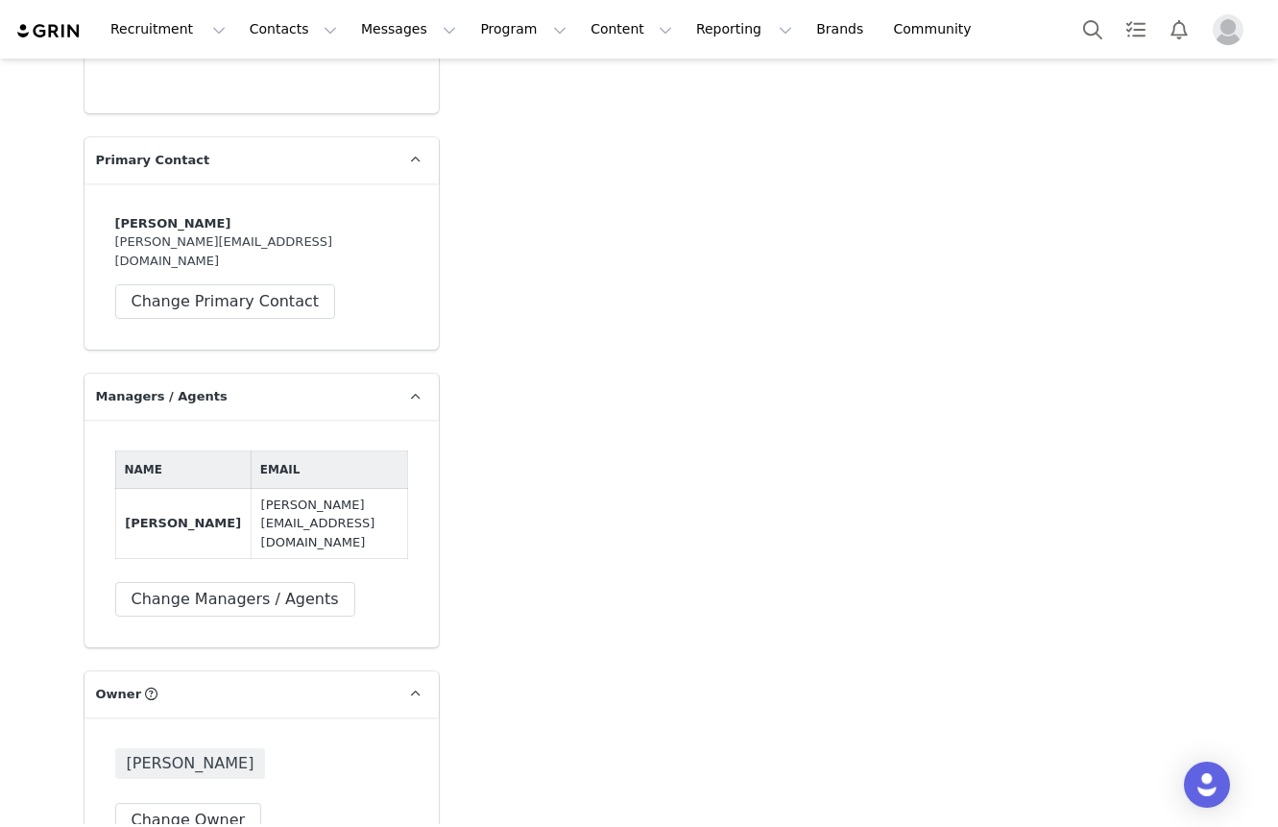
scroll to position [5160, 0]
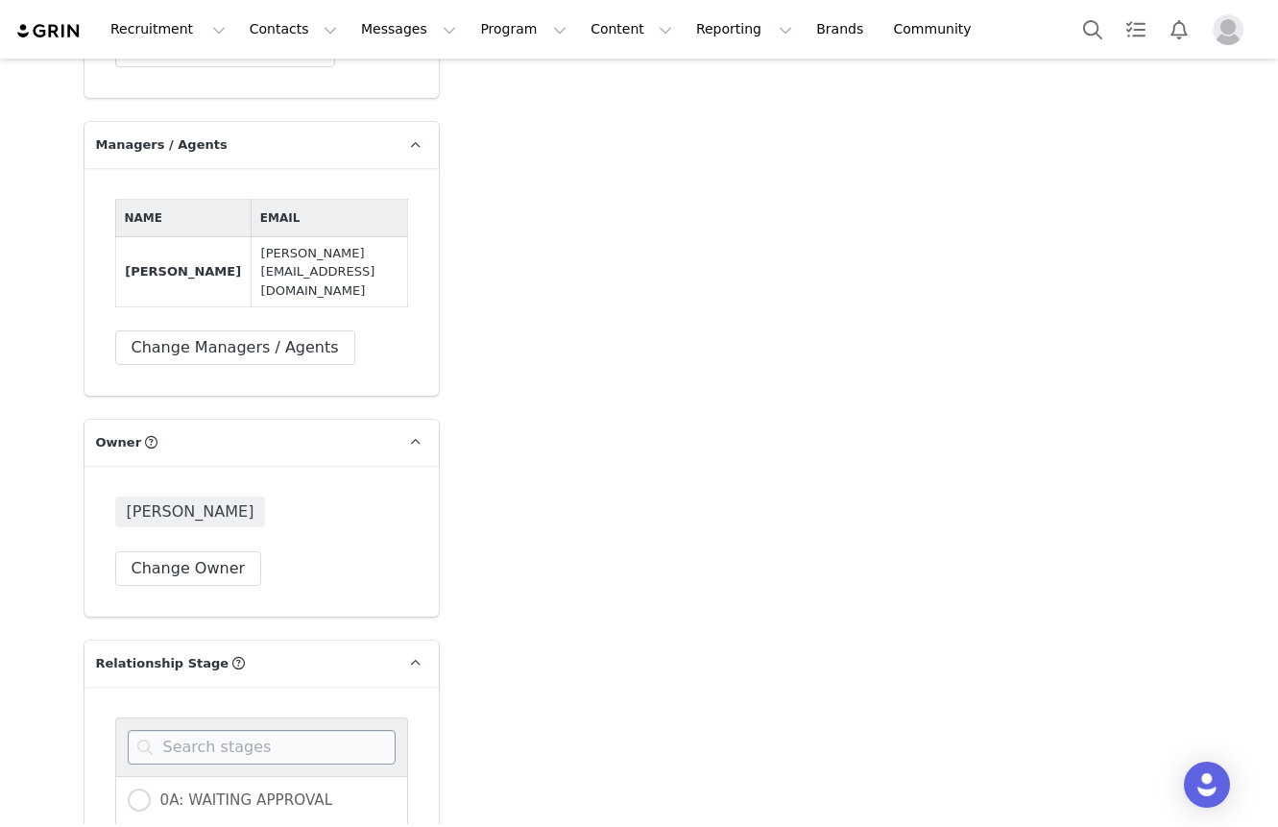
drag, startPoint x: 204, startPoint y: 621, endPoint x: 212, endPoint y: 451, distance: 170.1
radio input "true"
radio input "false"
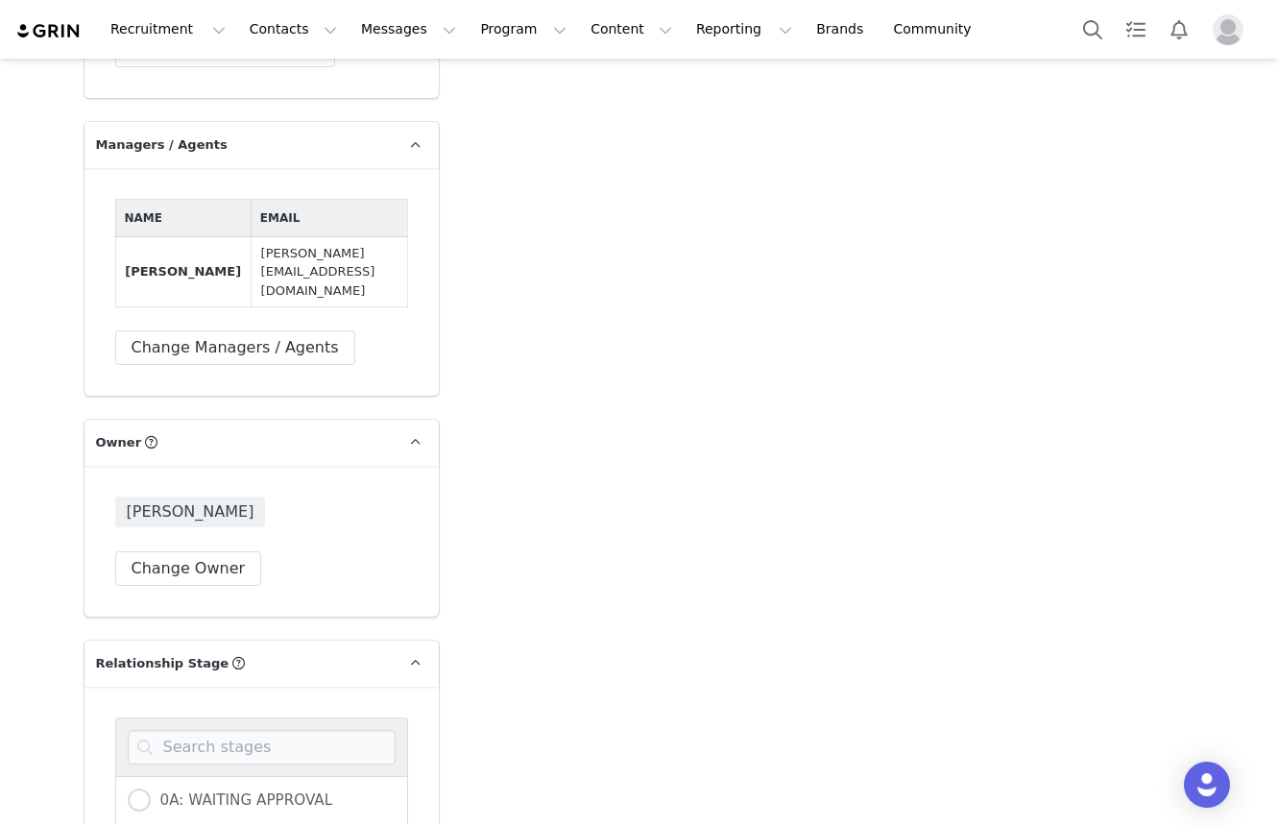
scroll to position [5595, 0]
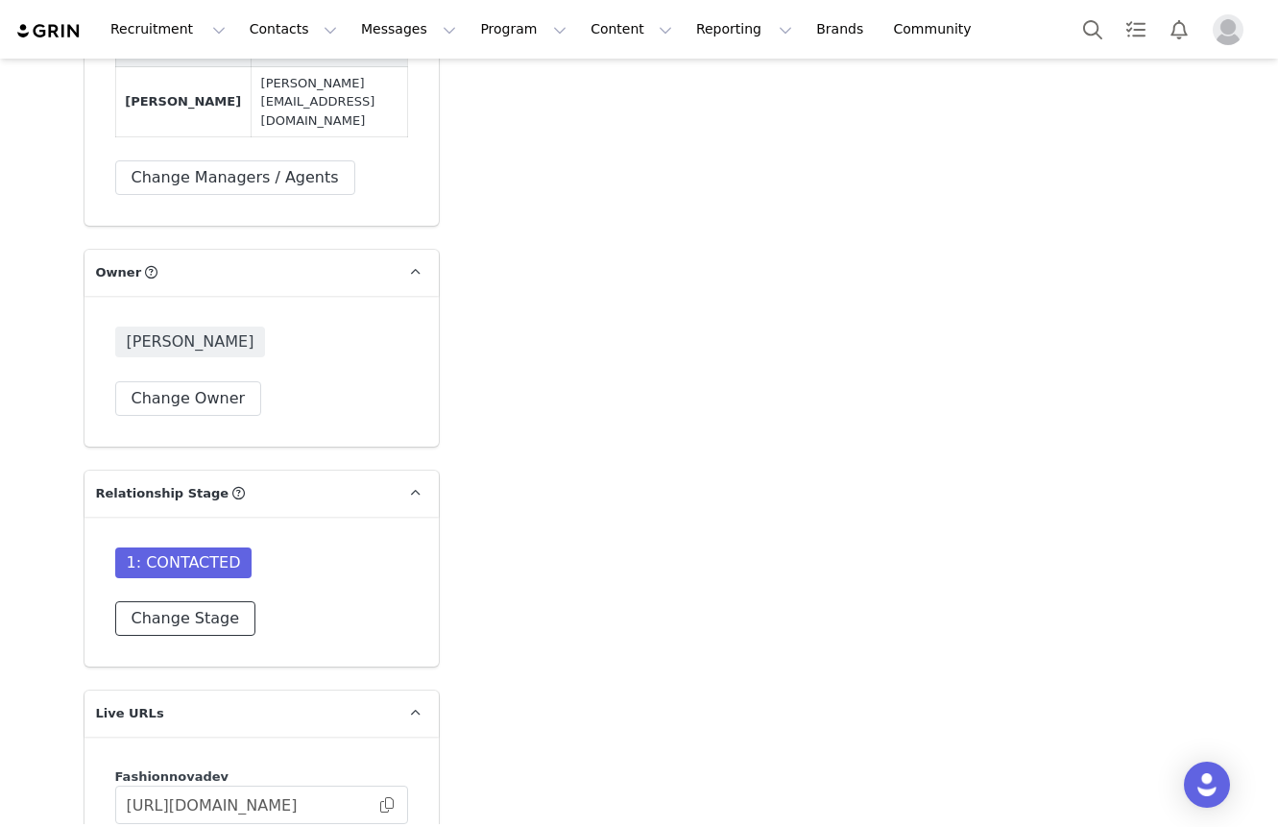
click at [213, 601] on button "Change Stage" at bounding box center [185, 618] width 141 height 35
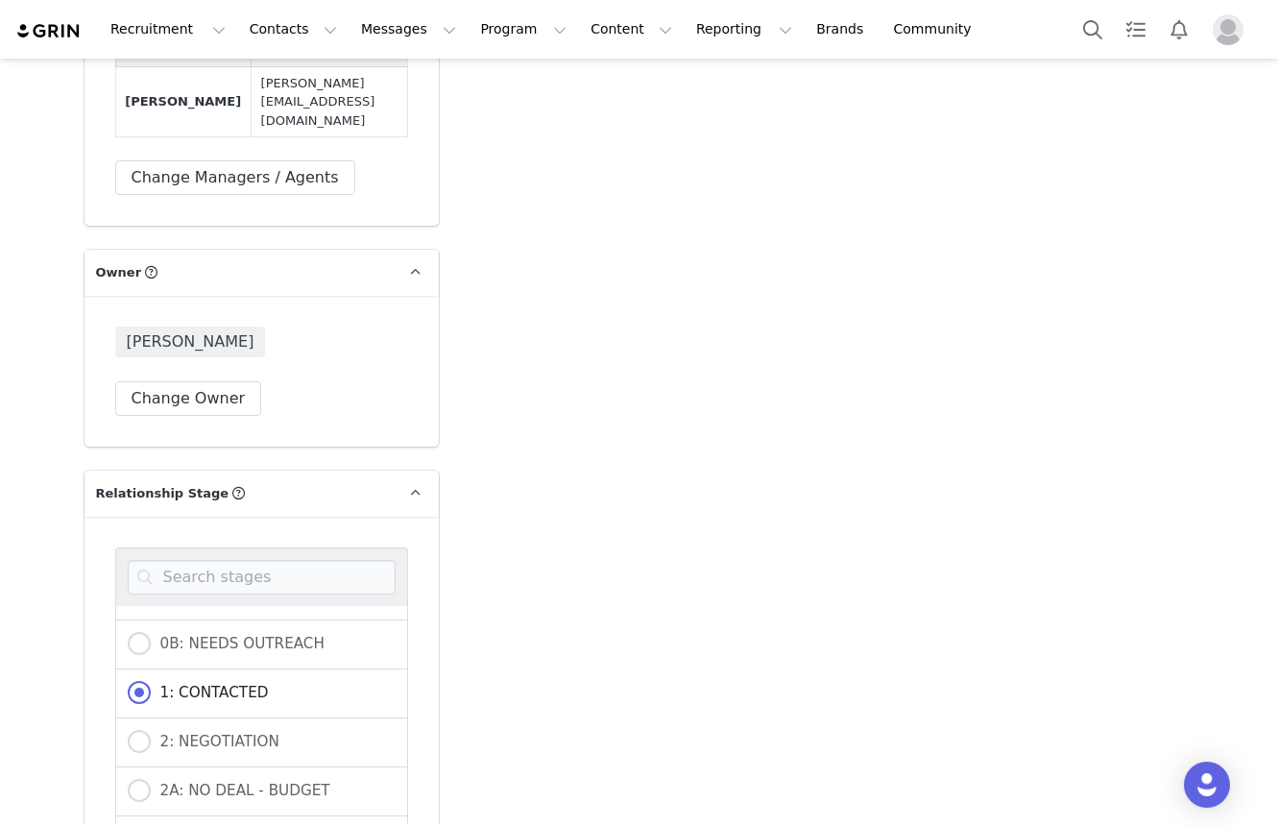
scroll to position [42, 0]
click at [201, 726] on span "2: NEGOTIATION" at bounding box center [215, 734] width 129 height 17
click at [151, 723] on input "2: NEGOTIATION" at bounding box center [139, 735] width 23 height 25
radio input "true"
radio input "false"
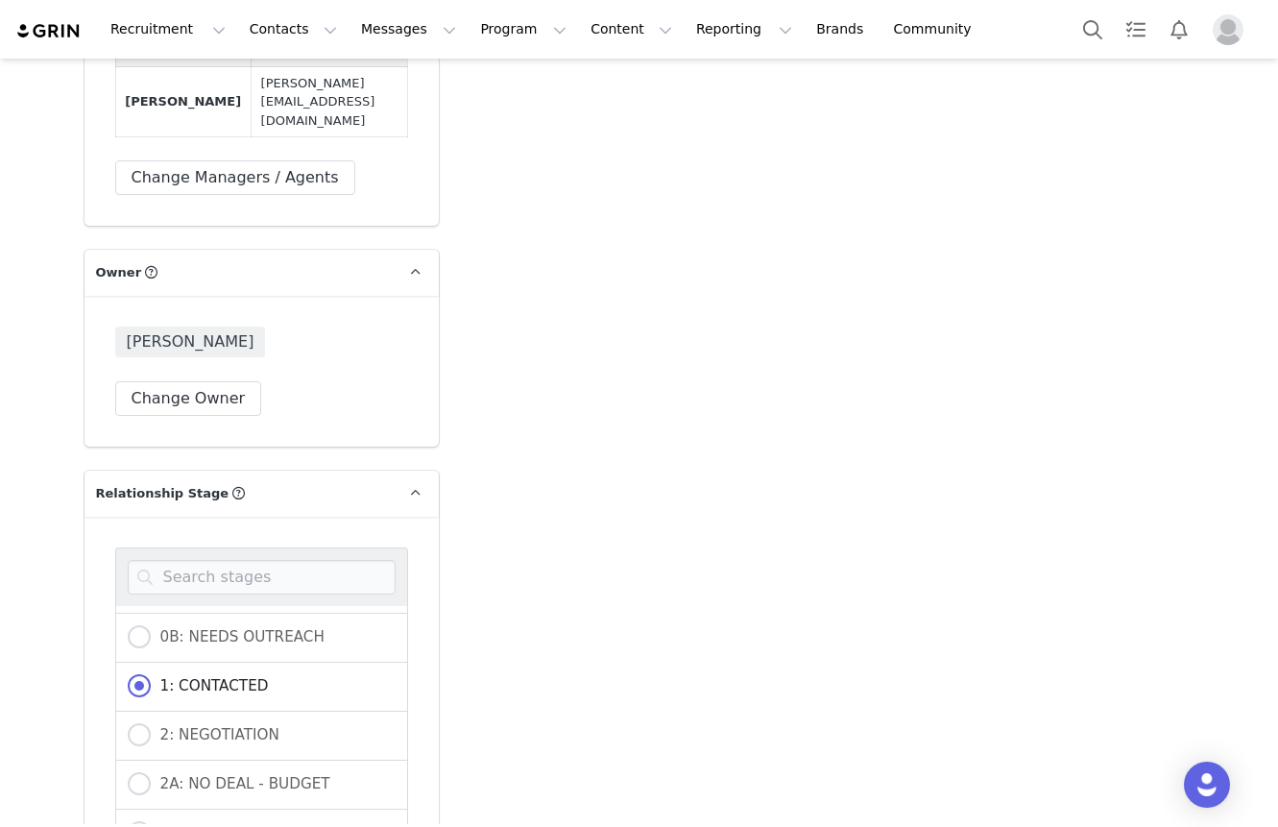
radio input "true"
click at [202, 682] on div "0A: WAITING APPROVAL 0B: NEEDS OUTREACH 1: CONTACTED 2: NEGOTIATION 2A: NO DEAL…" at bounding box center [261, 754] width 354 height 476
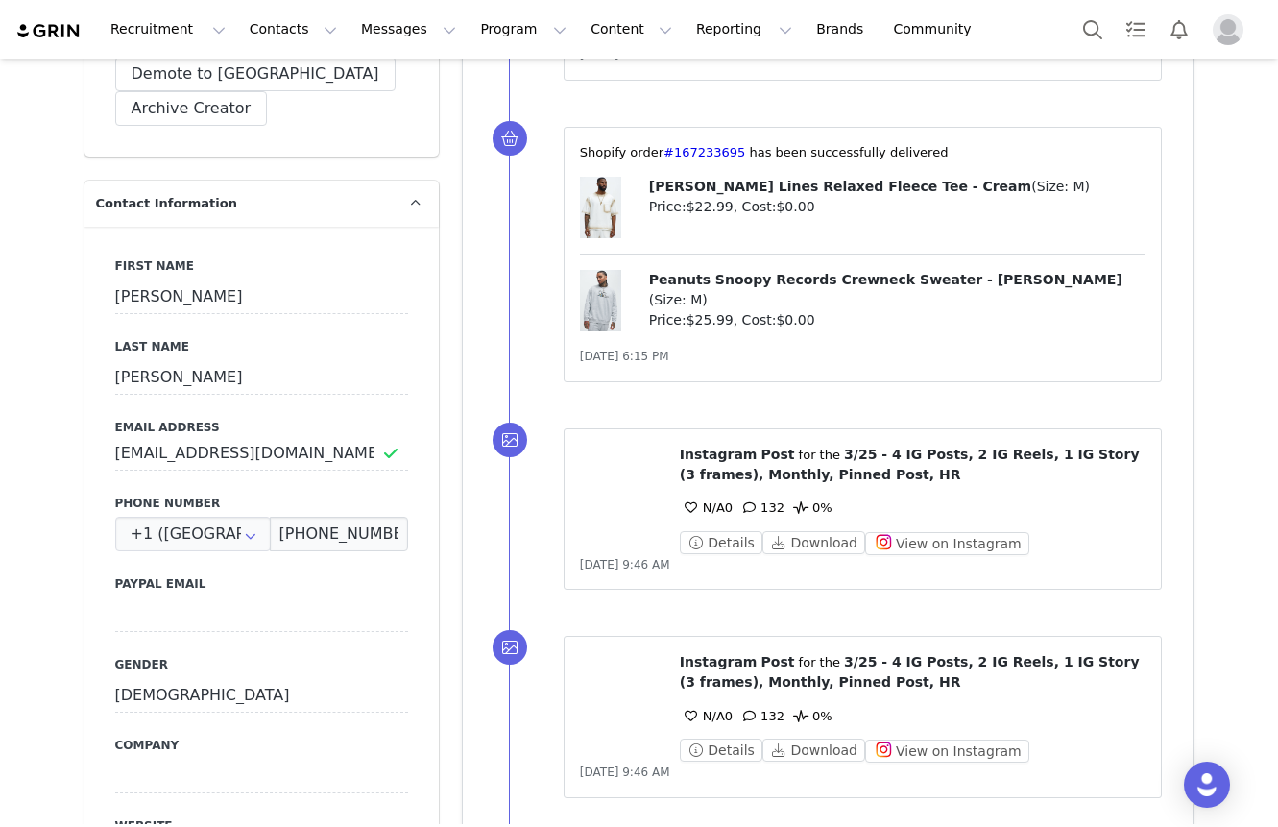
scroll to position [0, 0]
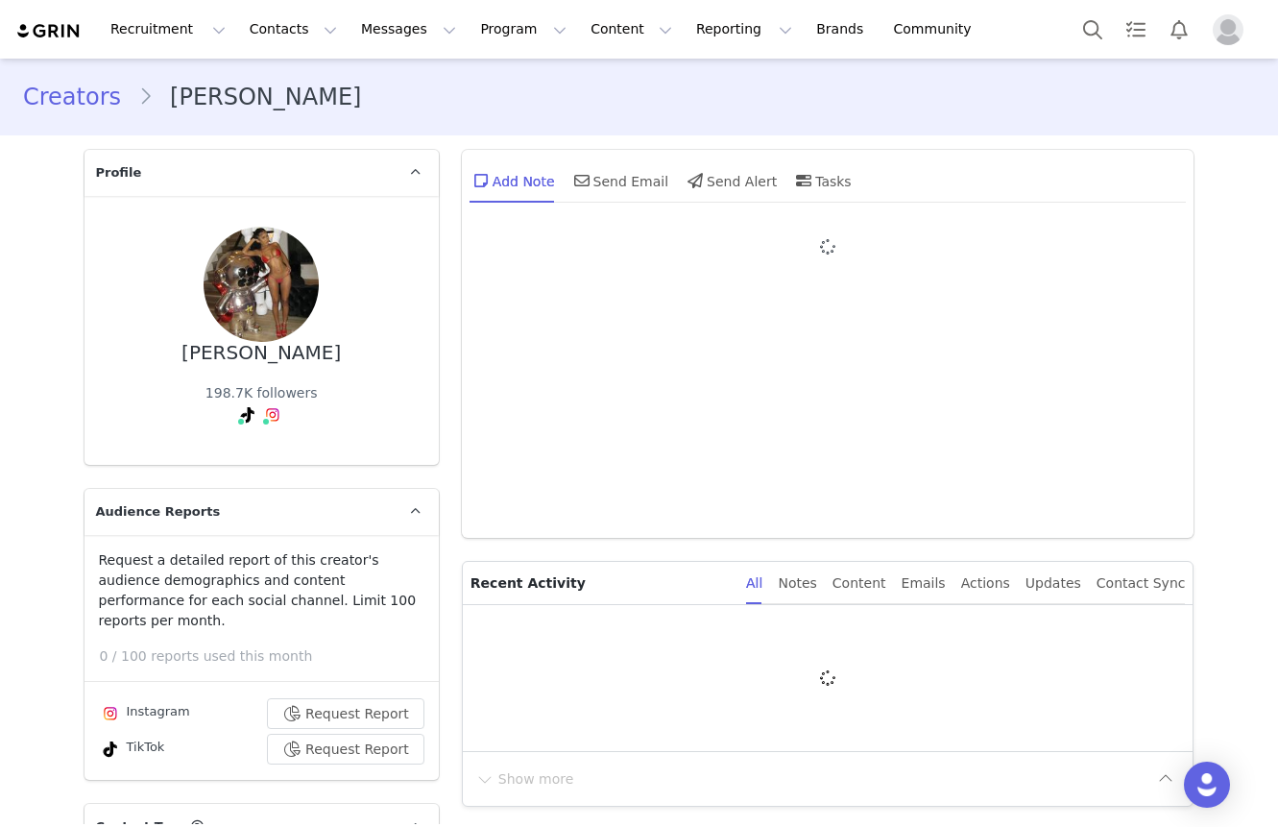
type input "+1 ([GEOGRAPHIC_DATA])"
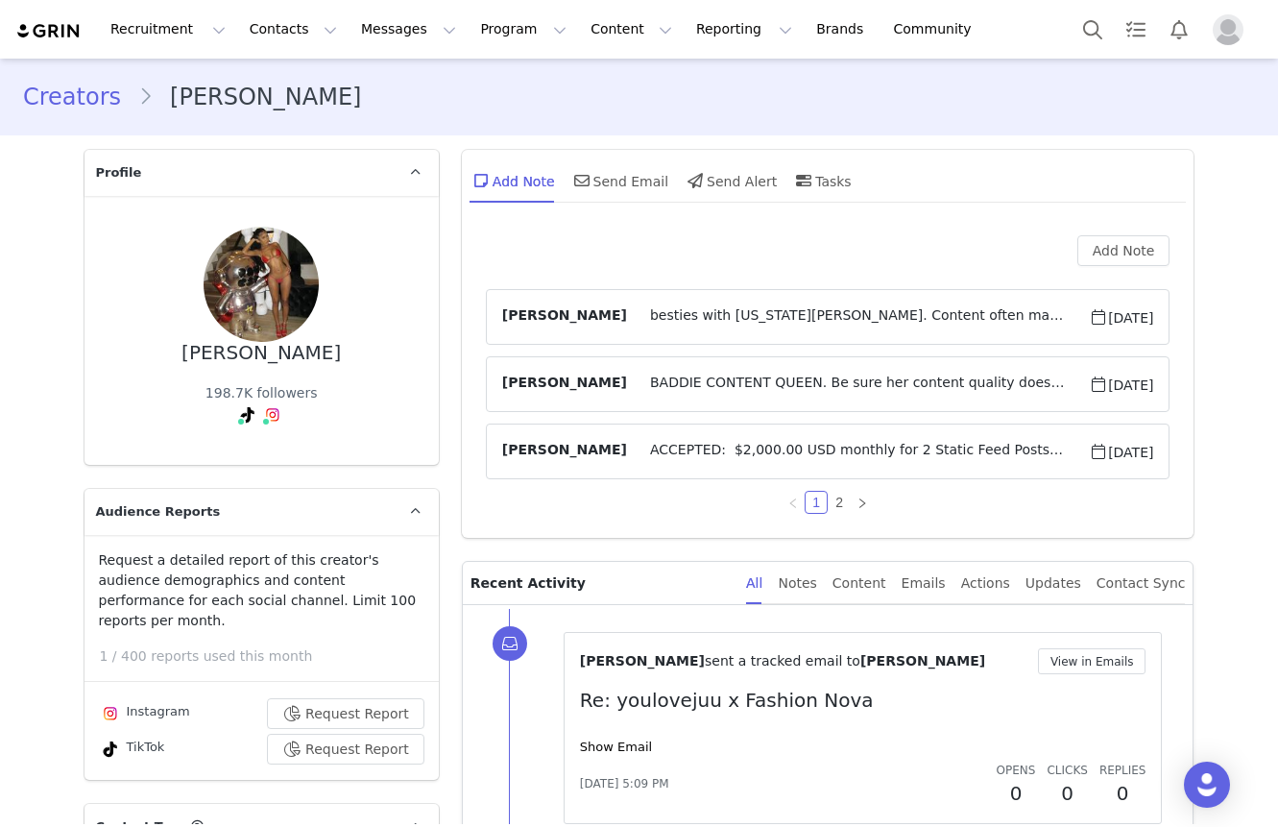
click at [636, 388] on span "BADDIE CONTENT QUEEN. Be sure her content quality doesn't drop from where it is…" at bounding box center [858, 383] width 462 height 23
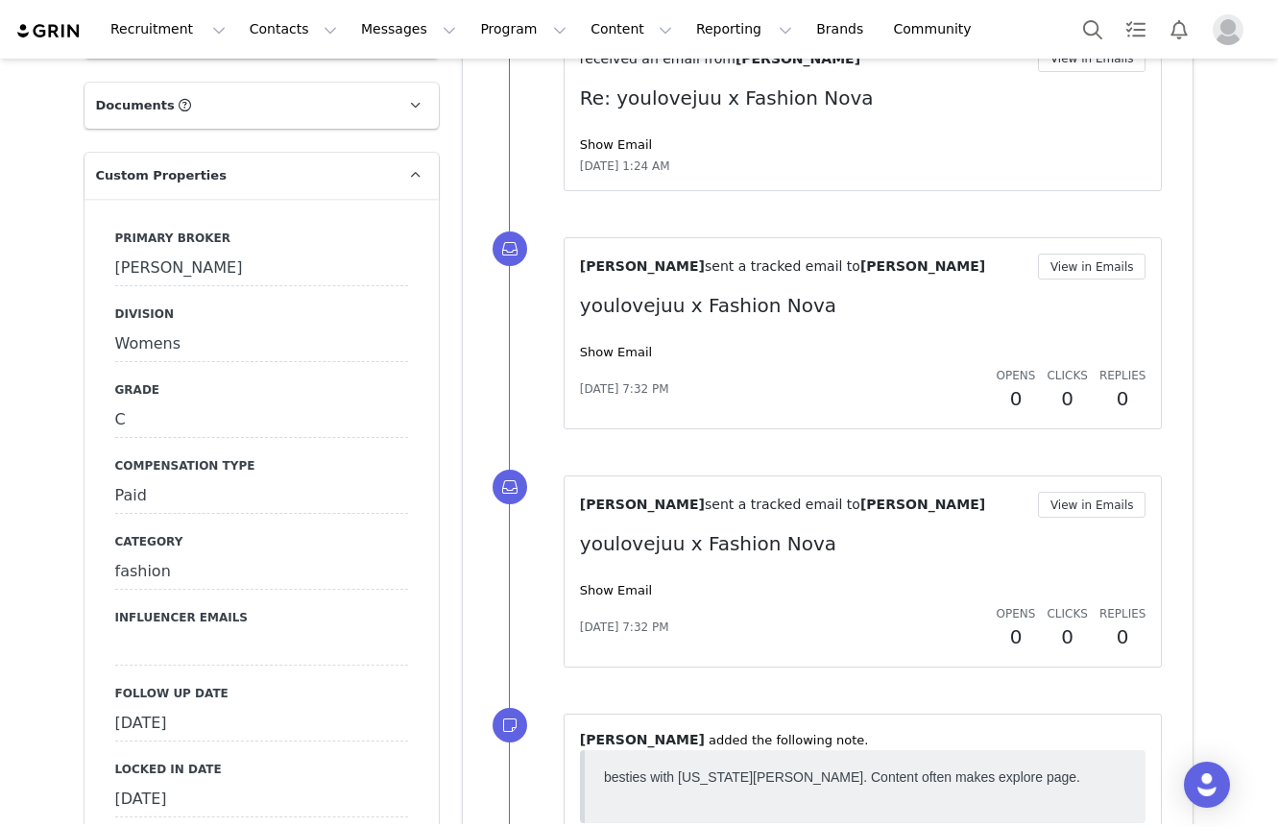
scroll to position [2075, 0]
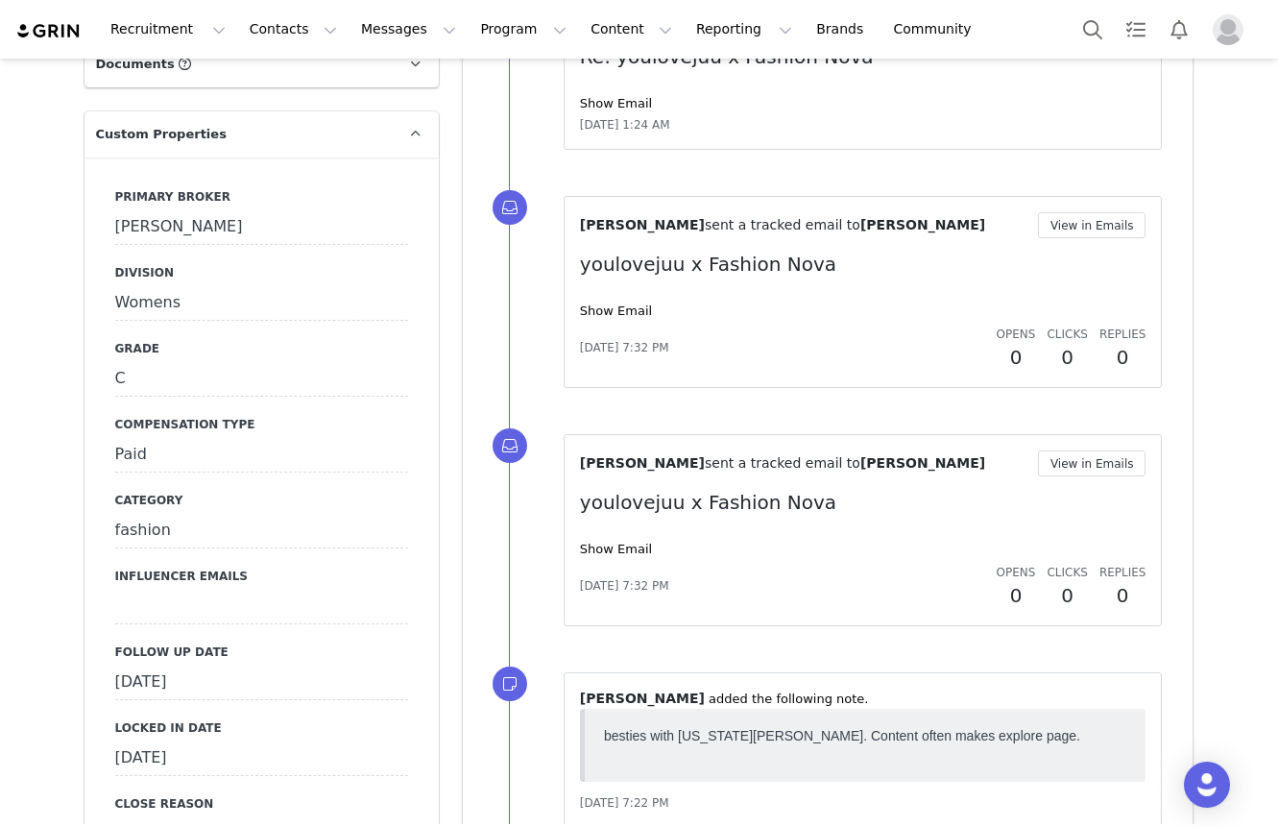
click at [158, 210] on div "Tara" at bounding box center [261, 227] width 293 height 35
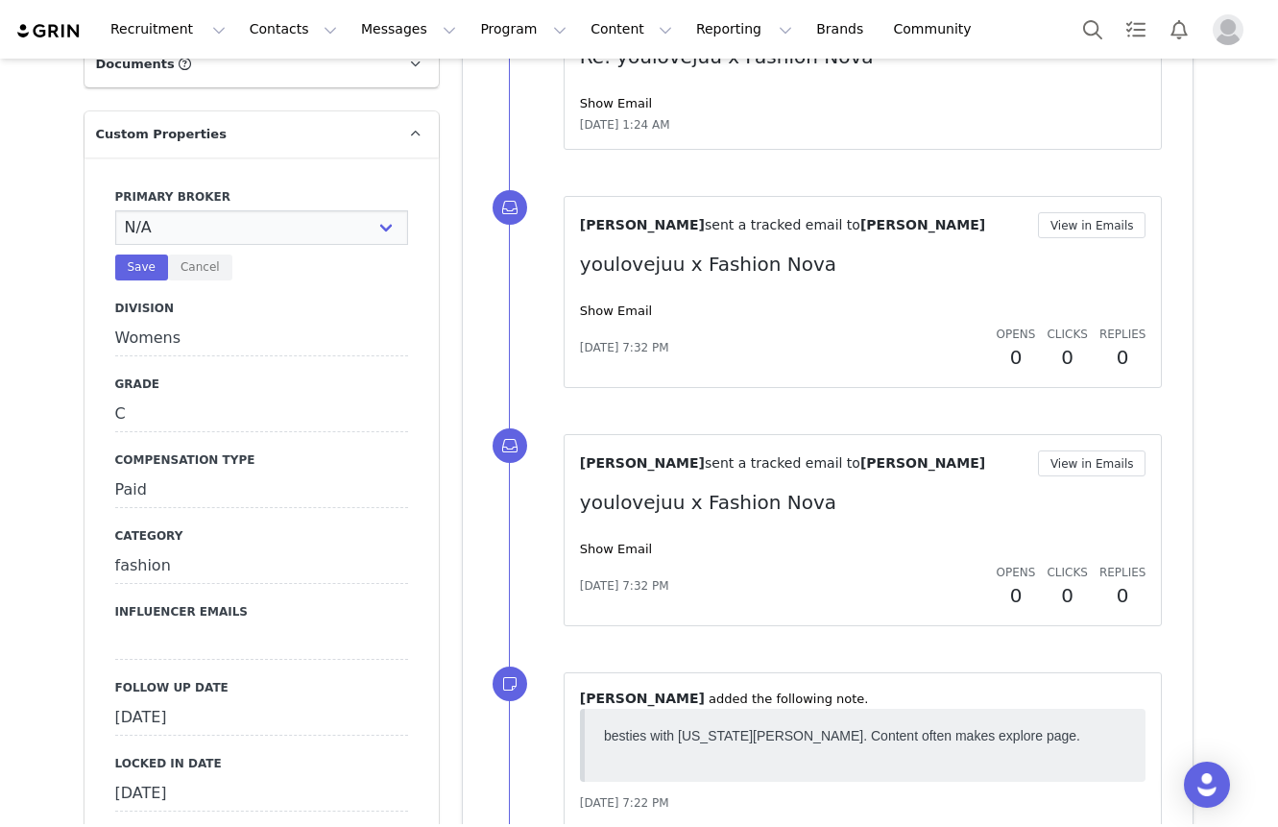
select select "[PERSON_NAME]"
click at [115, 210] on select "N/A Erin Stephanie Jasmine Hedy Bre Evelyn Pacey Jonny Alex Ashley Mike Chabely…" at bounding box center [261, 227] width 293 height 35
click at [138, 255] on button "Save" at bounding box center [141, 267] width 53 height 26
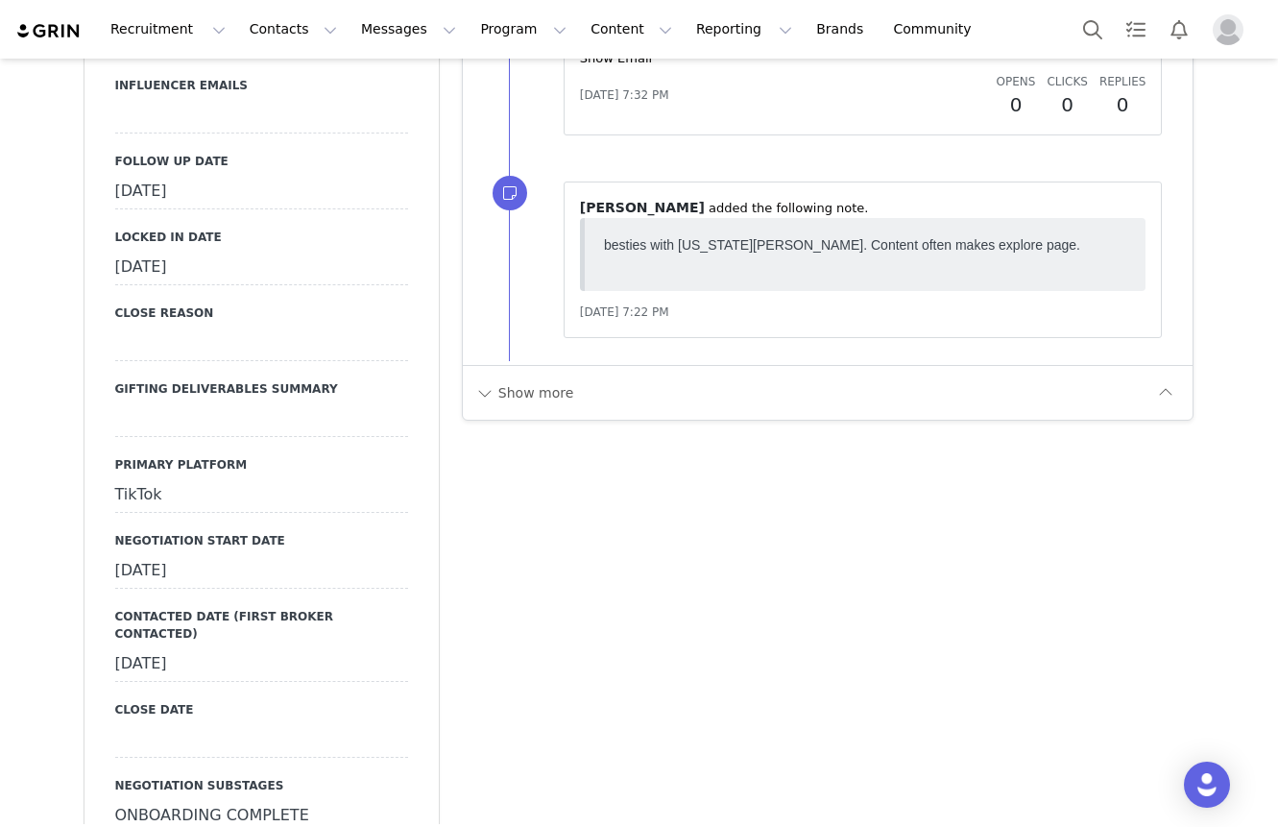
scroll to position [2717, 0]
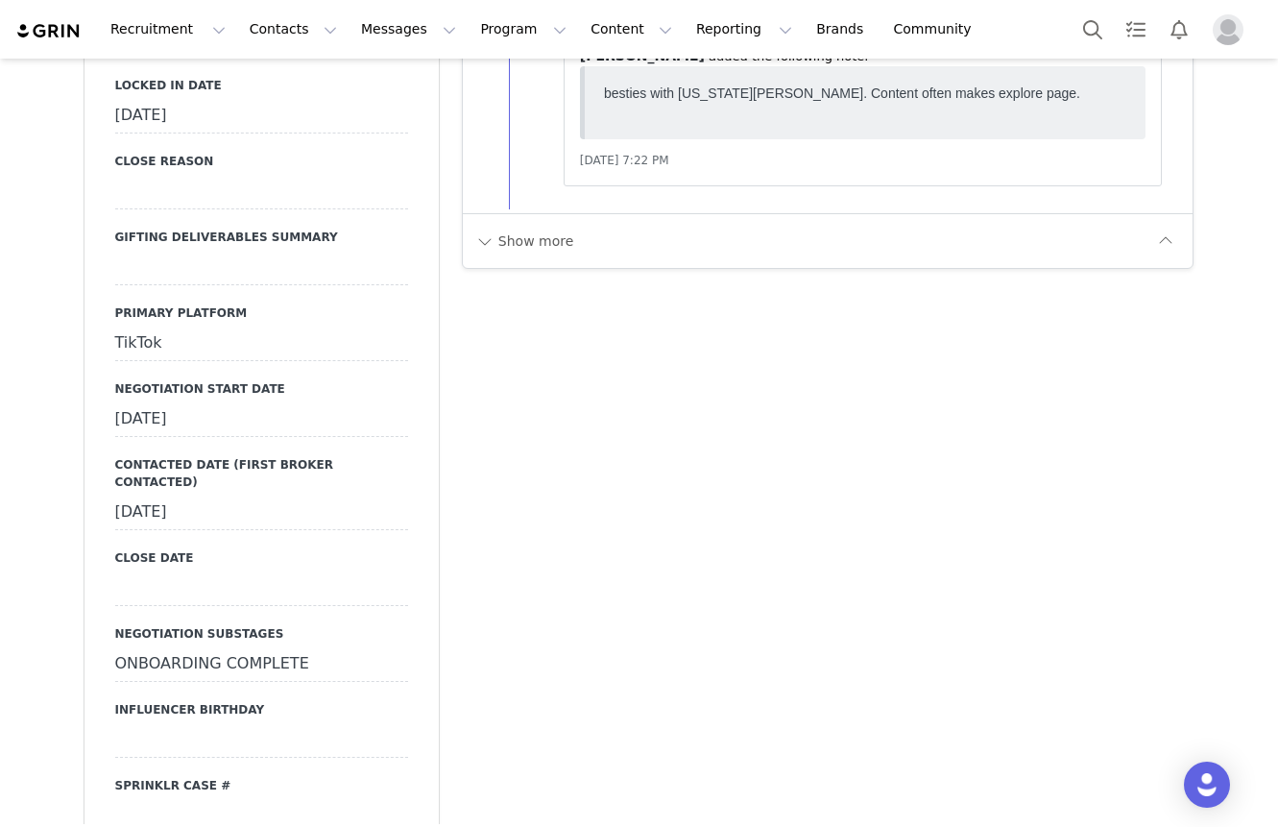
click at [149, 326] on div "TikTok" at bounding box center [261, 343] width 293 height 35
select select "TikTok"
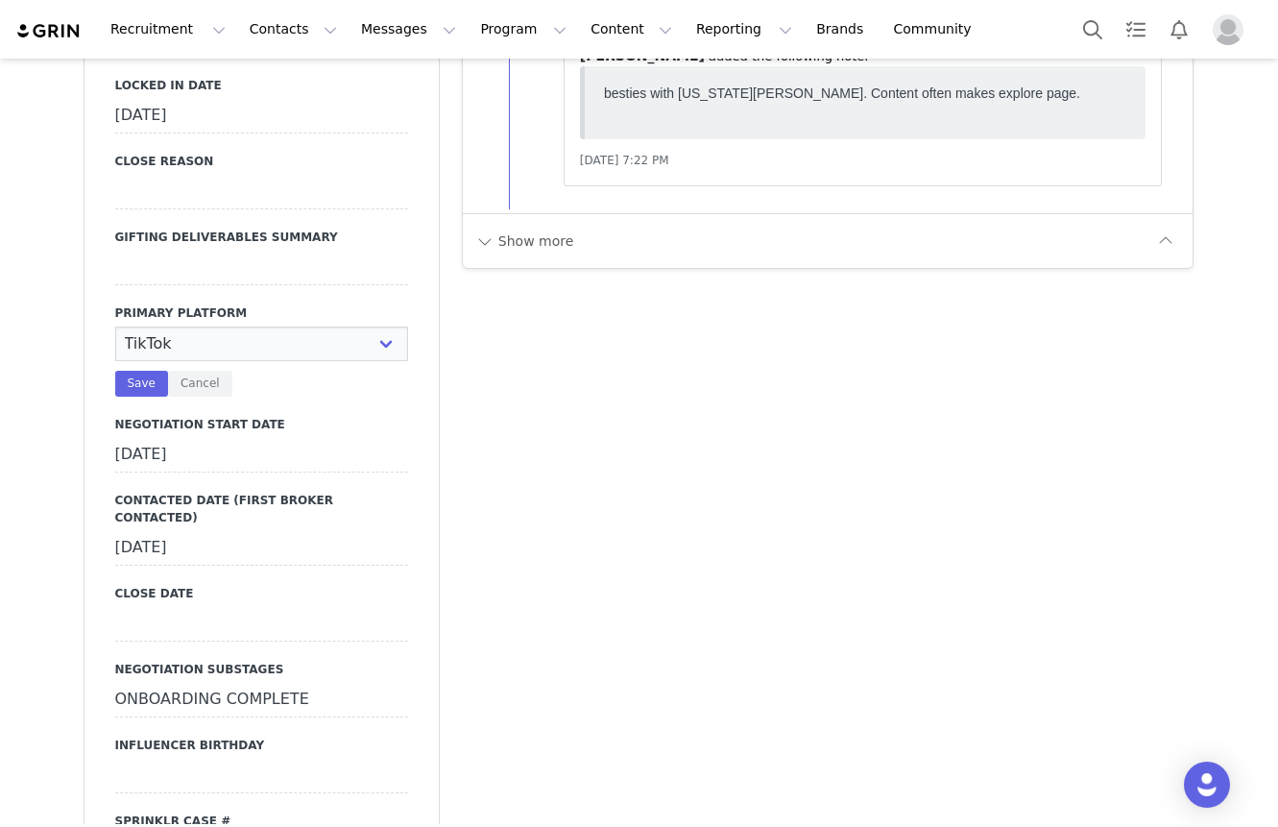
scroll to position [2851, 0]
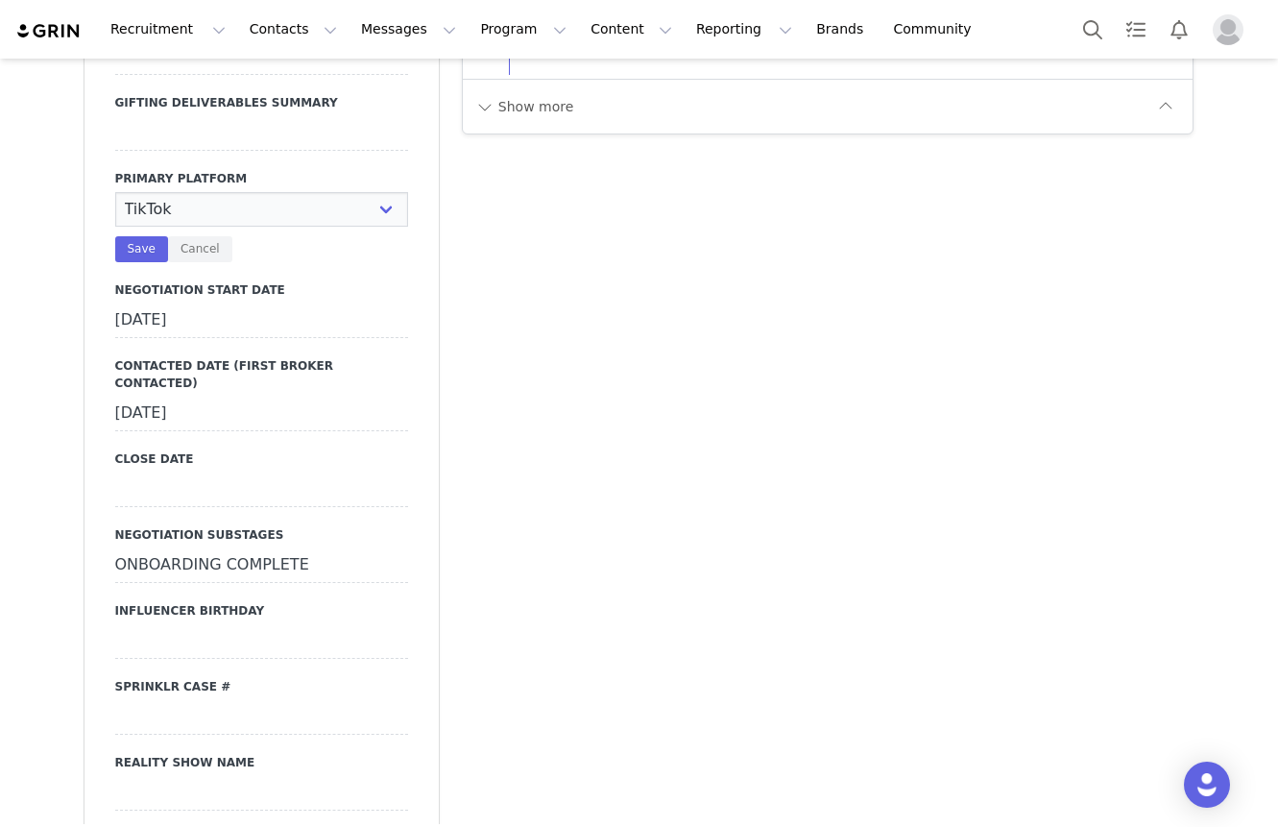
click at [154, 303] on div "February 26th, 2025" at bounding box center [261, 320] width 293 height 35
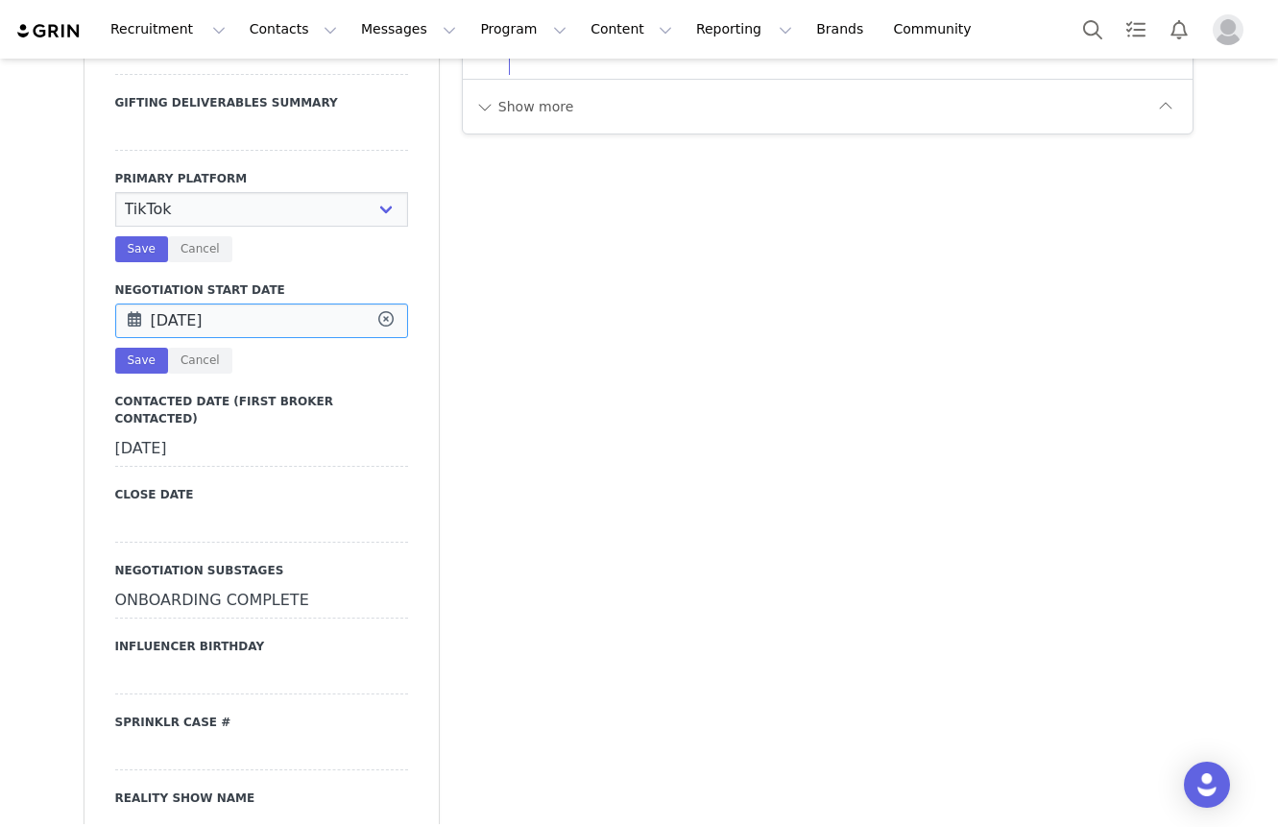
click at [154, 303] on input "Feb 26 2025" at bounding box center [261, 320] width 293 height 35
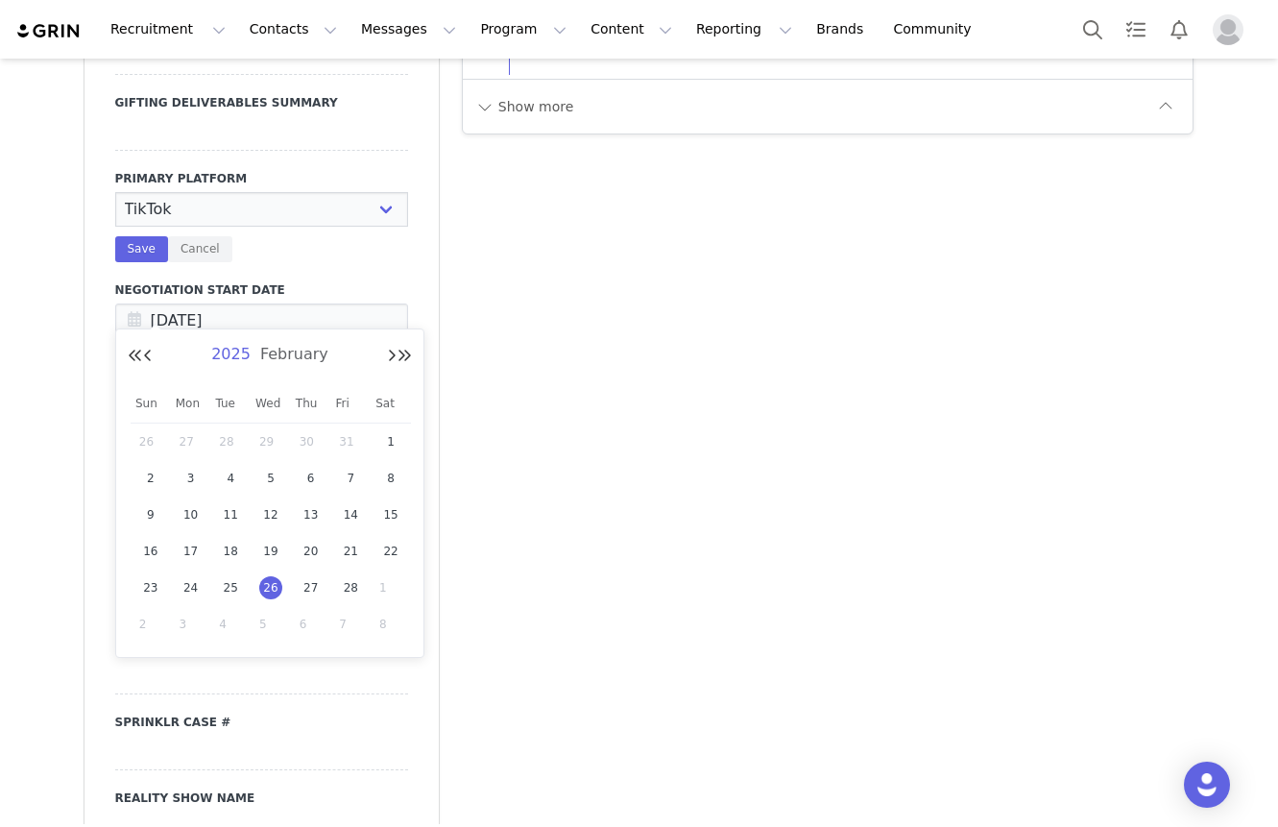
click at [241, 359] on span "2025" at bounding box center [230, 354] width 49 height 18
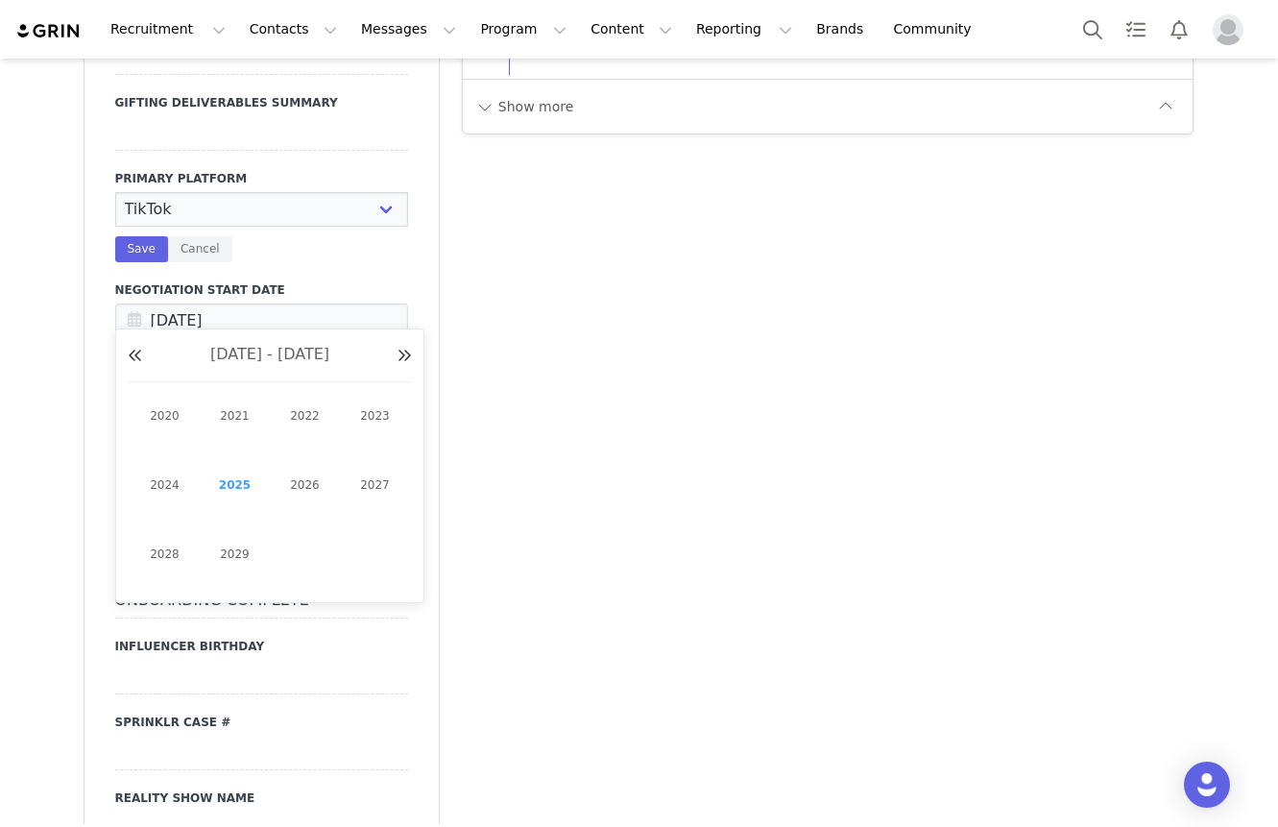
click at [242, 480] on link "2025" at bounding box center [235, 484] width 46 height 31
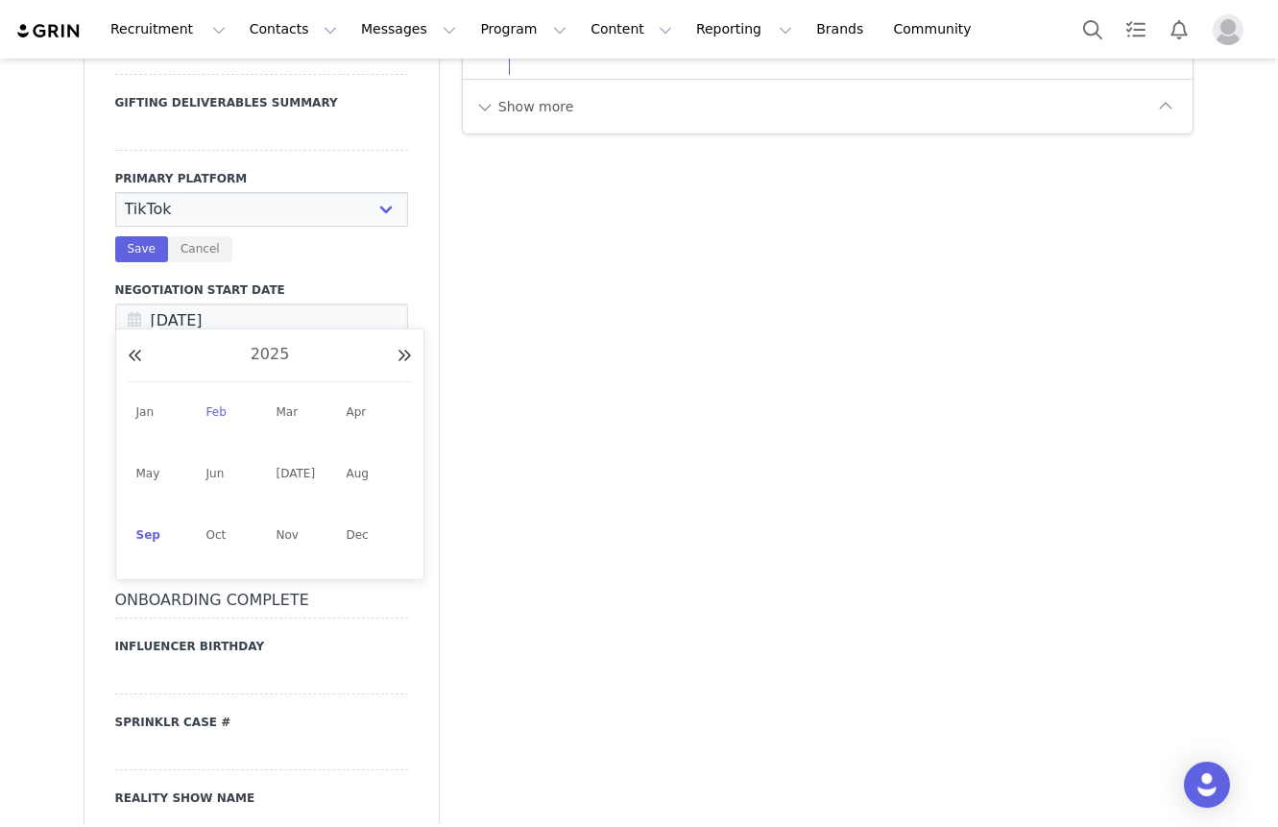
click at [145, 524] on link "Sep" at bounding box center [165, 534] width 58 height 35
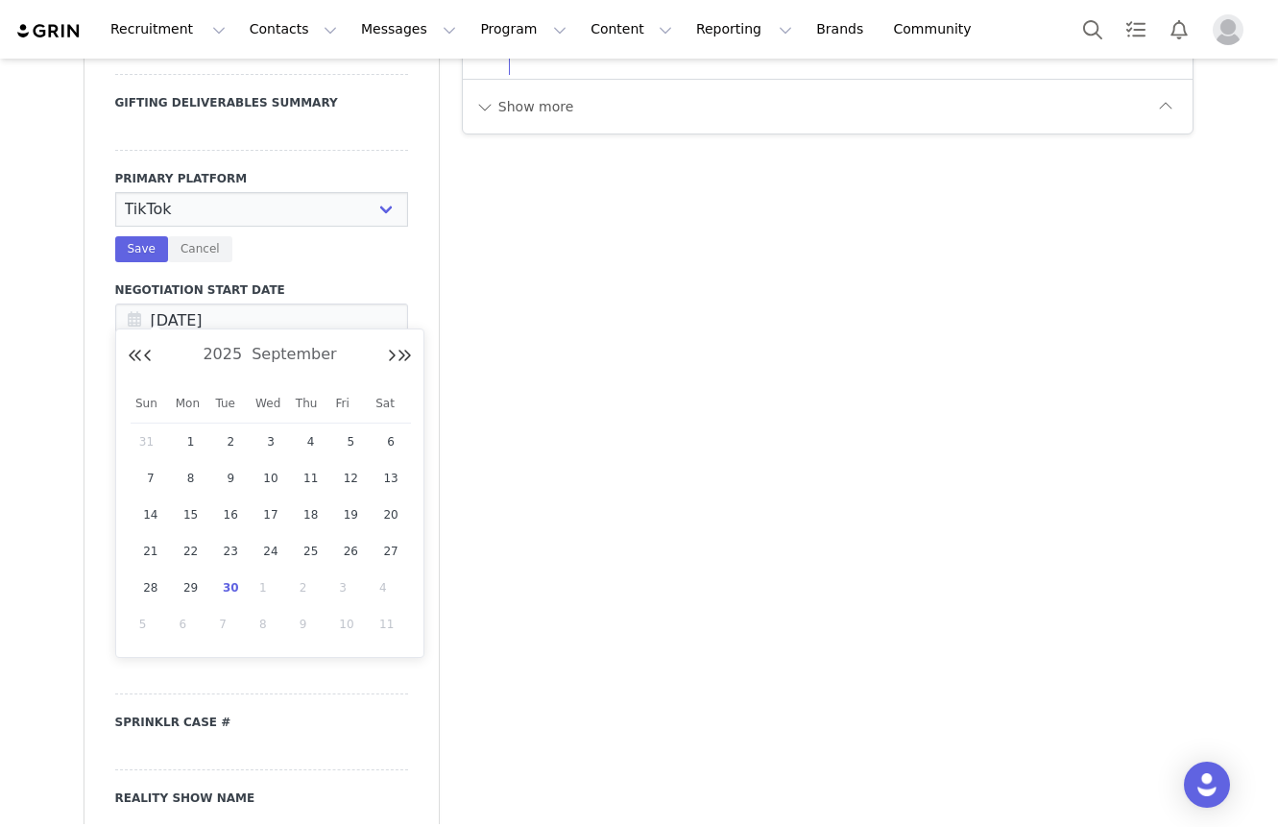
click at [232, 576] on span "30" at bounding box center [230, 587] width 23 height 23
type input "[DATE]"
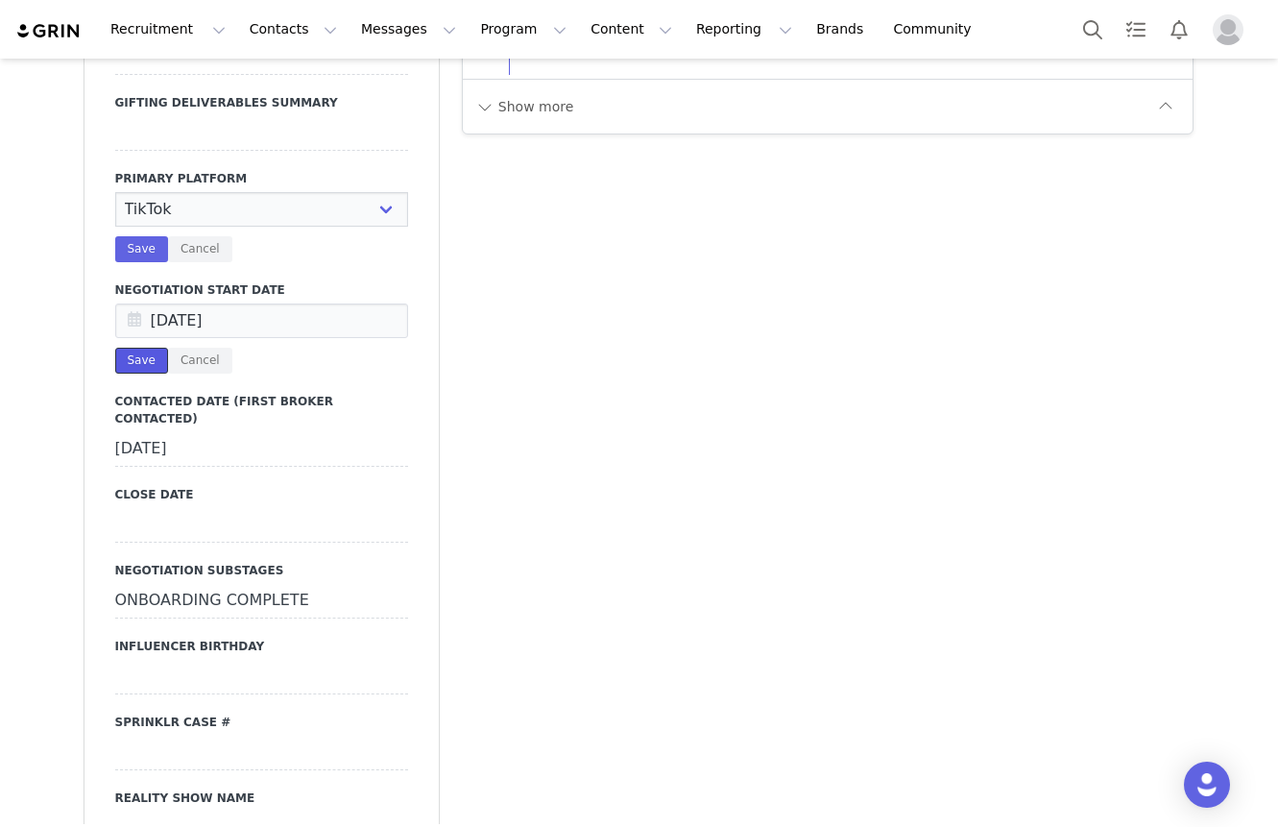
click at [153, 348] on button "Save" at bounding box center [141, 361] width 53 height 26
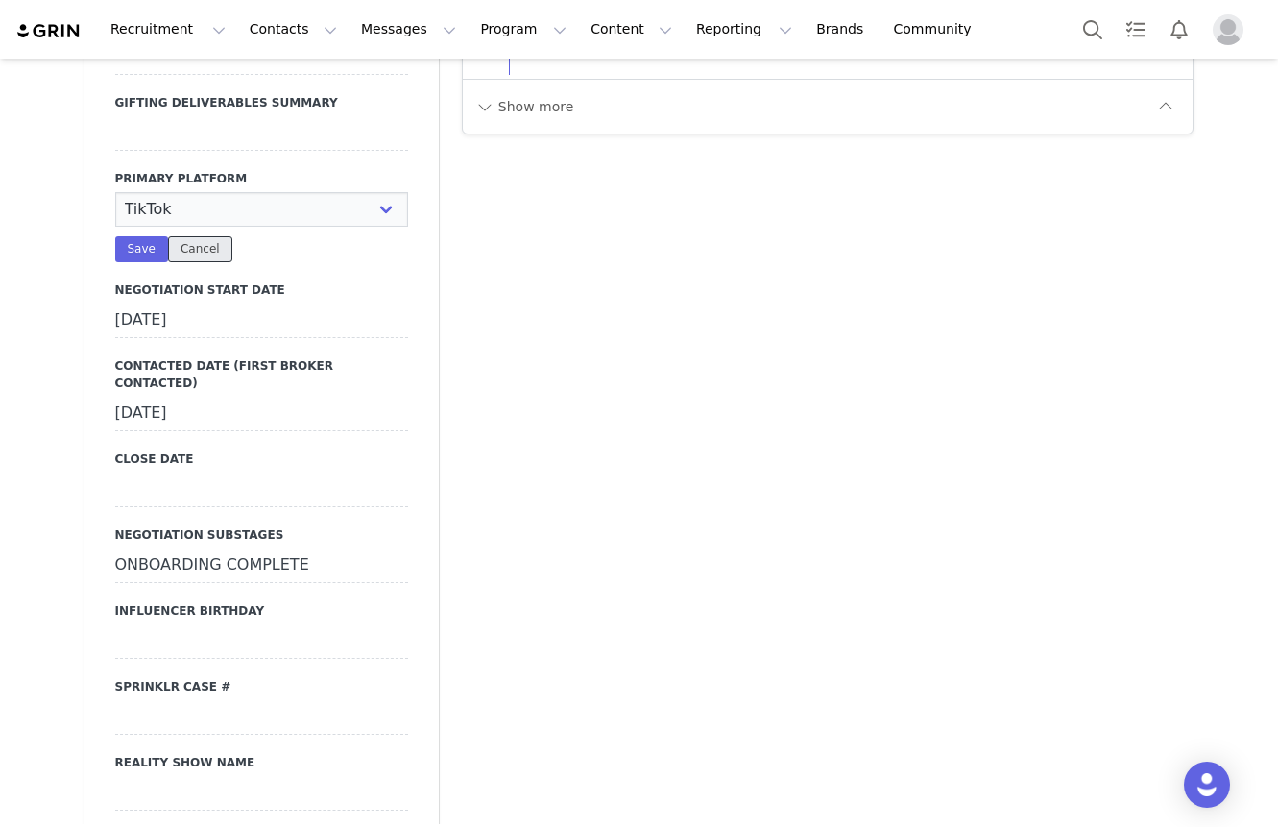
click at [198, 236] on button "Cancel" at bounding box center [200, 249] width 64 height 26
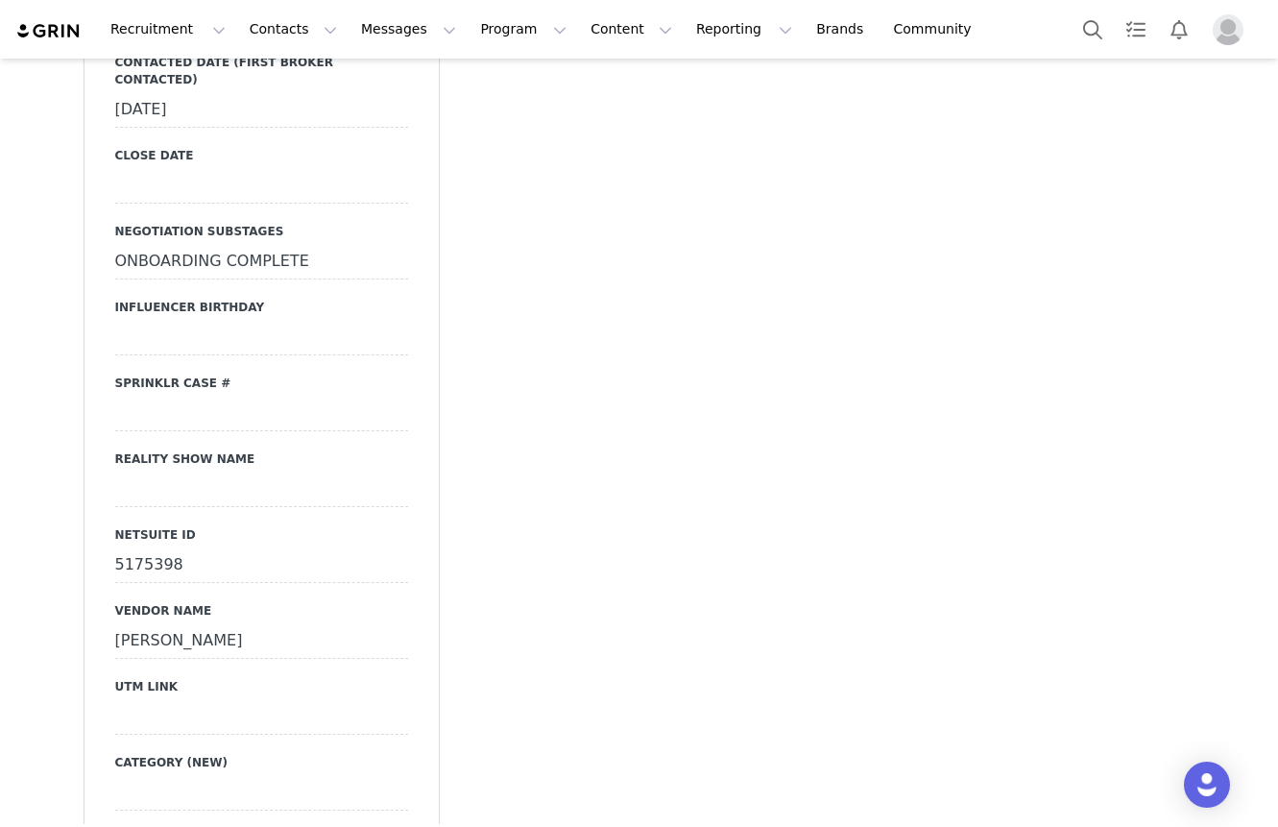
scroll to position [3262, 0]
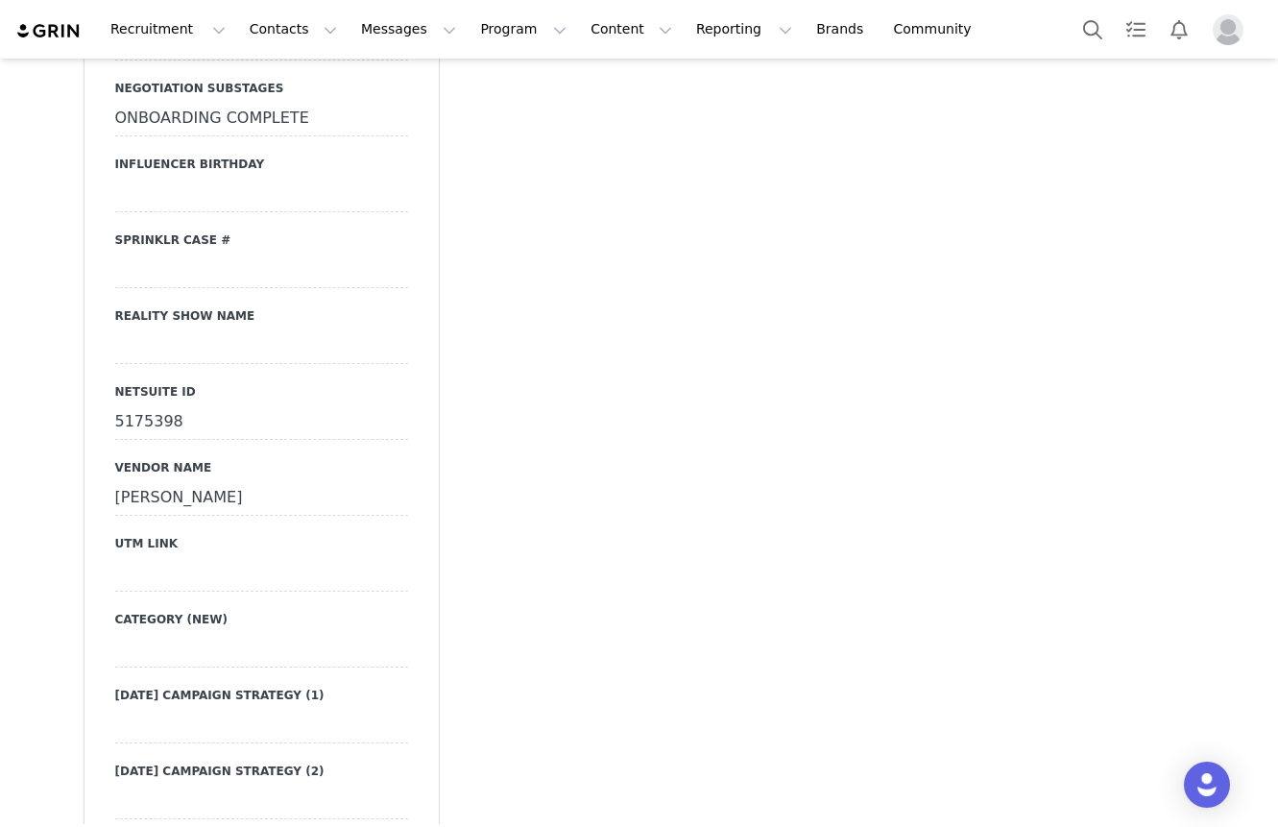
click at [232, 102] on div "ONBOARDING COMPLETE" at bounding box center [261, 119] width 293 height 35
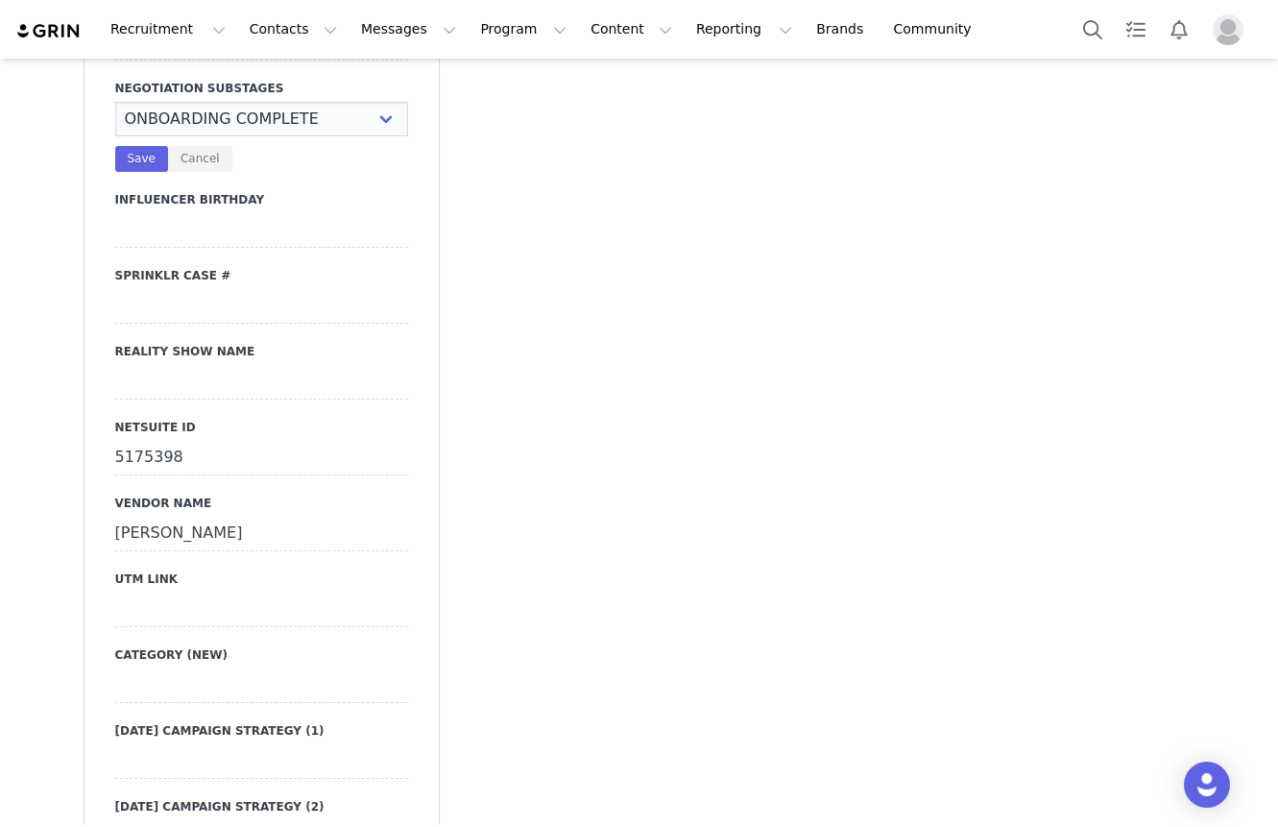
select select "Contract In Progress"
click at [115, 102] on select "N/A Negotiating Rates & Deliverables In Progress Vendor Portal In Progress Cont…" at bounding box center [261, 119] width 293 height 35
click at [151, 146] on button "Save" at bounding box center [141, 159] width 53 height 26
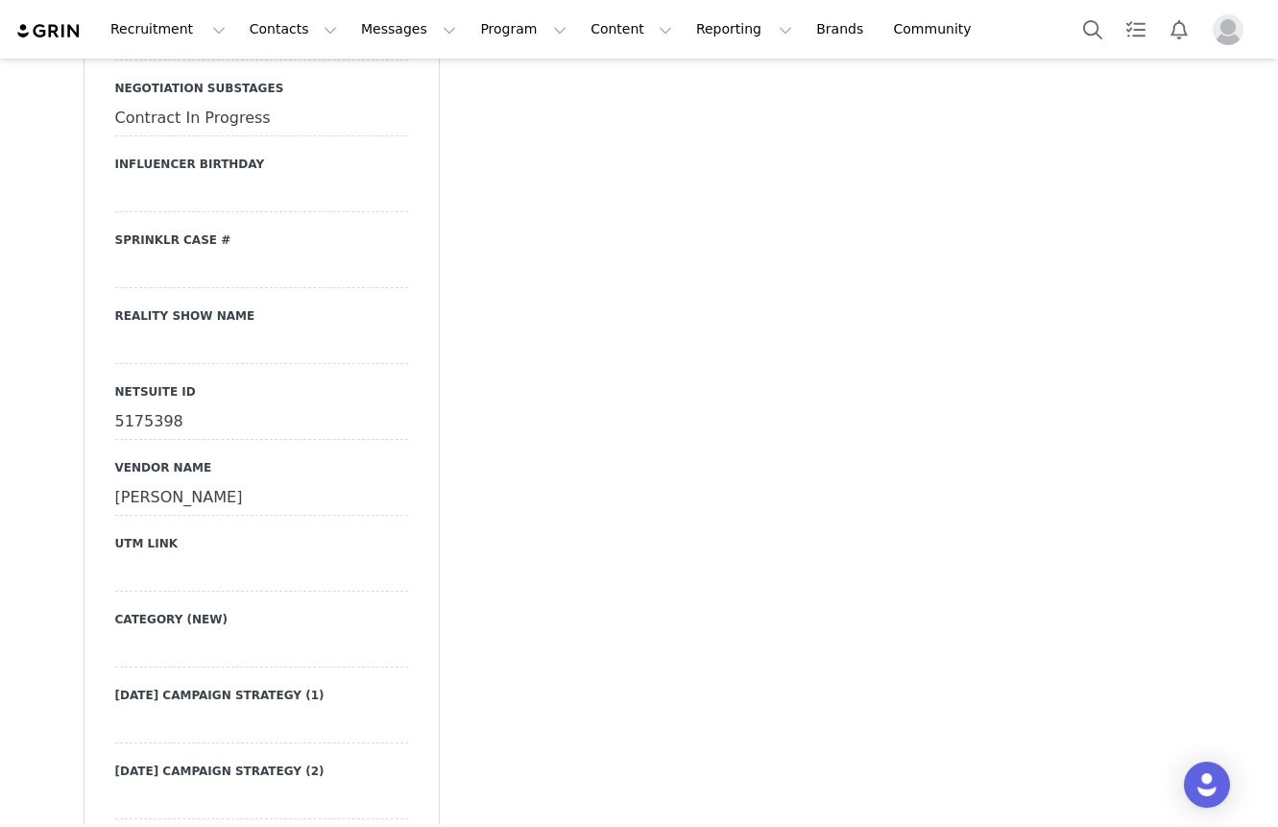
click at [172, 102] on div "Contract In Progress" at bounding box center [261, 119] width 293 height 35
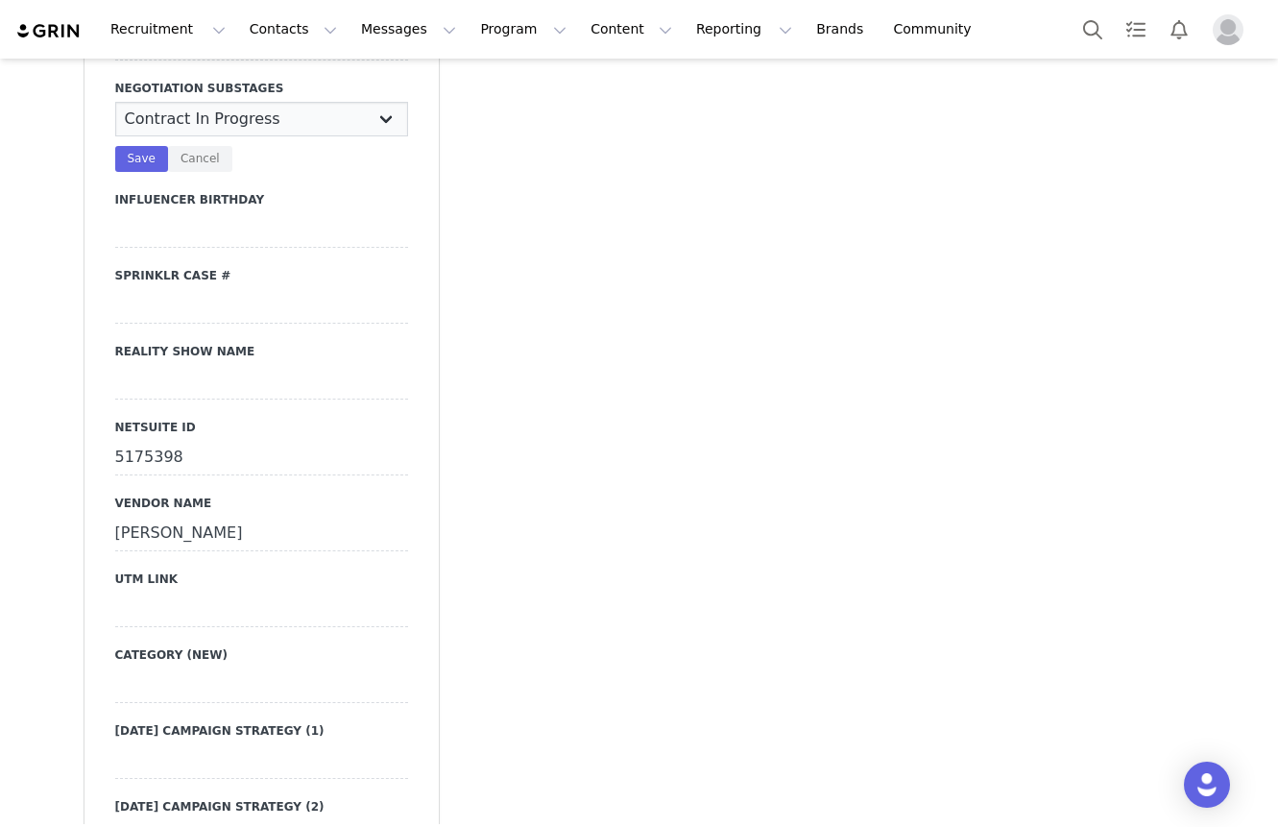
click at [177, 102] on select "N/A Negotiating Rates & Deliverables In Progress Vendor Portal In Progress Cont…" at bounding box center [261, 119] width 293 height 35
select select "Negotiating Rates & Deliverables In Progress"
click at [115, 102] on select "N/A Negotiating Rates & Deliverables In Progress Vendor Portal In Progress Cont…" at bounding box center [261, 119] width 293 height 35
click at [151, 146] on button "Save" at bounding box center [141, 159] width 53 height 26
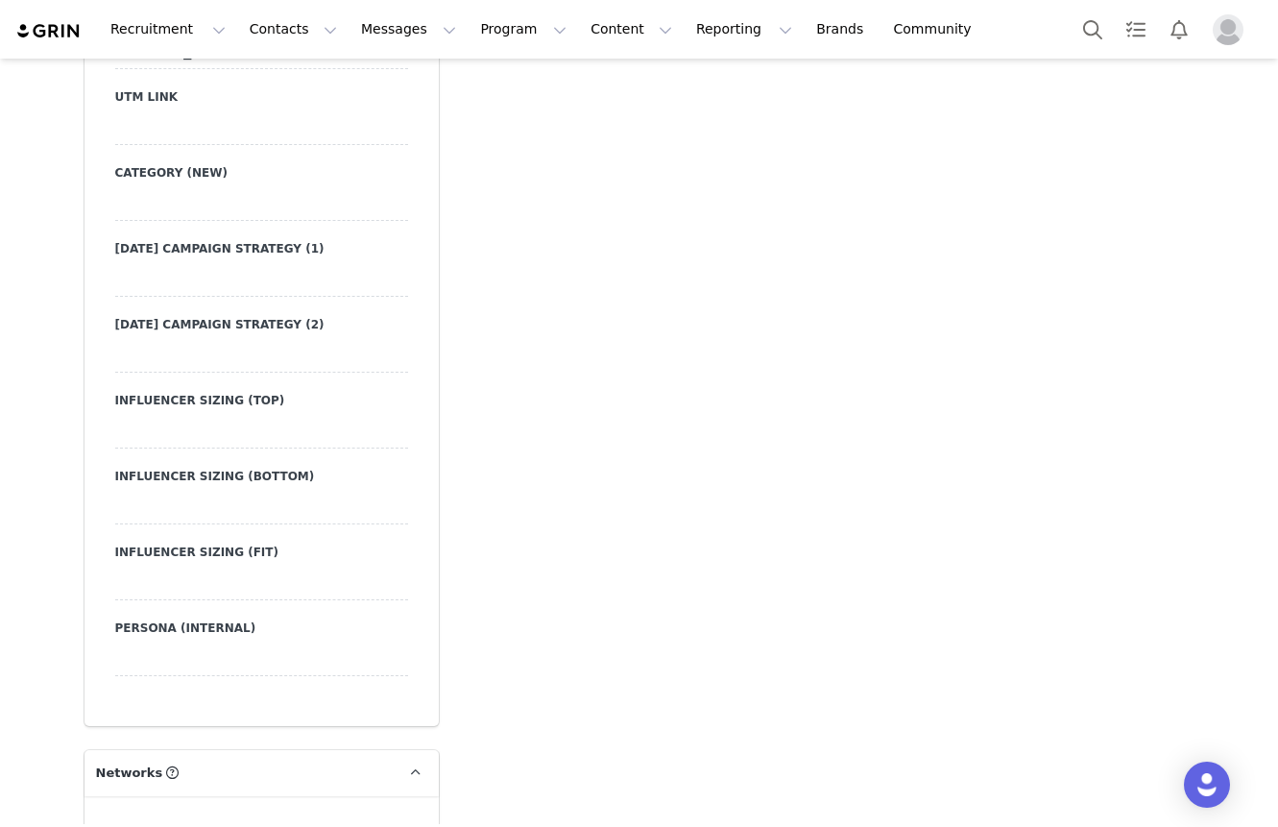
scroll to position [4289, 0]
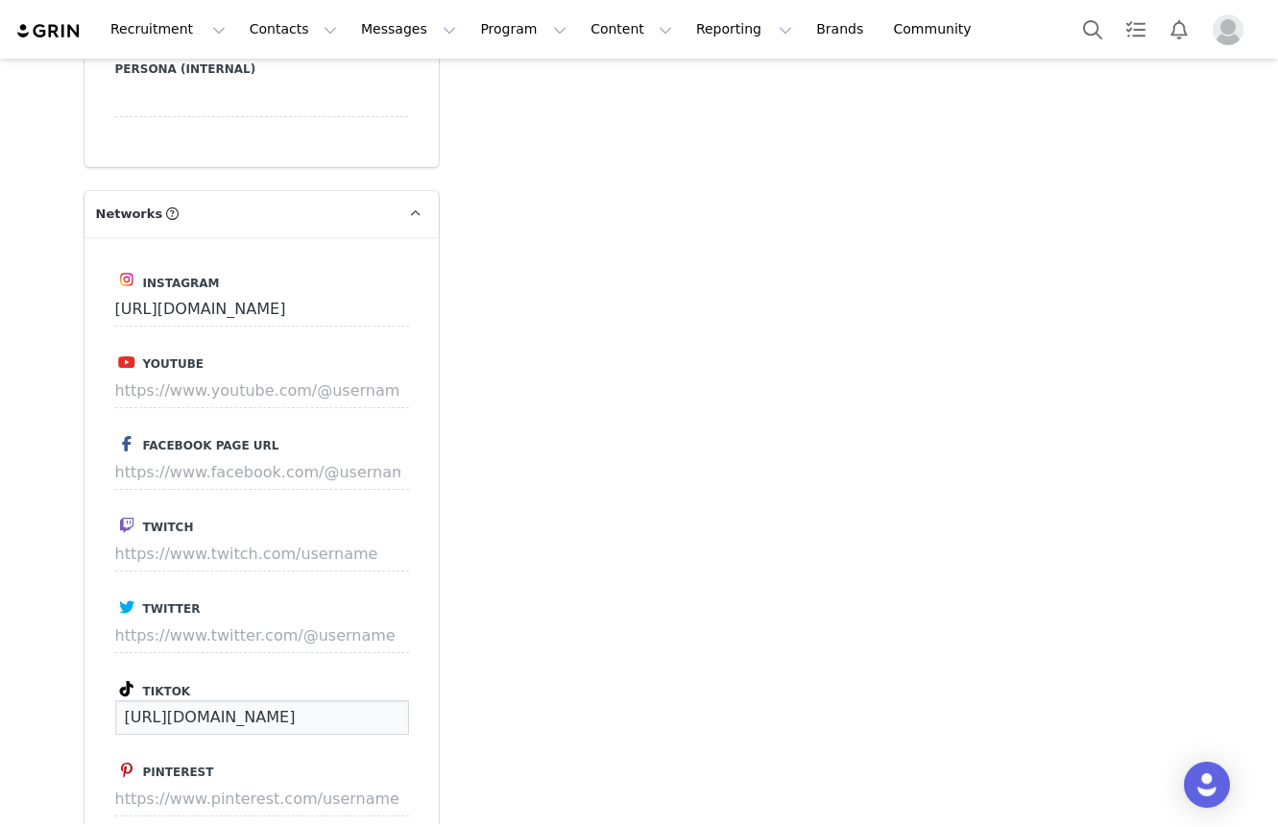
click at [211, 700] on input "https://www.tiktok.com/@youlovejuu0" at bounding box center [262, 717] width 294 height 35
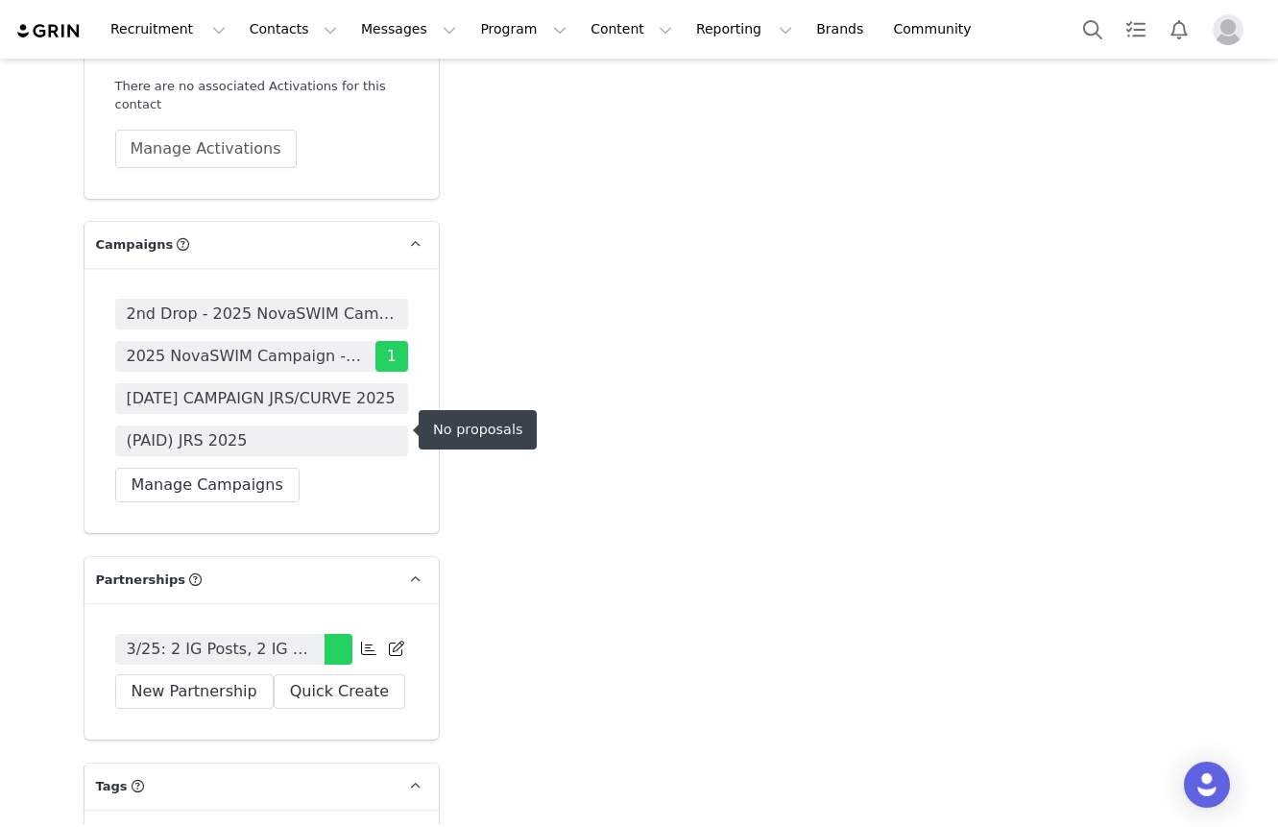
scroll to position [6277, 0]
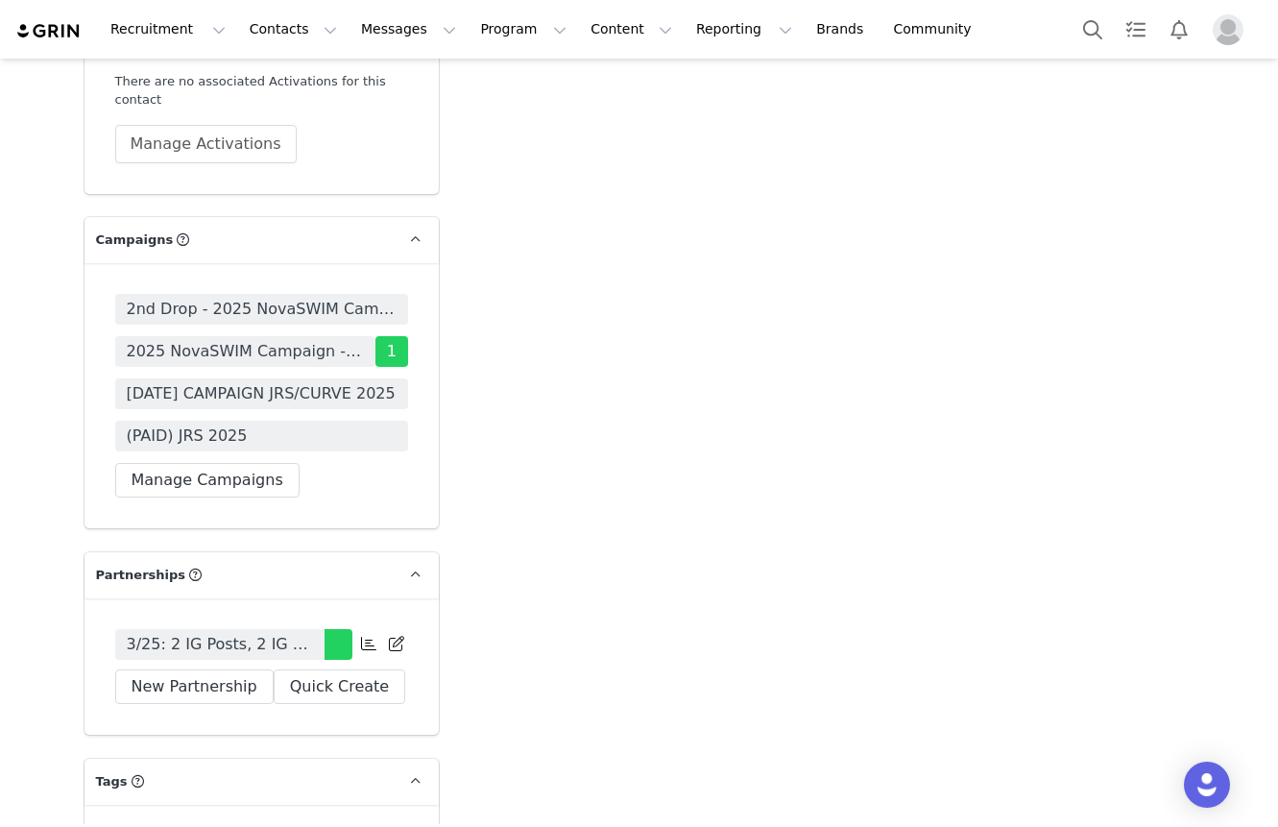
click at [371, 632] on span at bounding box center [368, 643] width 23 height 23
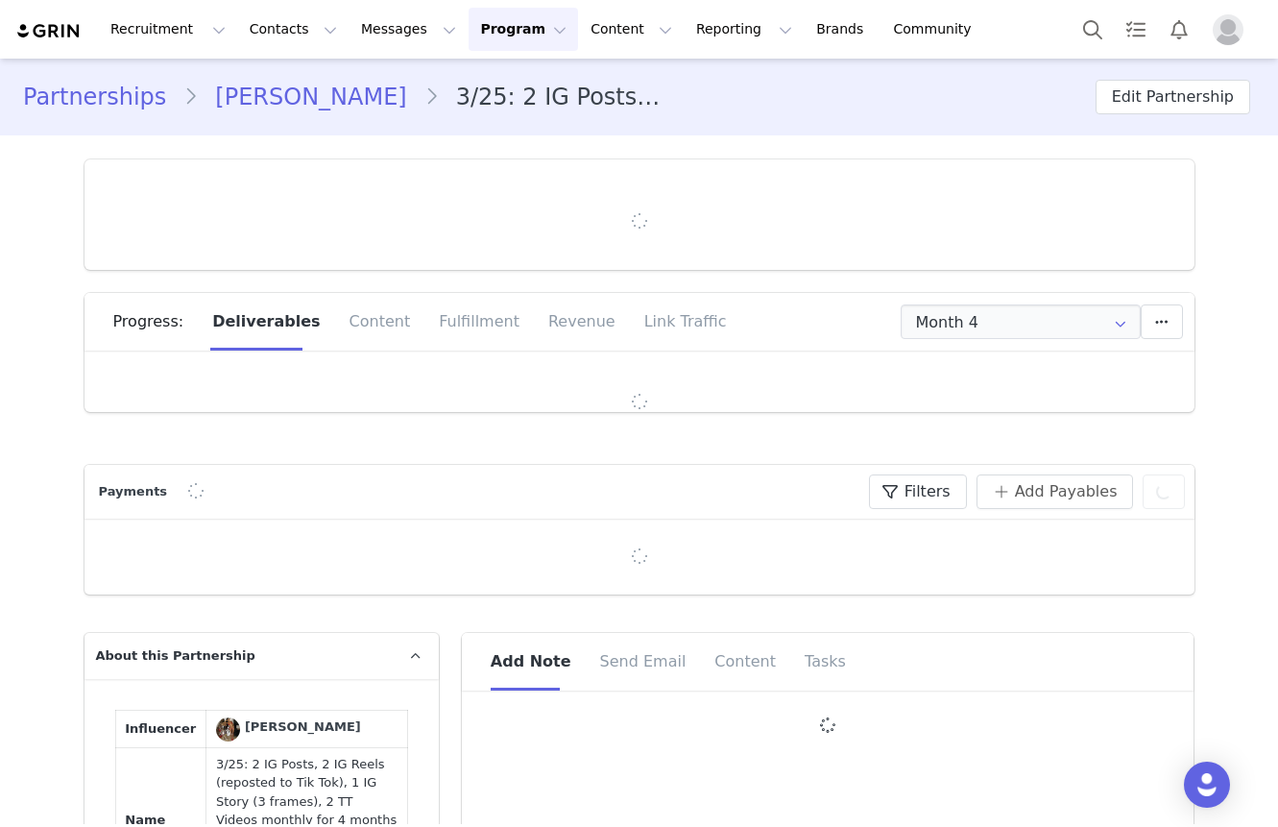
type input "+1 ([GEOGRAPHIC_DATA])"
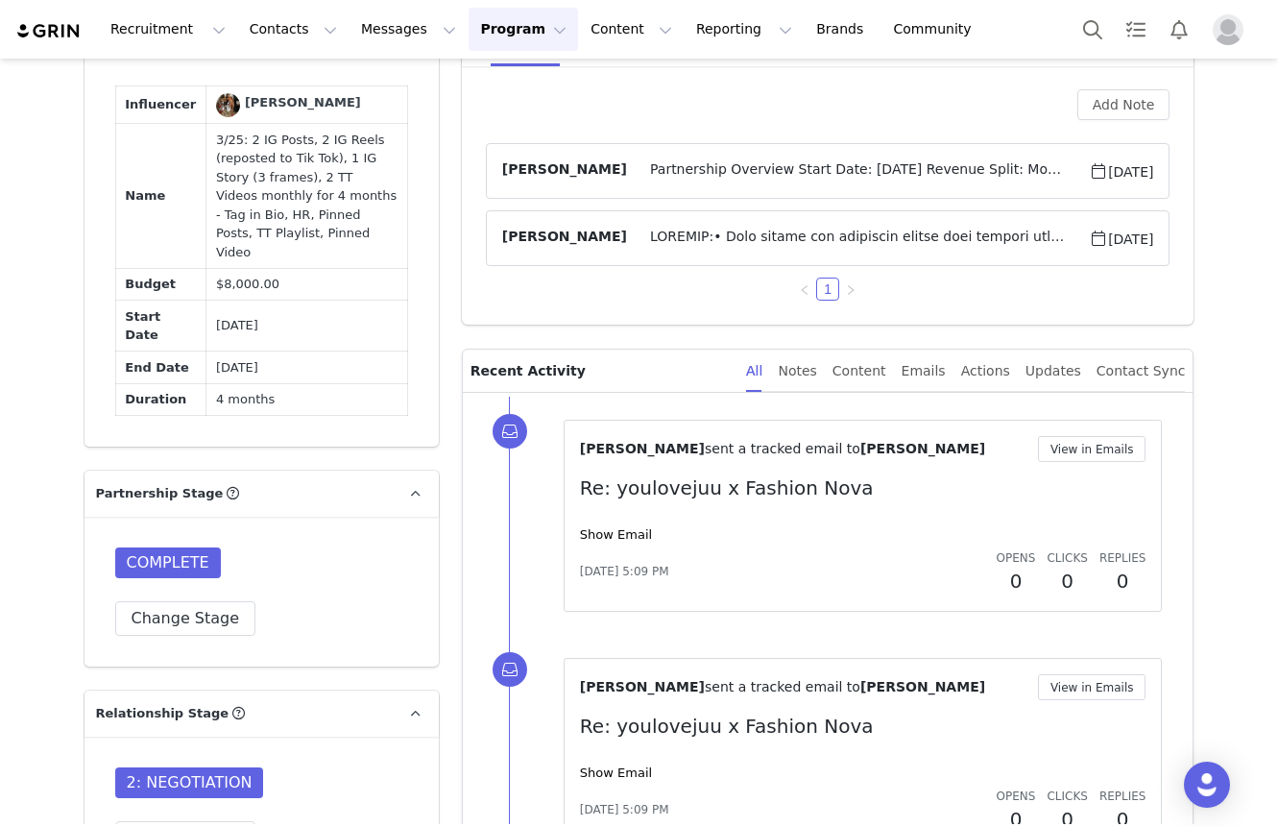
scroll to position [1305, 0]
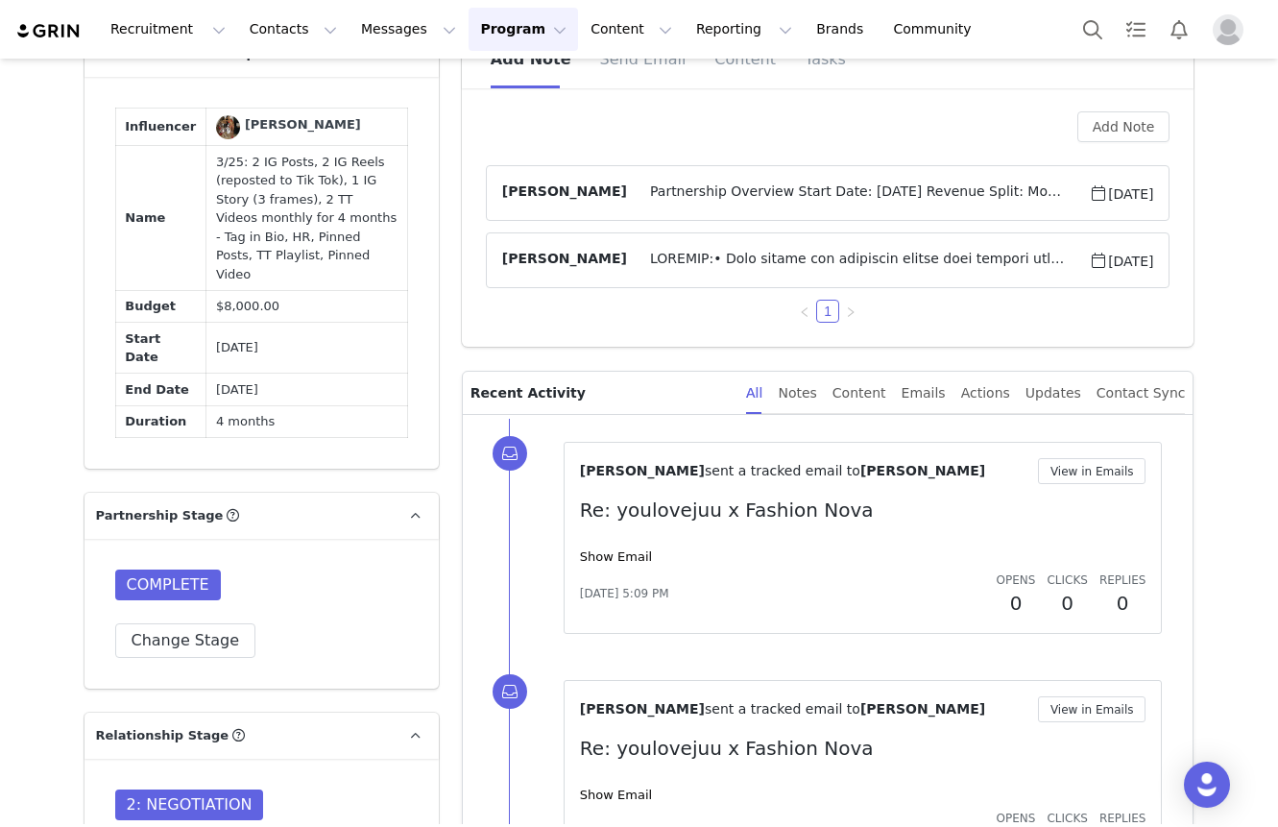
drag, startPoint x: 350, startPoint y: 396, endPoint x: 145, endPoint y: 296, distance: 228.4
click at [121, 200] on tbody "Influencer Julia Fithian Name 3/25: 2 IG Posts, 2 IG Reels (reposted to Tik Tok…" at bounding box center [261, 272] width 292 height 329
copy tbody "Name 3/25: 2 IG Posts, 2 IG Reels (reposted to Tik Tok), 1 IG Story (3 frames),…"
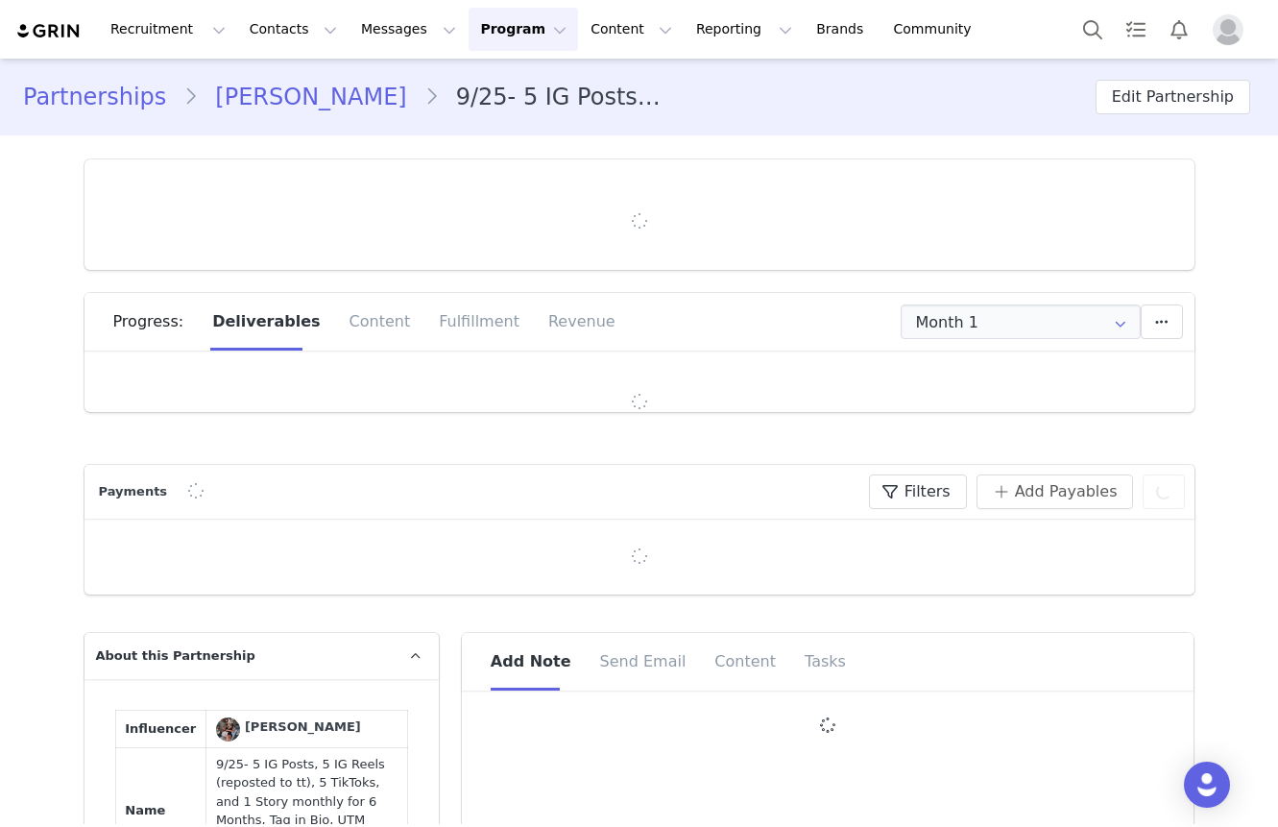
type input "+1 ([GEOGRAPHIC_DATA])"
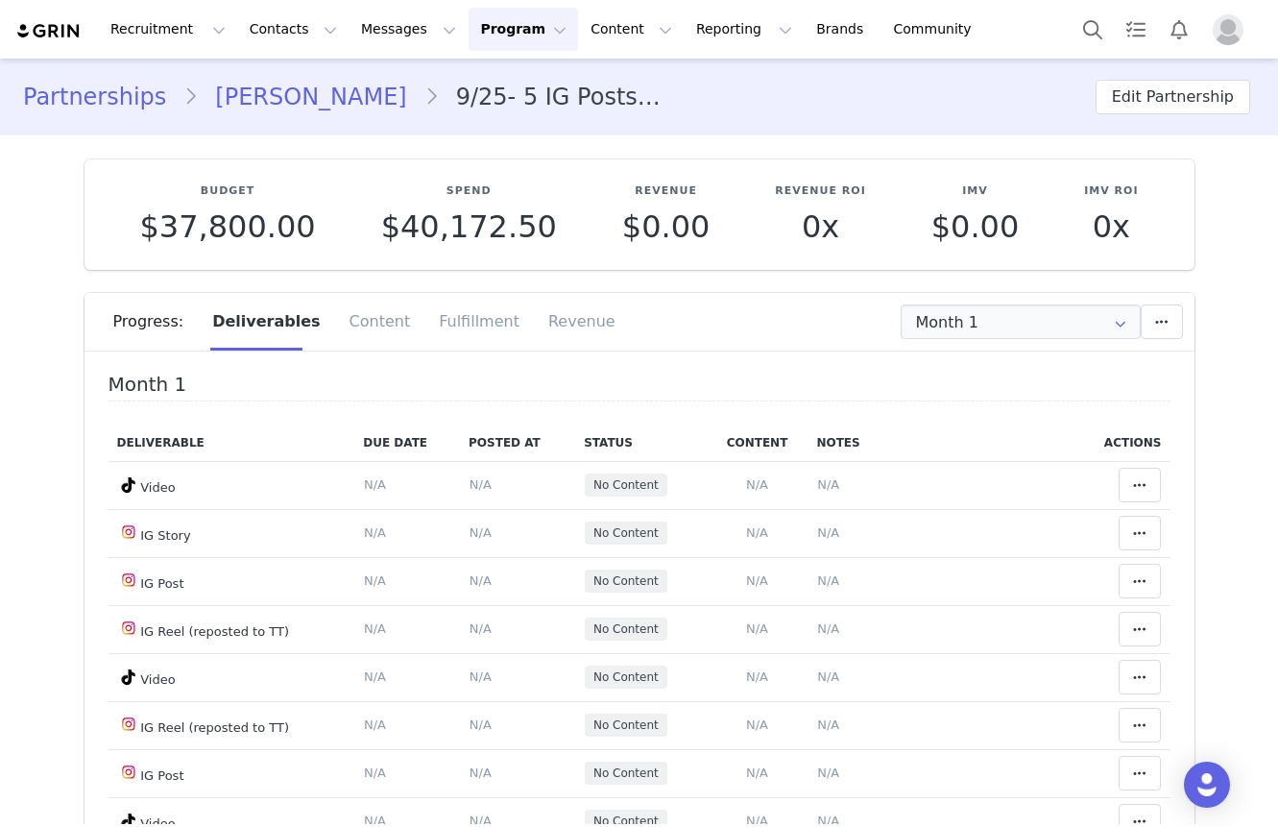
click at [70, 238] on section "Budget $37,800.00 Spend $40,172.50 Revenue $0.00 Revenue ROI 0x IMV $0.00 IMV R…" at bounding box center [639, 537] width 1139 height 804
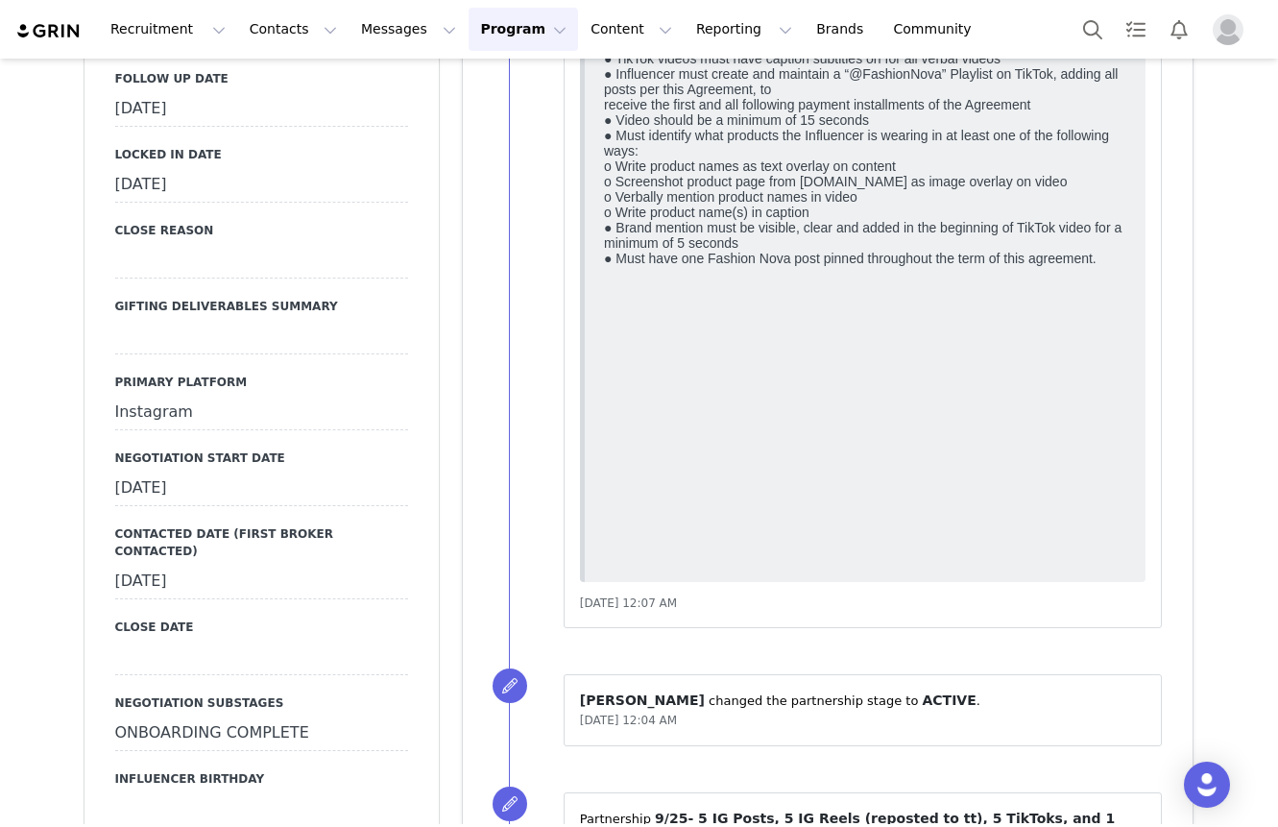
scroll to position [5057, 0]
